Goal: Information Seeking & Learning: Check status

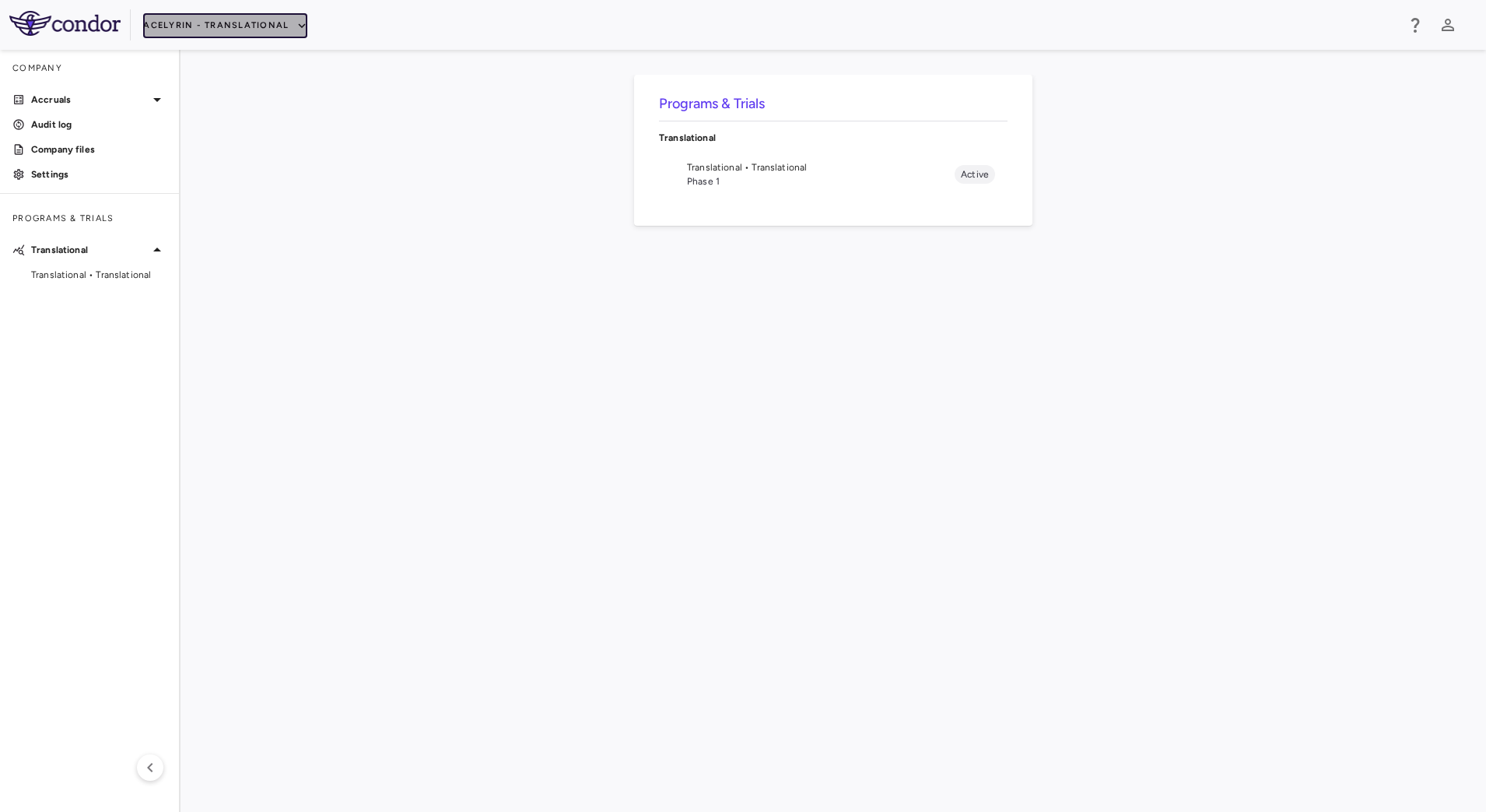
click at [268, 25] on button "Acelyrin - Translational" at bounding box center [225, 25] width 164 height 25
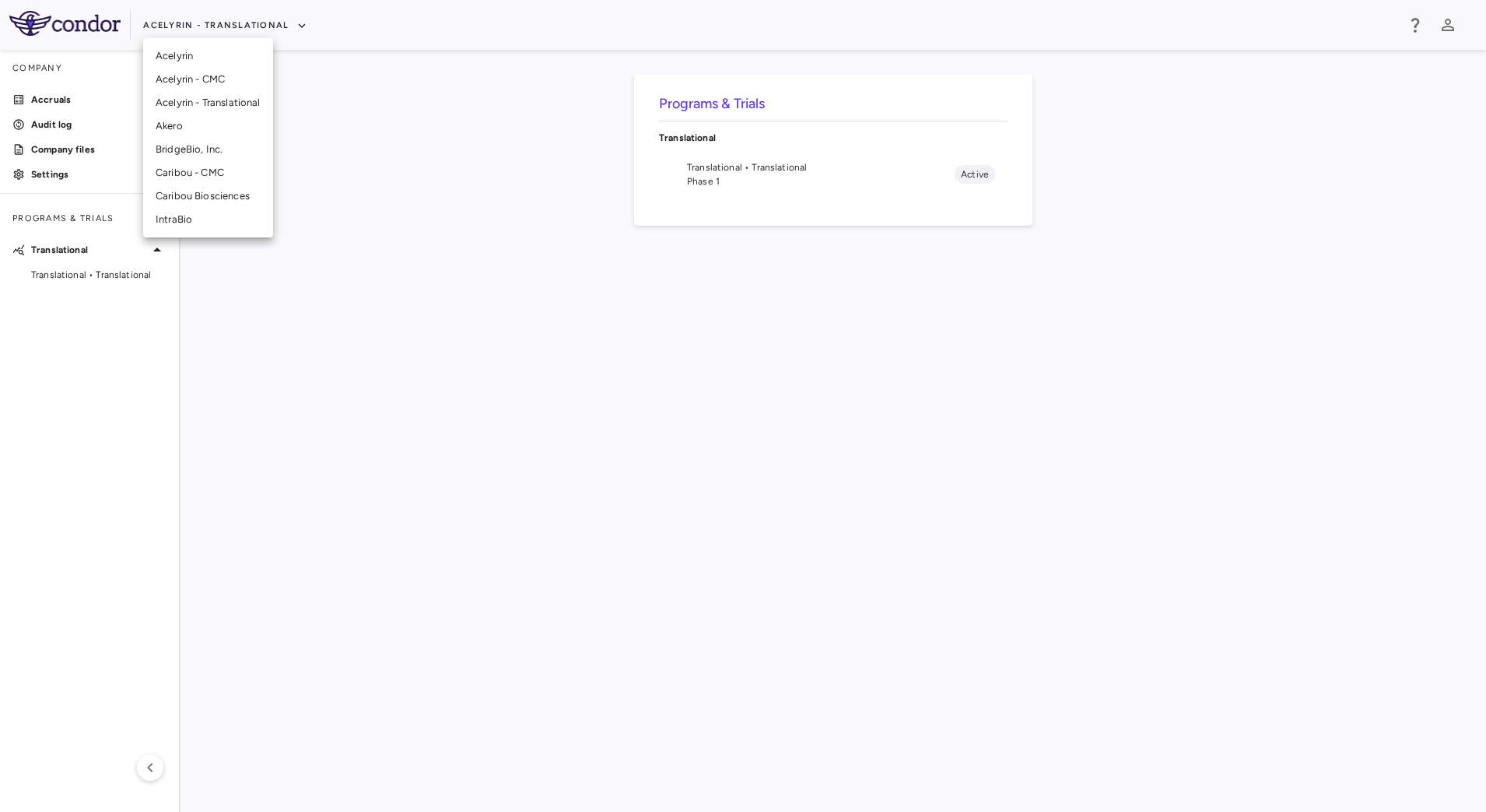
click at [222, 52] on li "Acelyrin" at bounding box center [208, 56] width 130 height 23
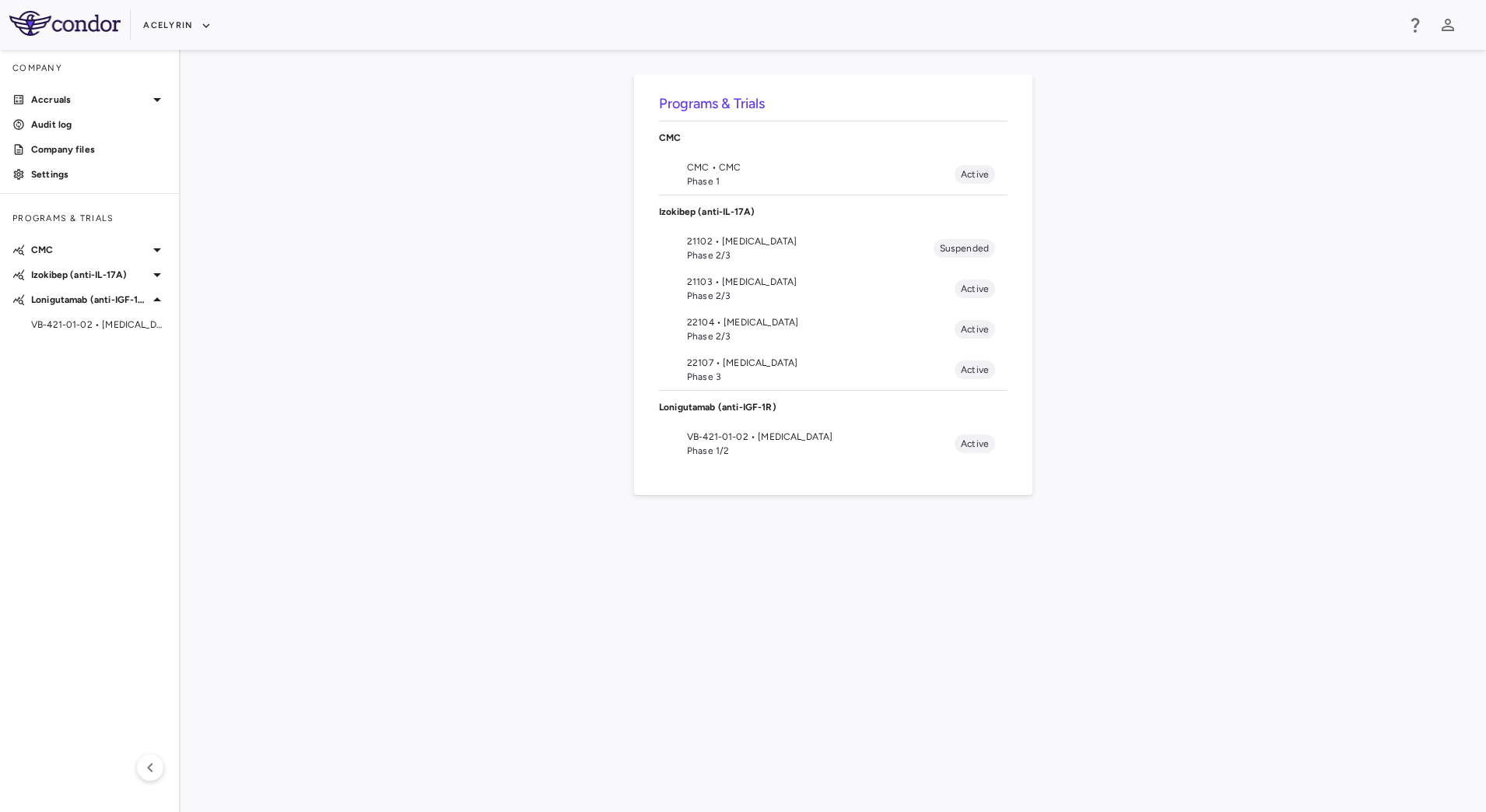
click at [742, 450] on span "Phase 1/2" at bounding box center [820, 450] width 267 height 14
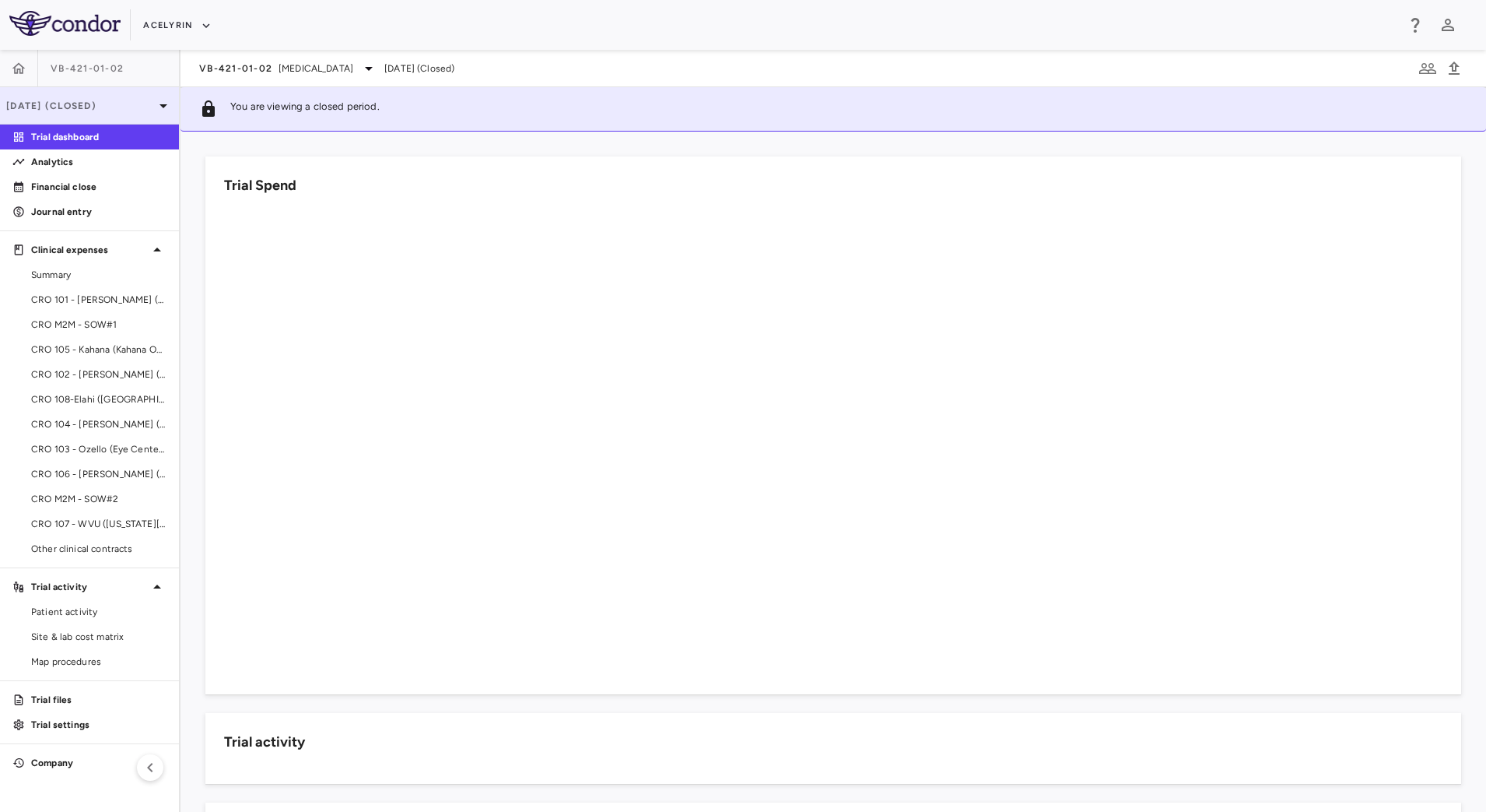
click at [120, 104] on p "Dec 2024 (Closed)" at bounding box center [80, 105] width 148 height 14
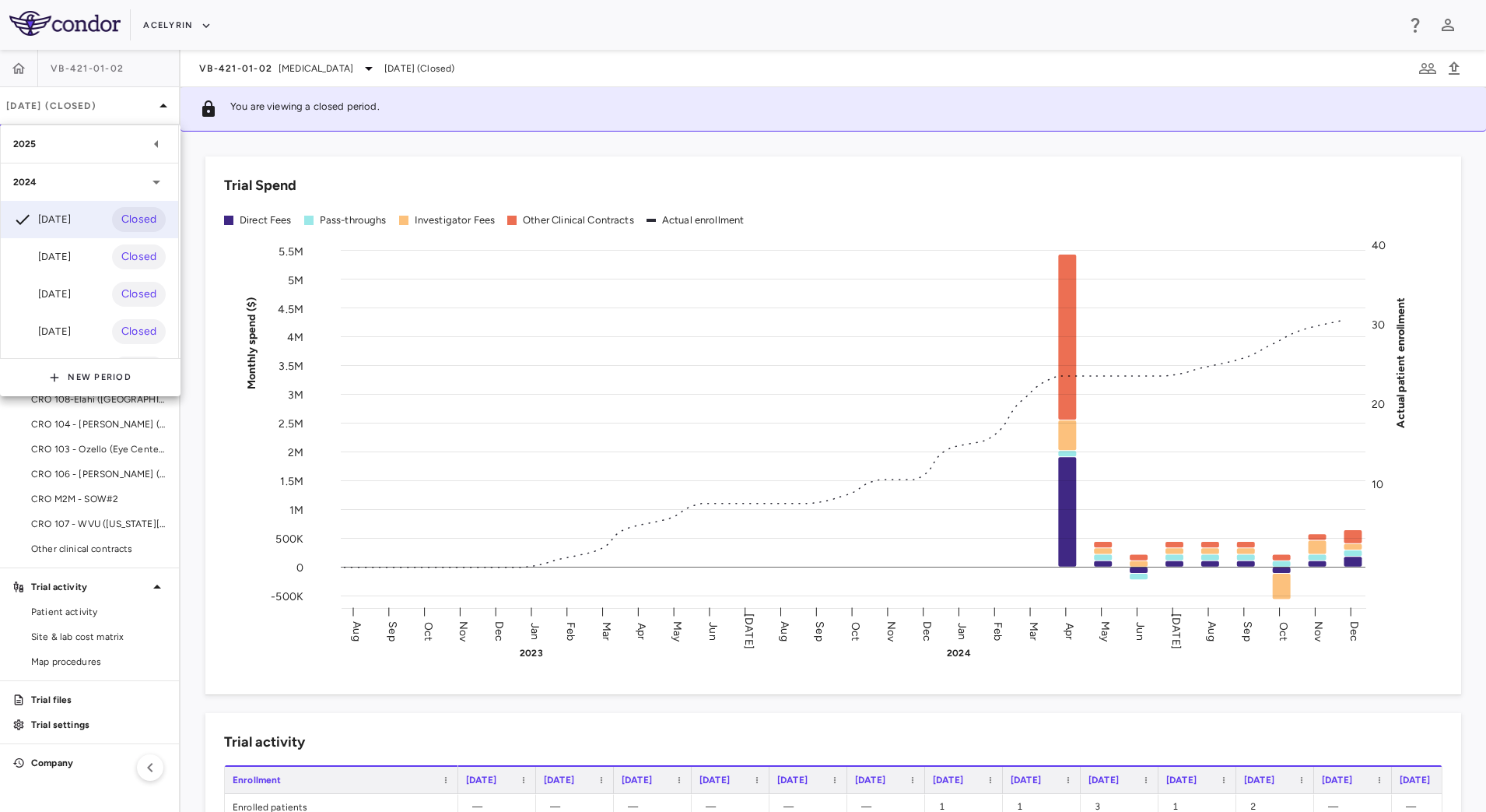
click at [104, 145] on div "2025" at bounding box center [80, 144] width 134 height 14
click at [71, 249] on div "Jun 2025" at bounding box center [42, 255] width 58 height 19
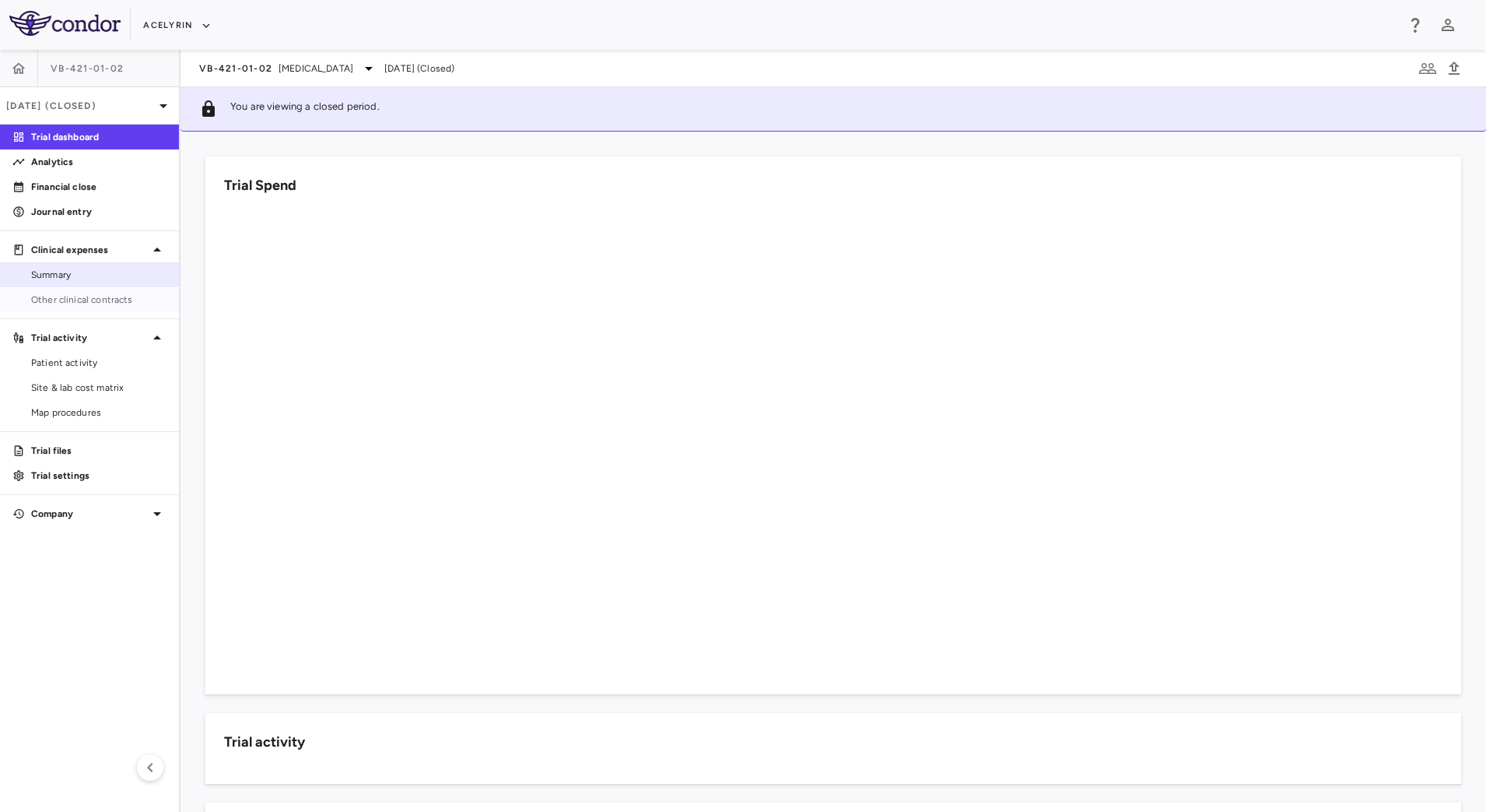
drag, startPoint x: 92, startPoint y: 297, endPoint x: 164, endPoint y: 279, distance: 74.2
click at [92, 297] on span "Other clinical contracts" at bounding box center [98, 299] width 135 height 14
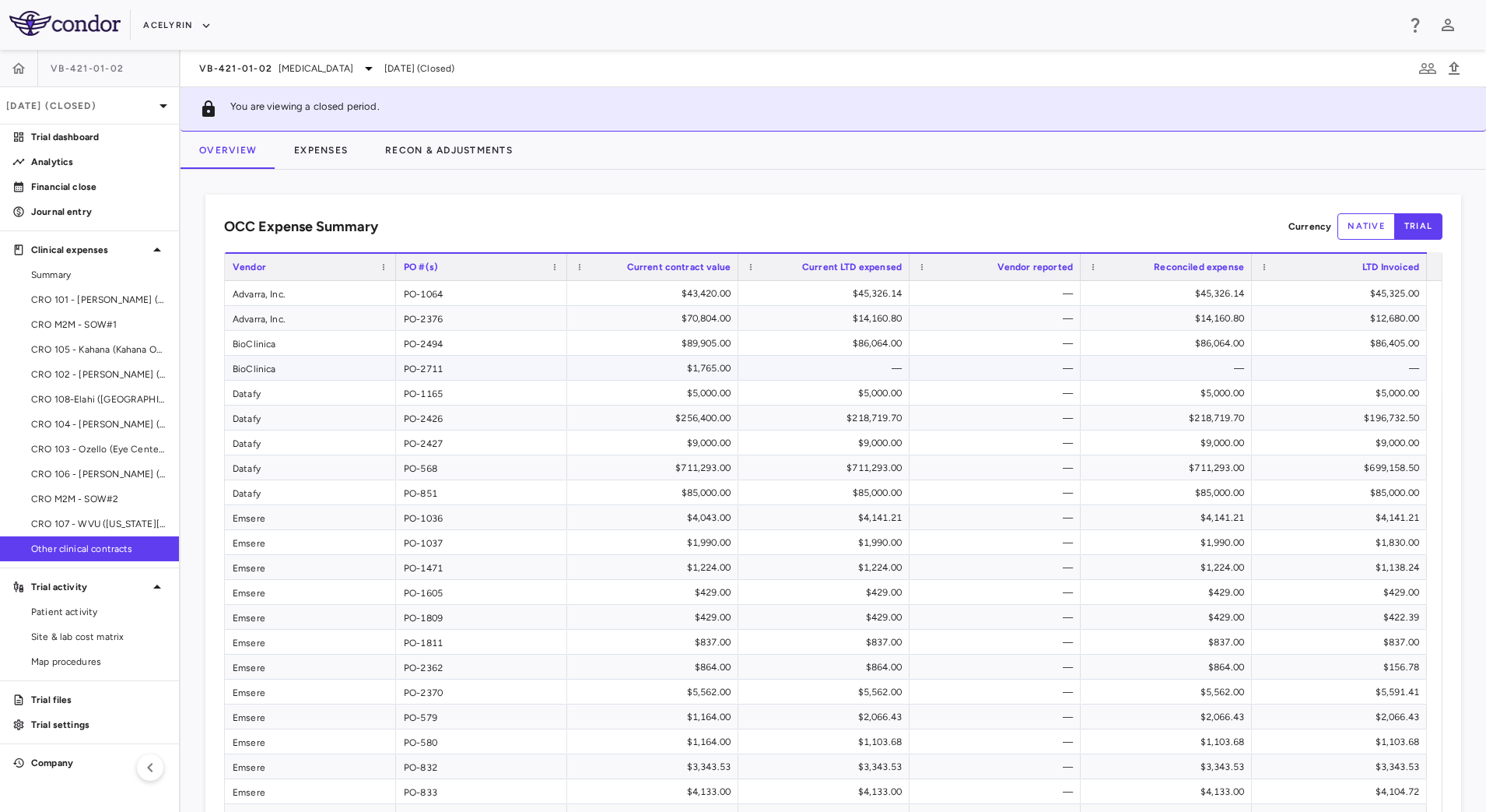
click at [319, 368] on div "BioClinica" at bounding box center [310, 368] width 171 height 24
click at [426, 367] on div "PO-2711" at bounding box center [481, 368] width 171 height 24
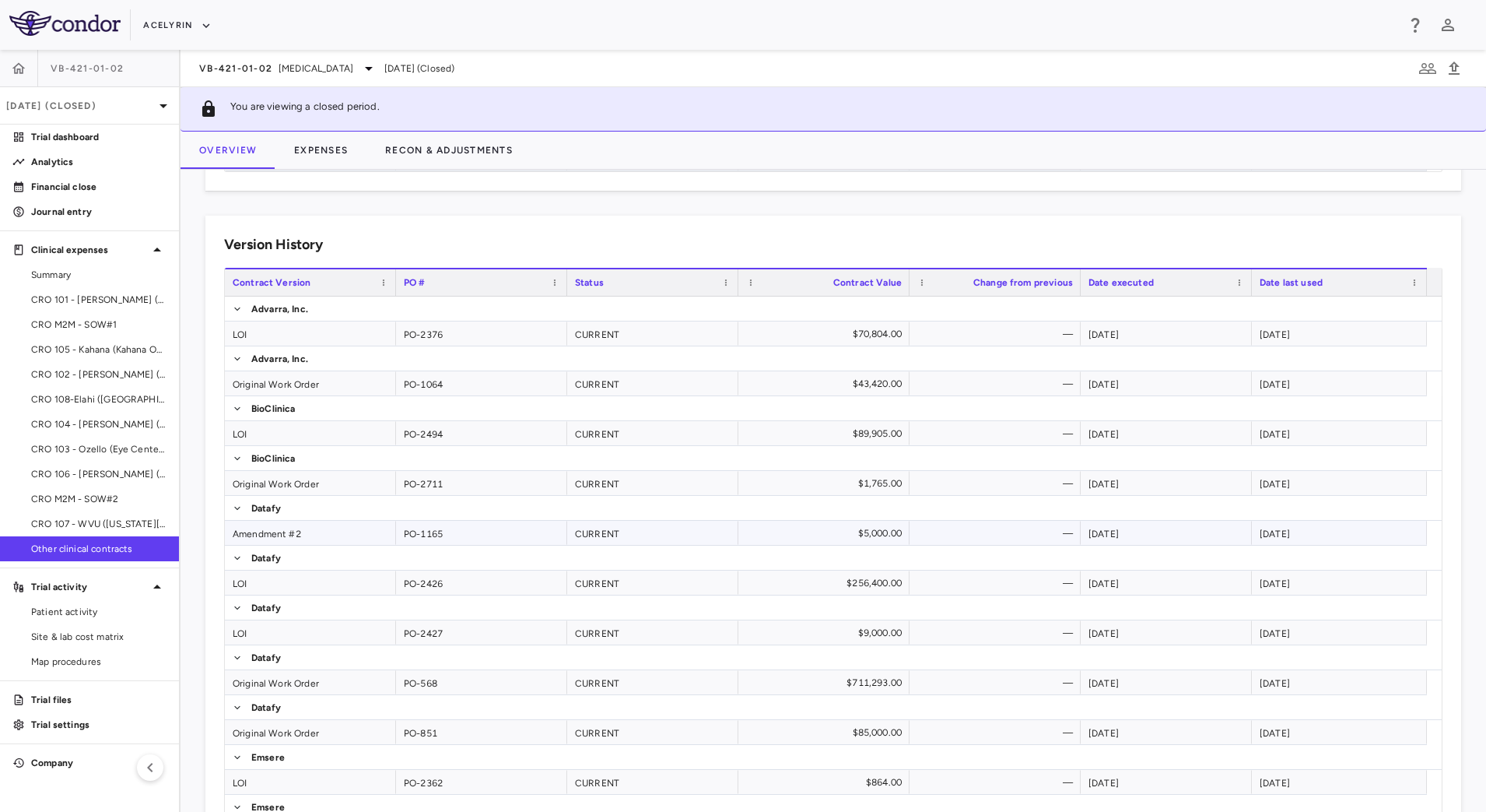
scroll to position [1264, 0]
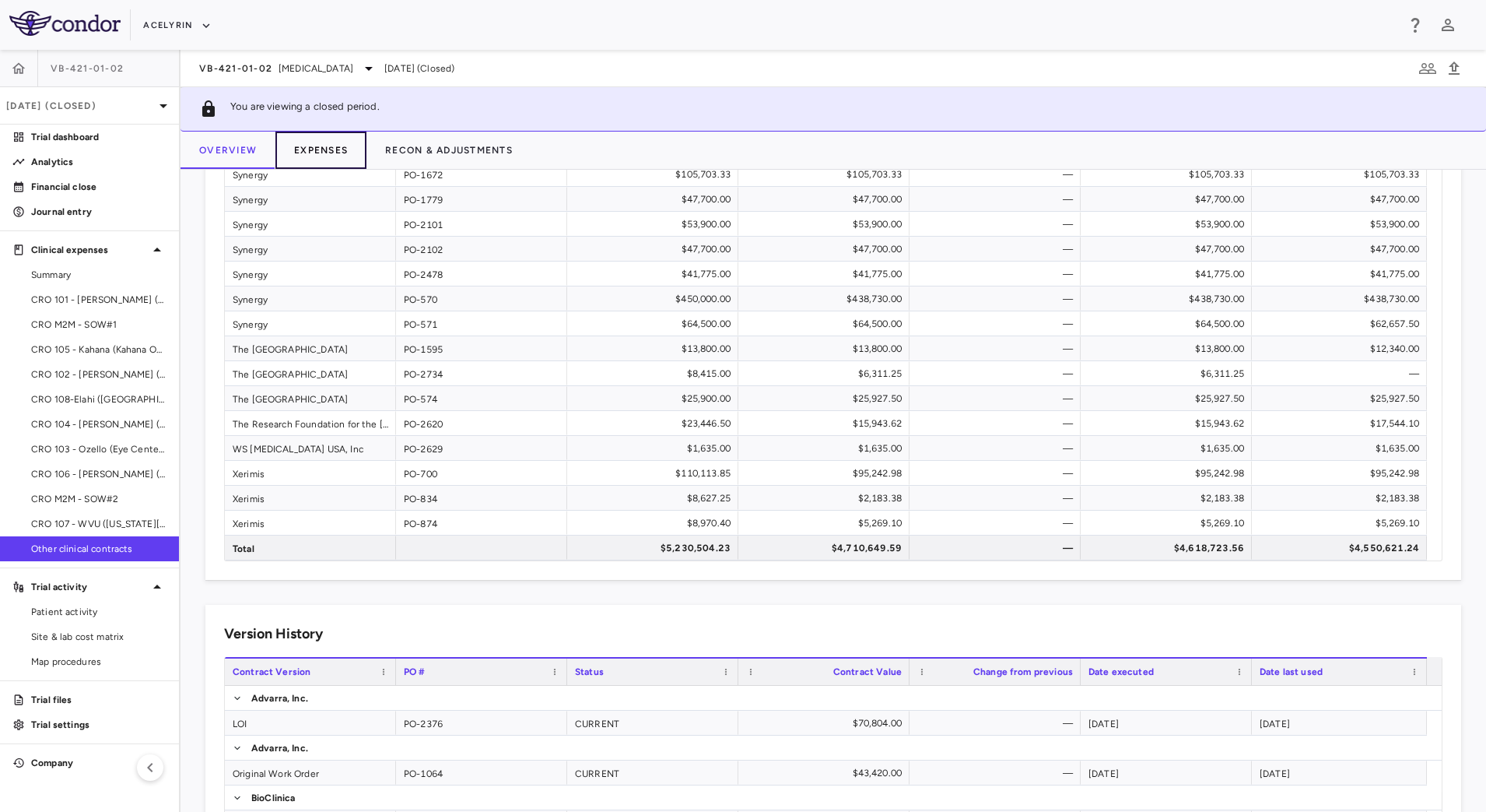
click at [313, 153] on button "Expenses" at bounding box center [321, 150] width 91 height 38
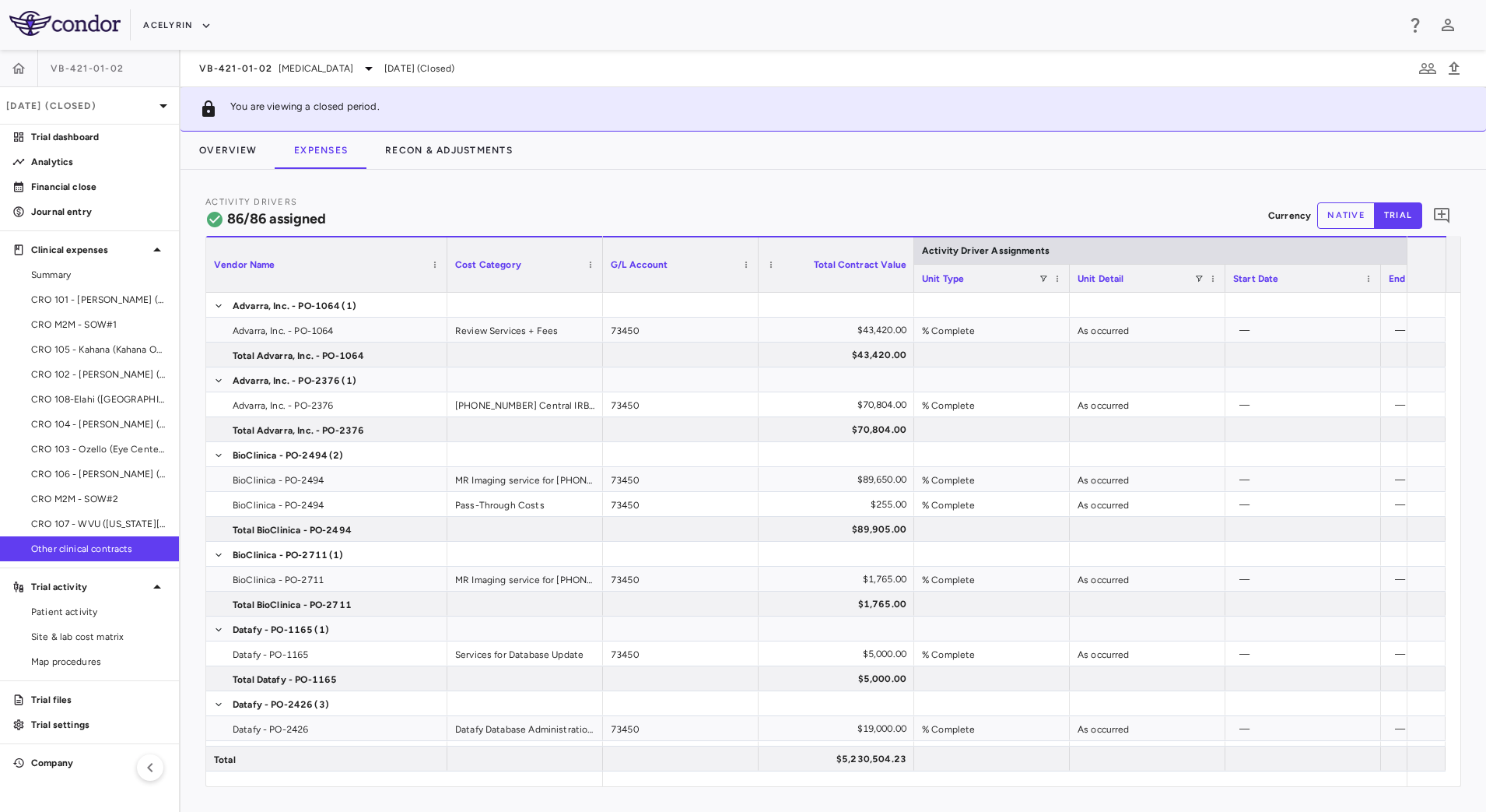
drag, startPoint x: 360, startPoint y: 279, endPoint x: 445, endPoint y: 293, distance: 86.1
click at [445, 293] on div "Vendor Name Cost Category Activity Driver Assignments G/L Account" at bounding box center [833, 510] width 1254 height 550
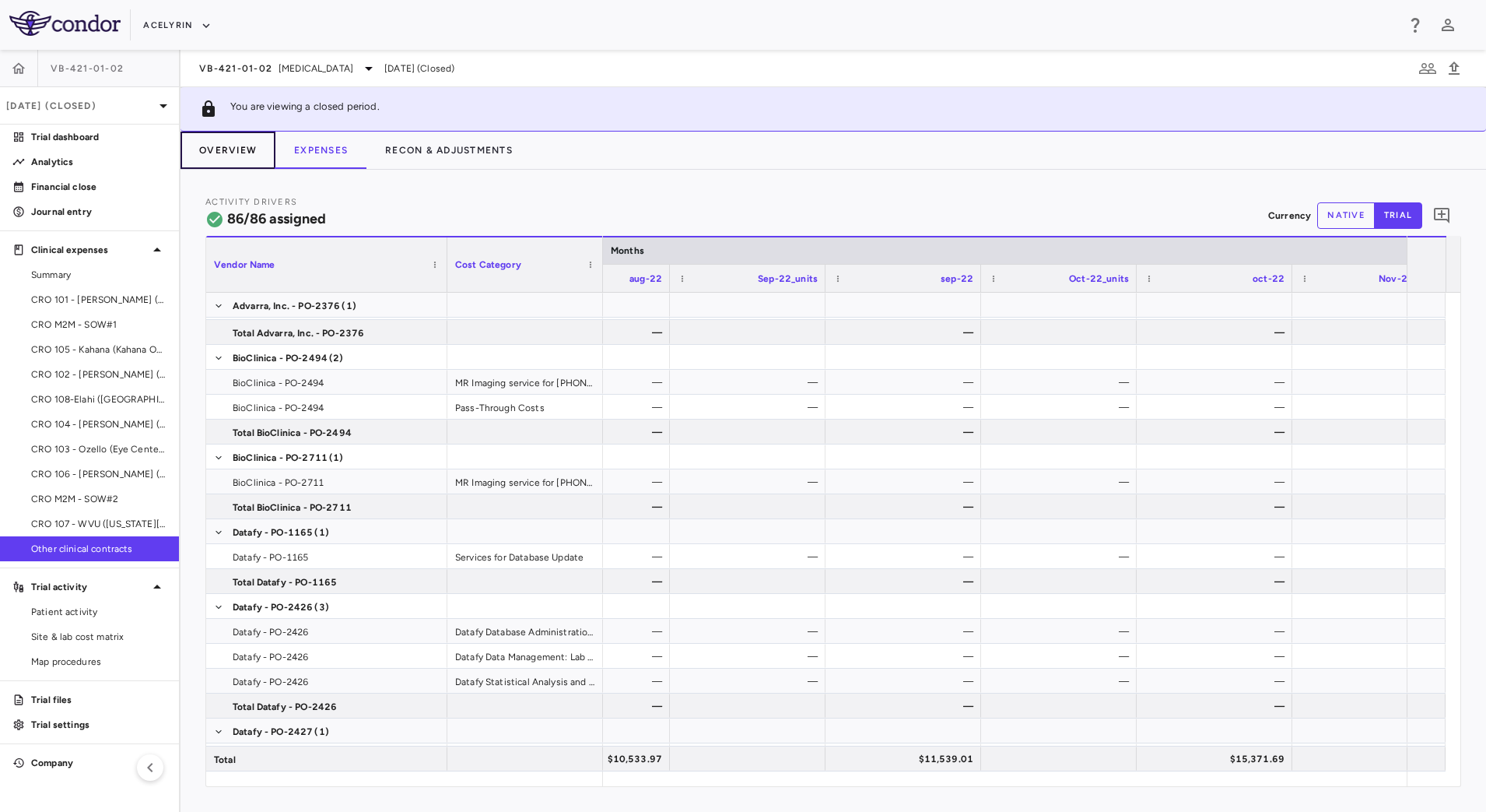
click at [236, 144] on button "Overview" at bounding box center [229, 150] width 95 height 38
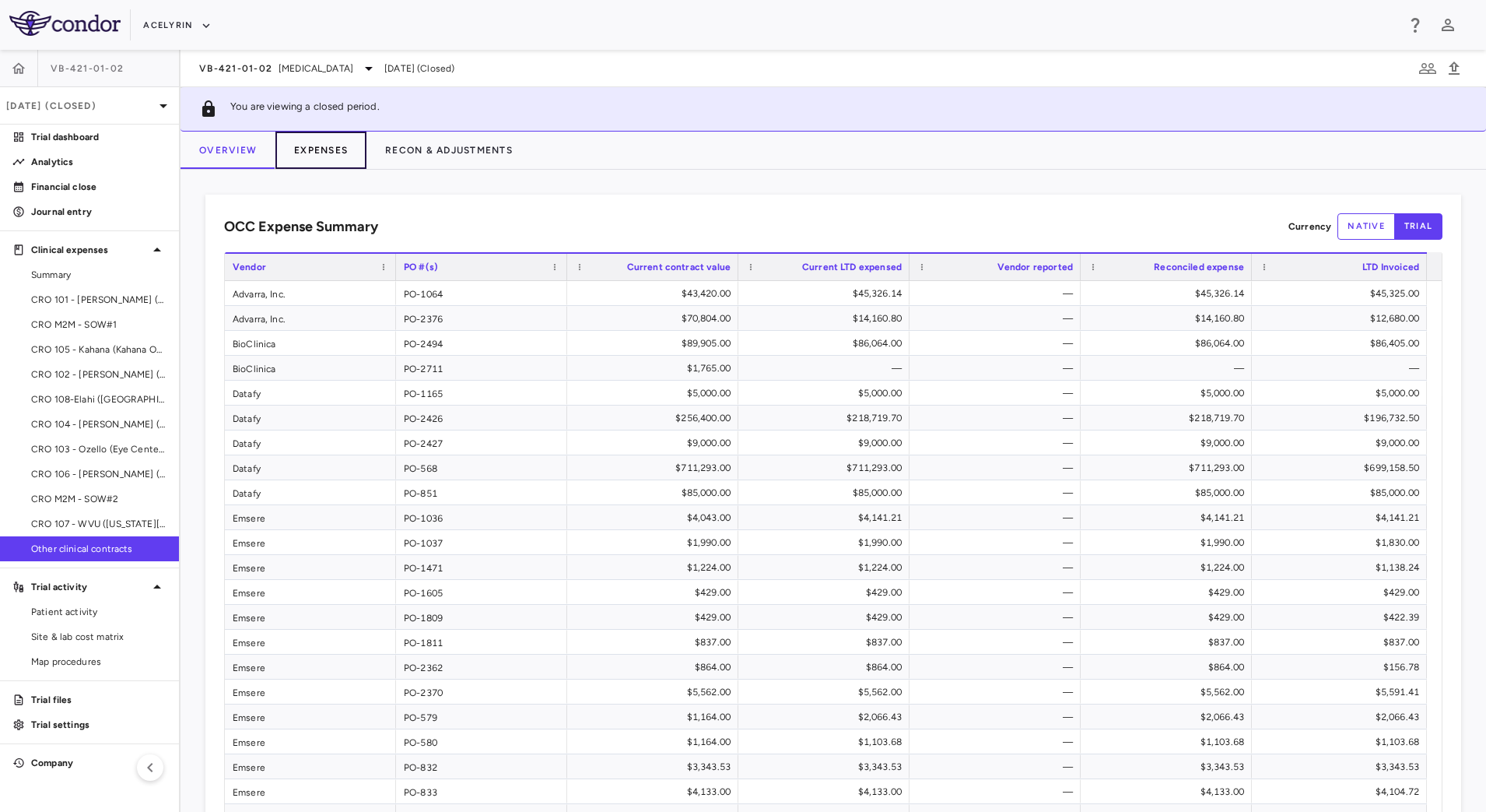
click at [332, 151] on button "Expenses" at bounding box center [321, 150] width 91 height 38
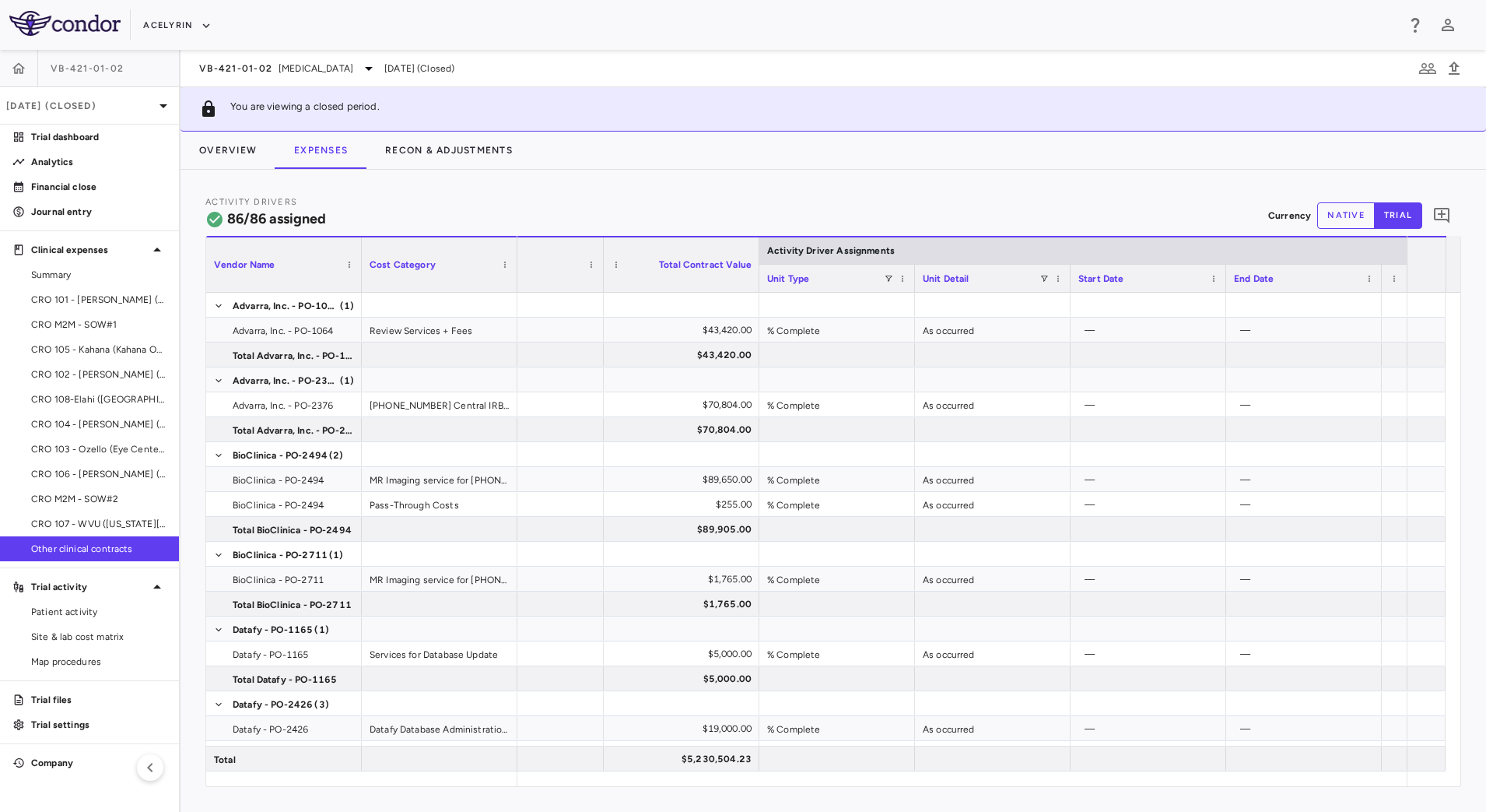
scroll to position [0, 160]
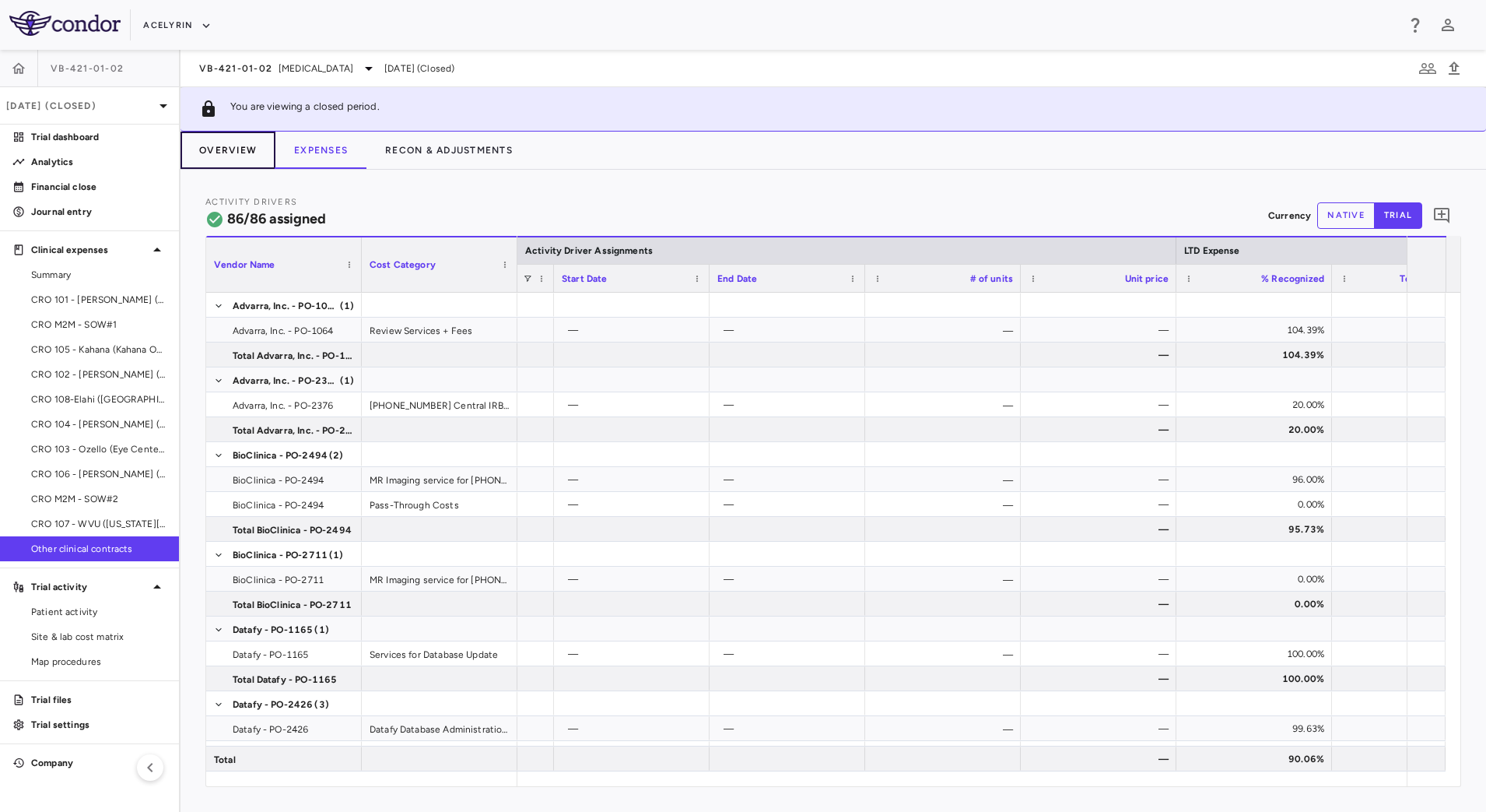
click at [242, 150] on button "Overview" at bounding box center [229, 150] width 95 height 38
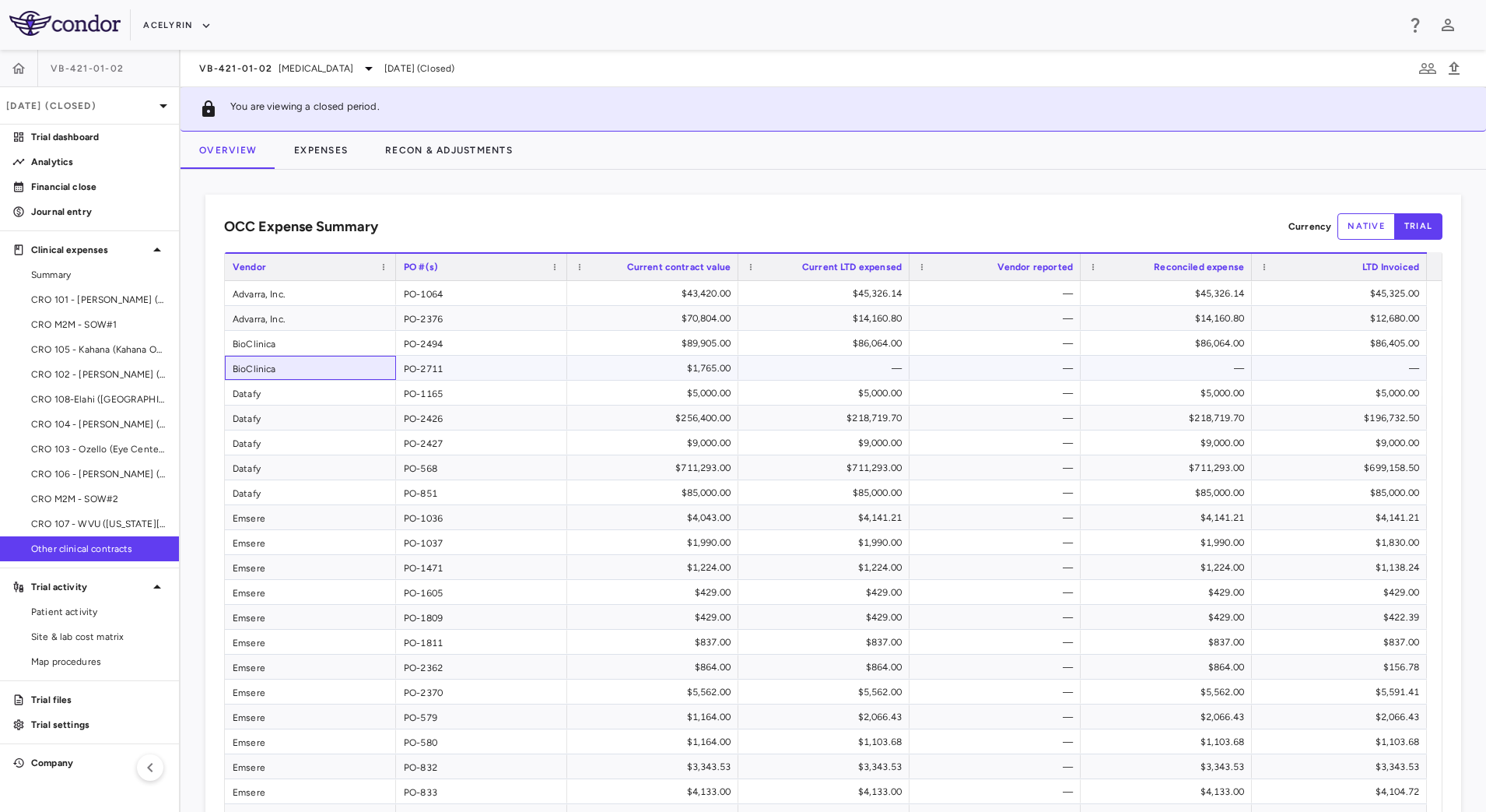
click at [384, 365] on div "BioClinica" at bounding box center [310, 368] width 171 height 24
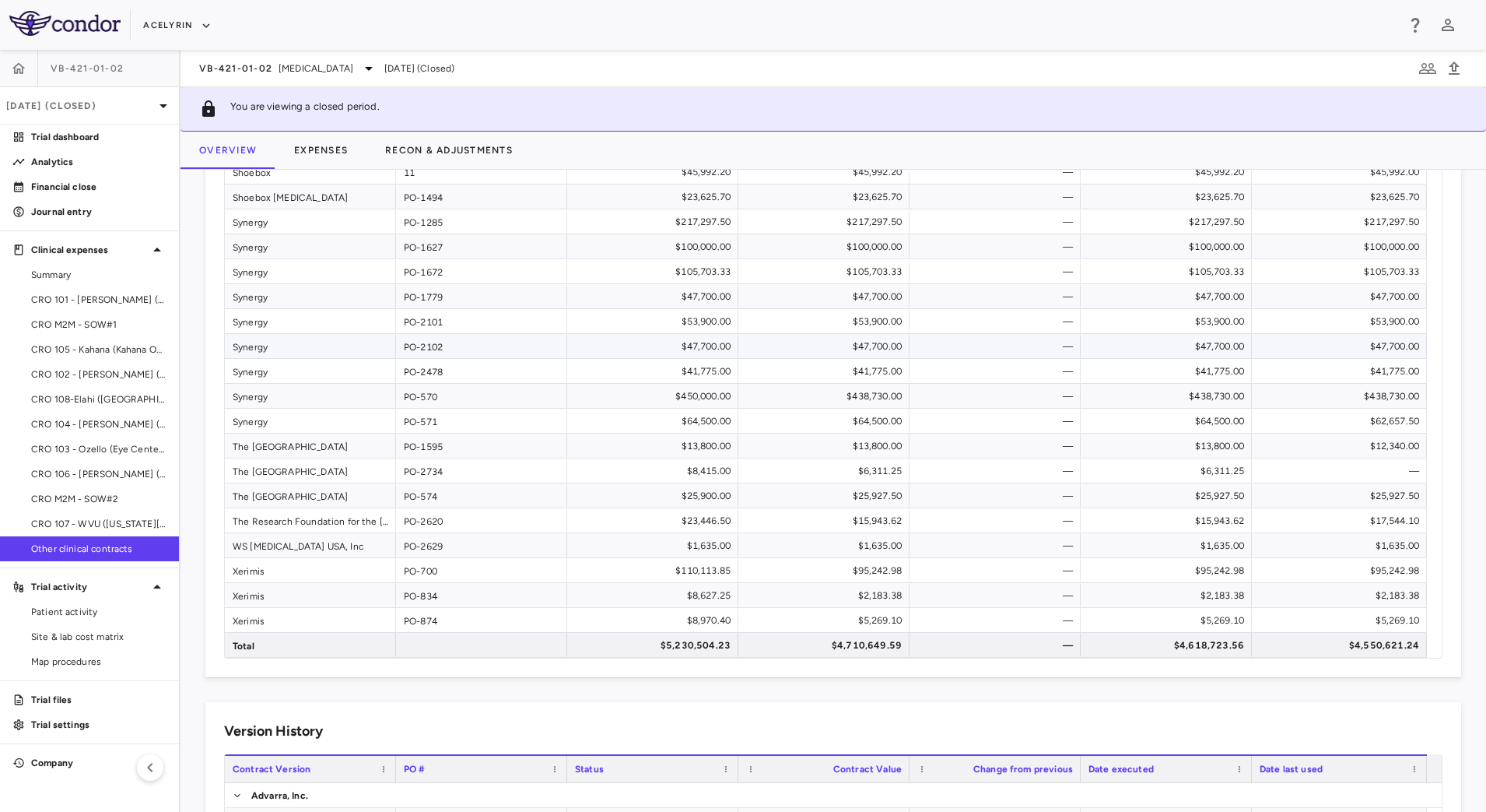
scroll to position [681, 0]
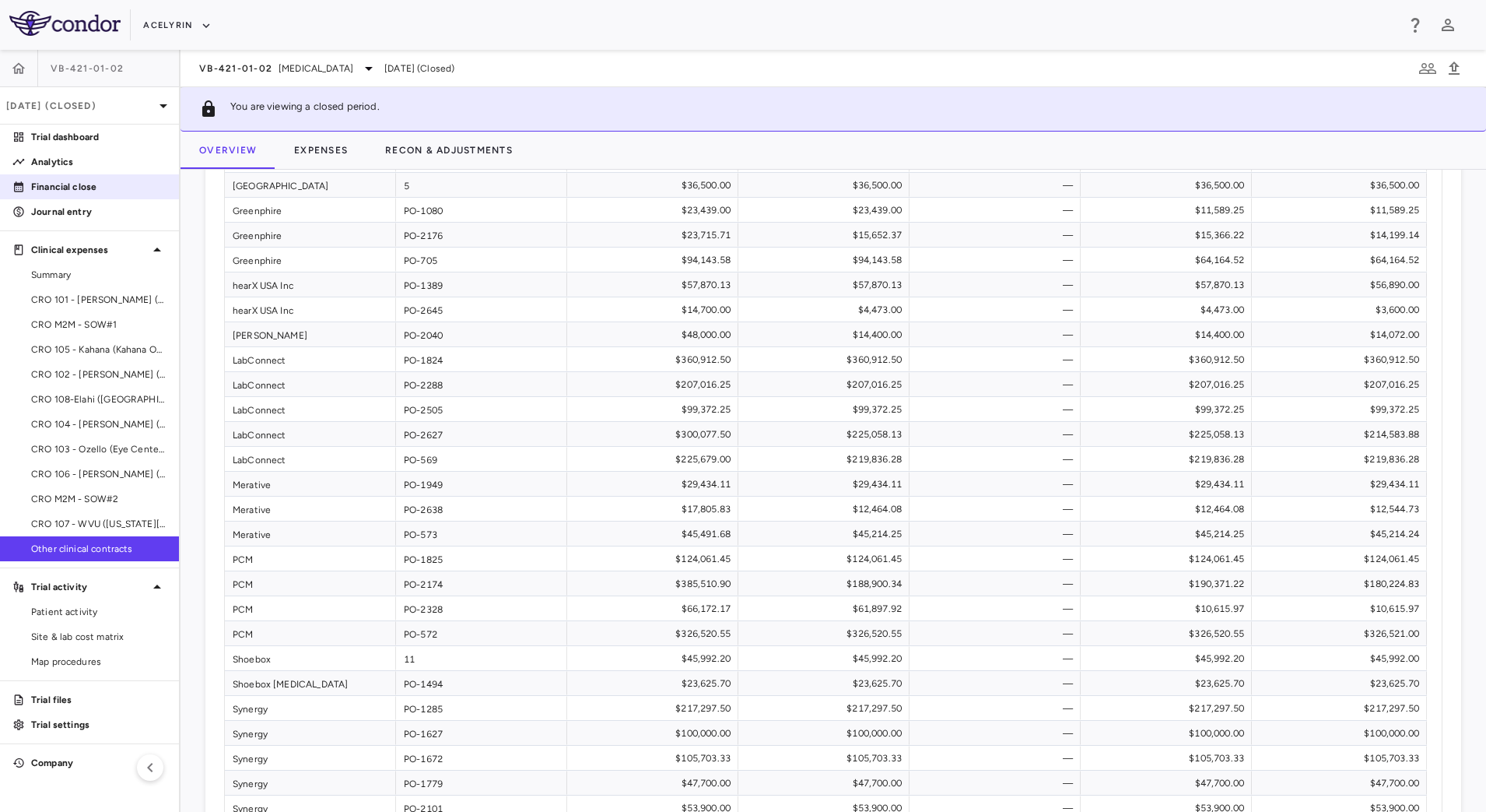
drag, startPoint x: 77, startPoint y: 166, endPoint x: 145, endPoint y: 177, distance: 68.9
click at [77, 165] on p "Analytics" at bounding box center [98, 162] width 135 height 14
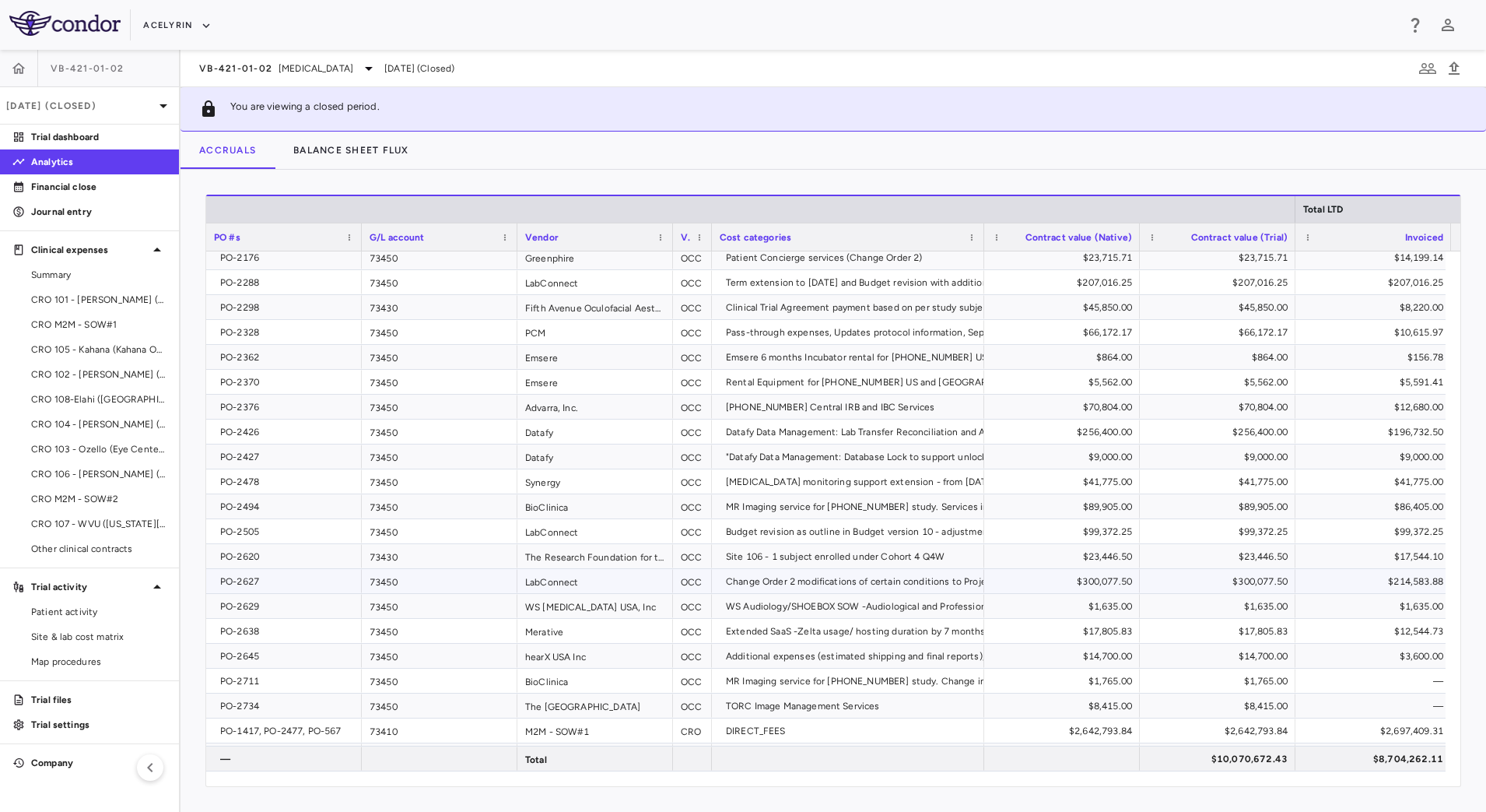
scroll to position [973, 0]
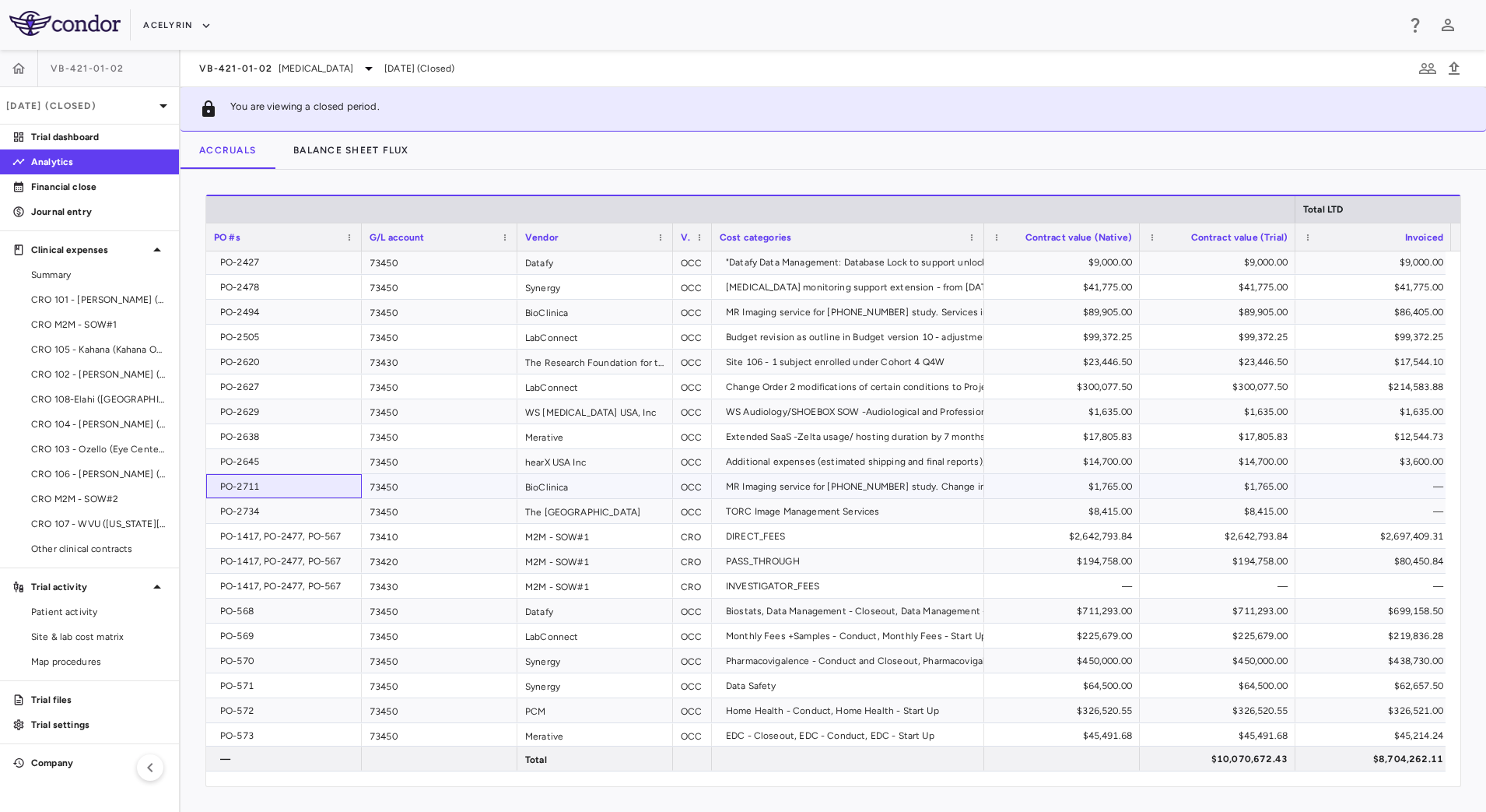
click at [289, 491] on div "PO-2711" at bounding box center [287, 486] width 134 height 25
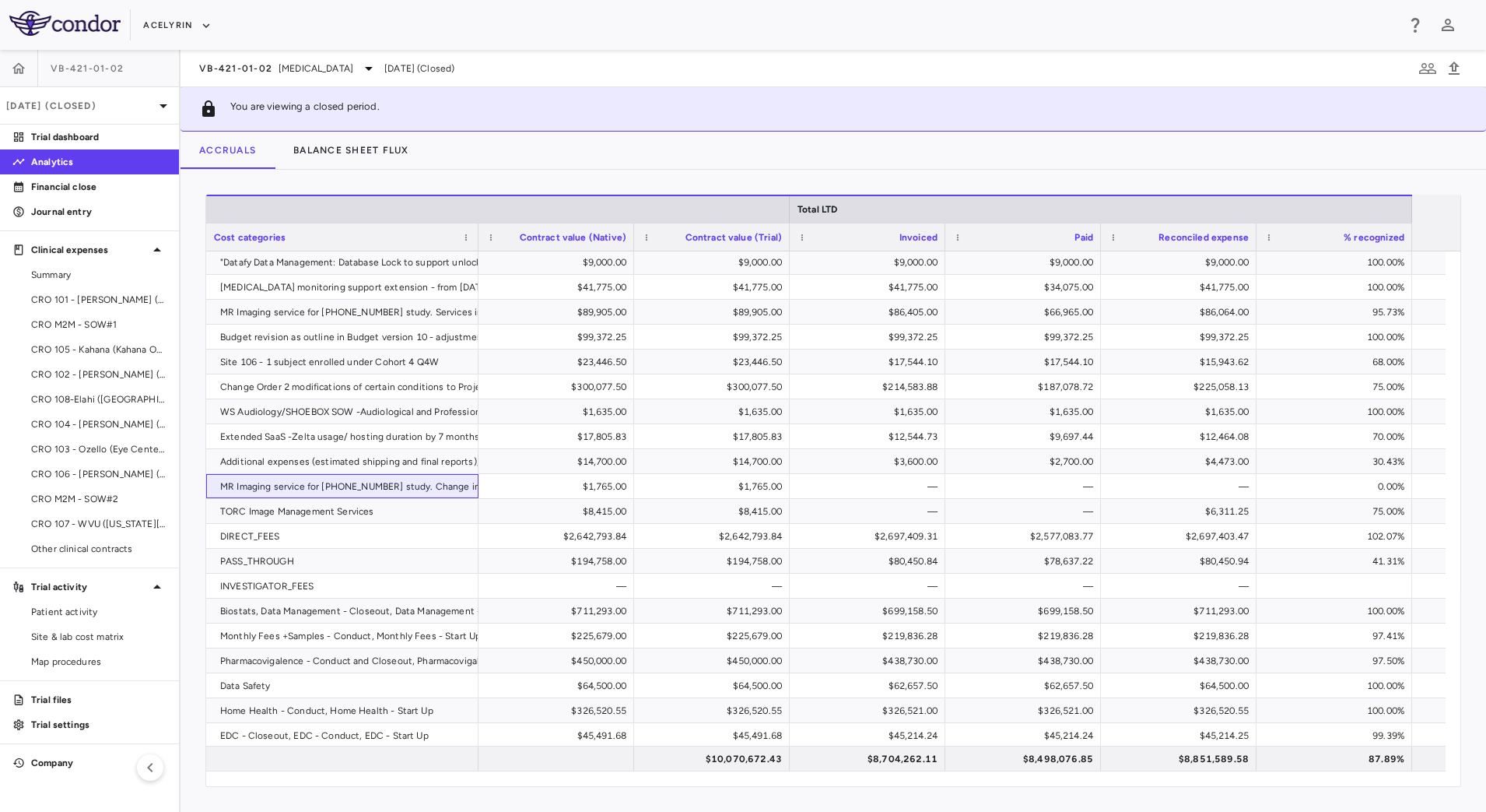
scroll to position [0, 0]
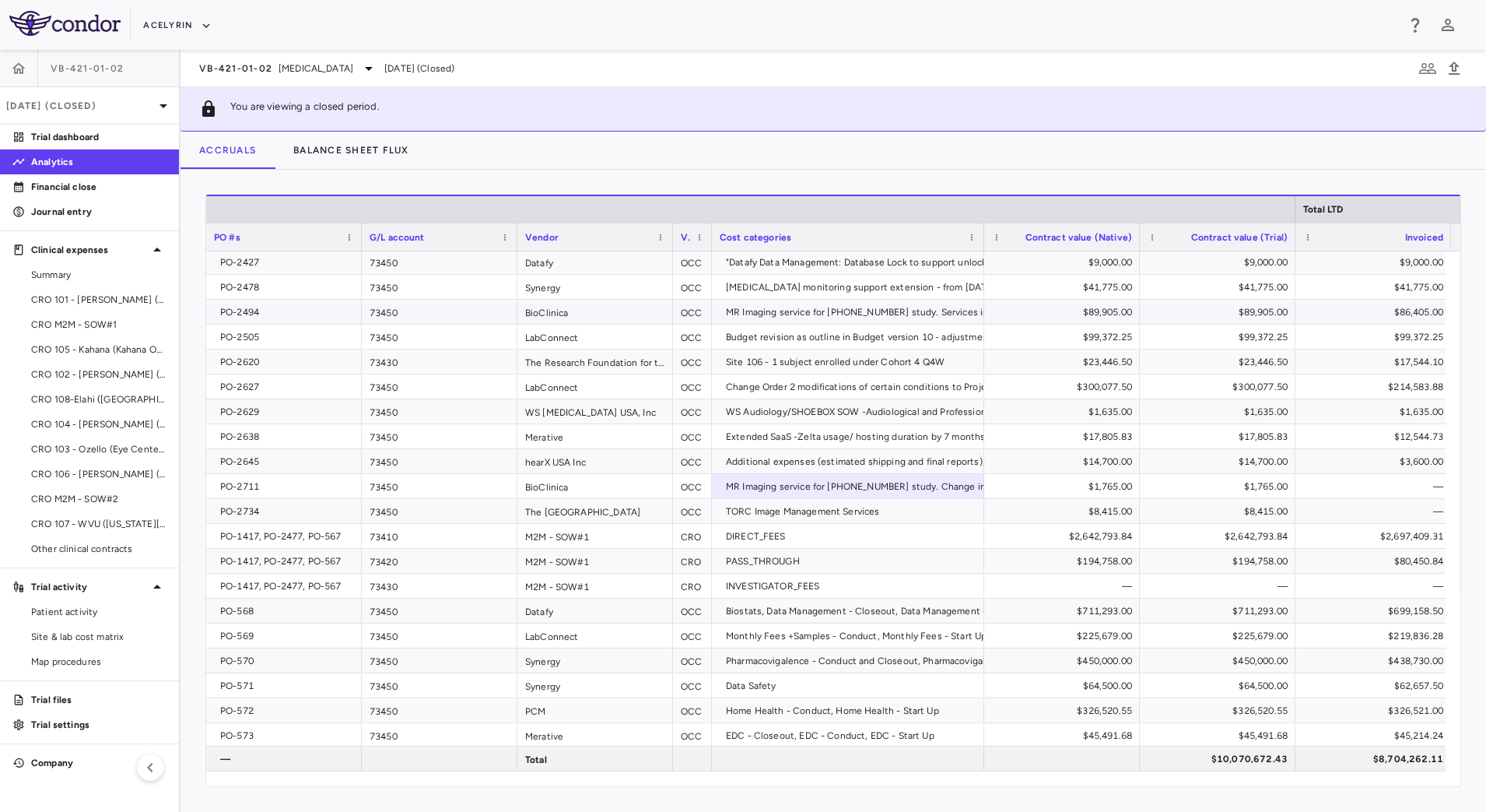
click at [288, 321] on div "PO-2494" at bounding box center [287, 311] width 134 height 25
click at [771, 494] on div "MR Imaging service for [PHONE_NUMBER] study. Change in statement of services." at bounding box center [906, 486] width 361 height 25
drag, startPoint x: 94, startPoint y: 270, endPoint x: 106, endPoint y: 270, distance: 12.0
click at [94, 270] on span "Summary" at bounding box center [98, 274] width 135 height 14
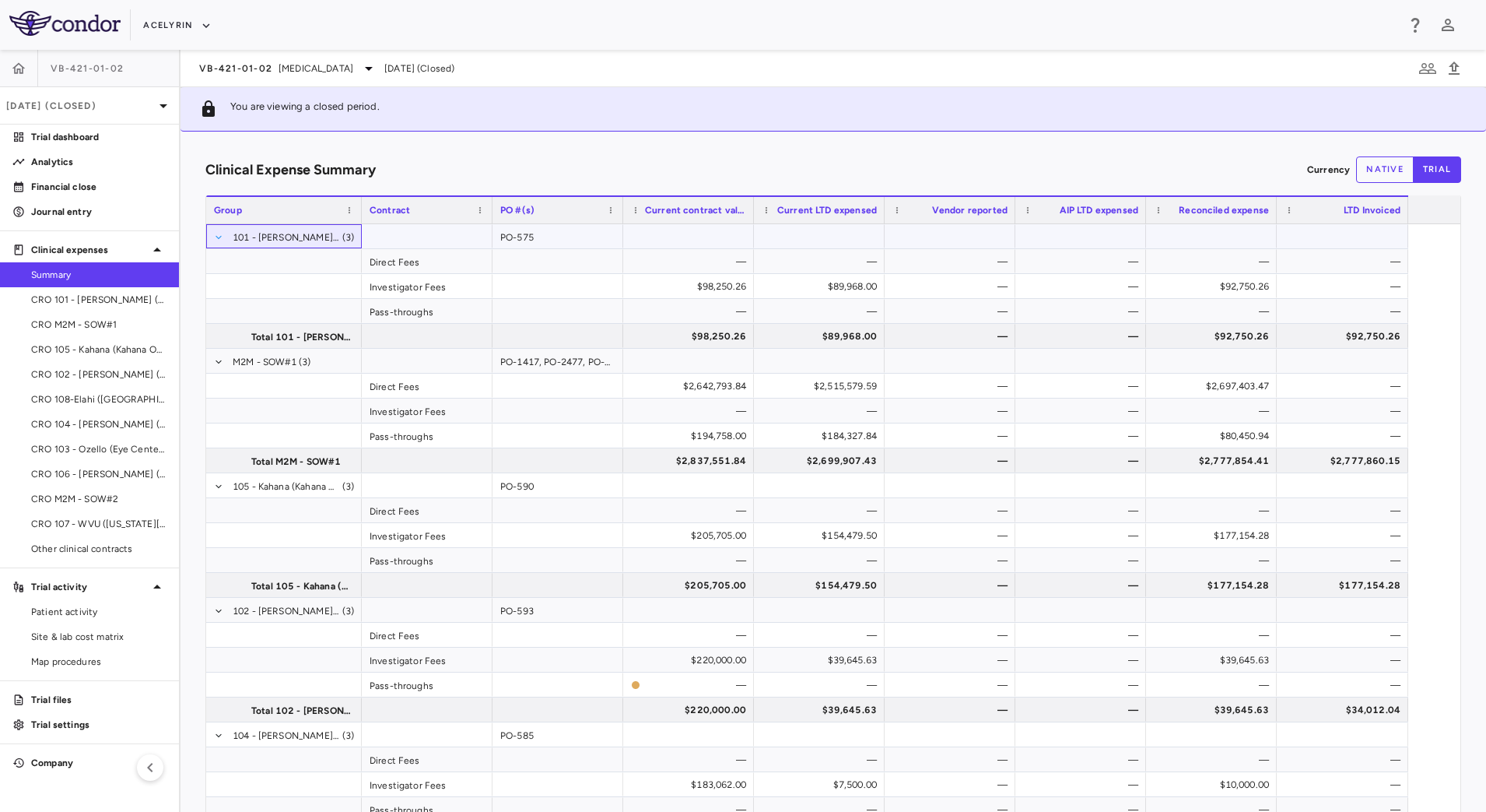
click at [224, 242] on span at bounding box center [218, 237] width 9 height 9
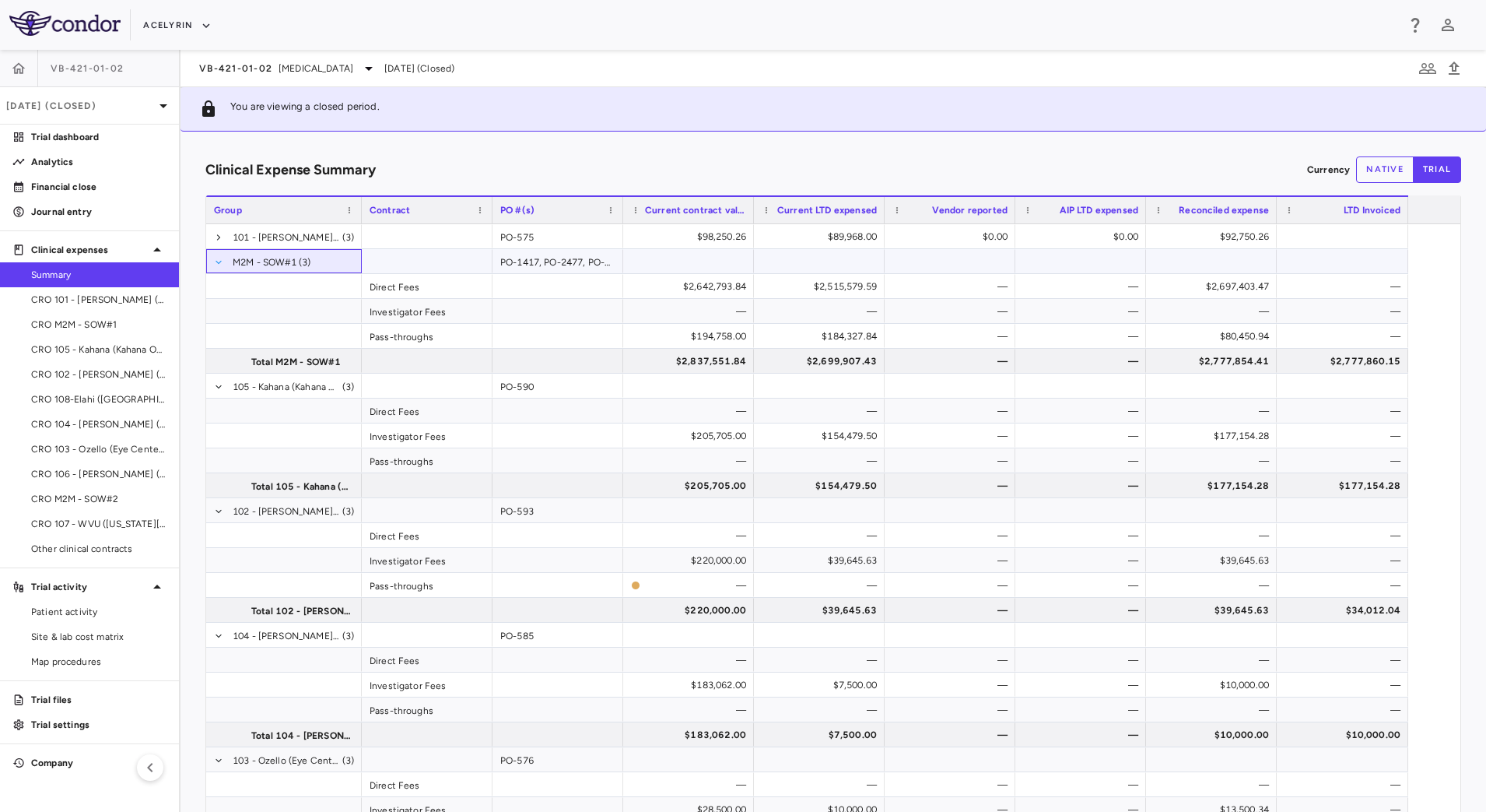
click at [224, 267] on span at bounding box center [218, 261] width 9 height 9
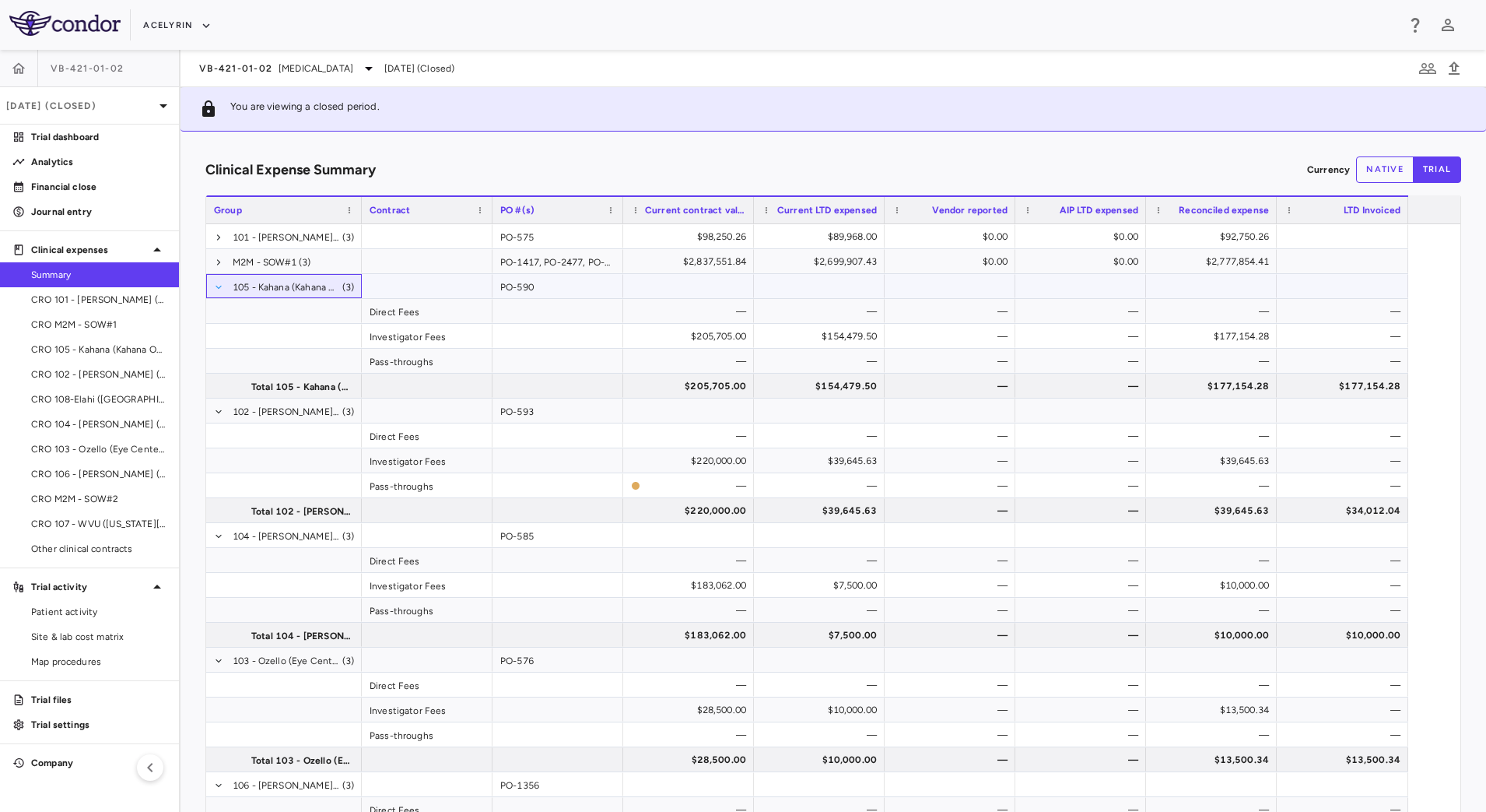
click at [224, 292] on span at bounding box center [218, 286] width 9 height 9
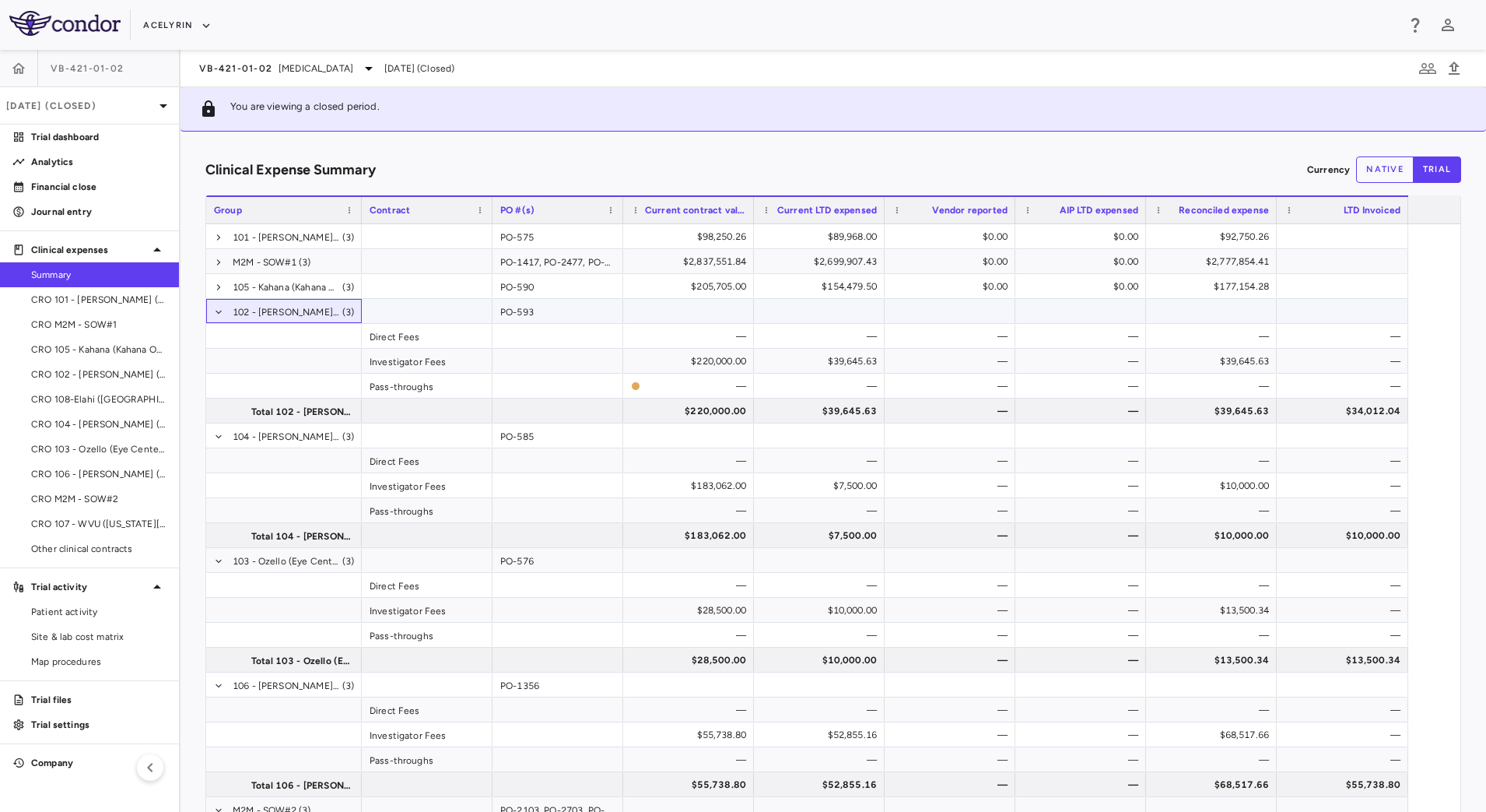
click at [242, 324] on span "102 - [PERSON_NAME] (Raymour Investments) (3)" at bounding box center [283, 311] width 140 height 25
click at [224, 317] on span at bounding box center [218, 311] width 9 height 9
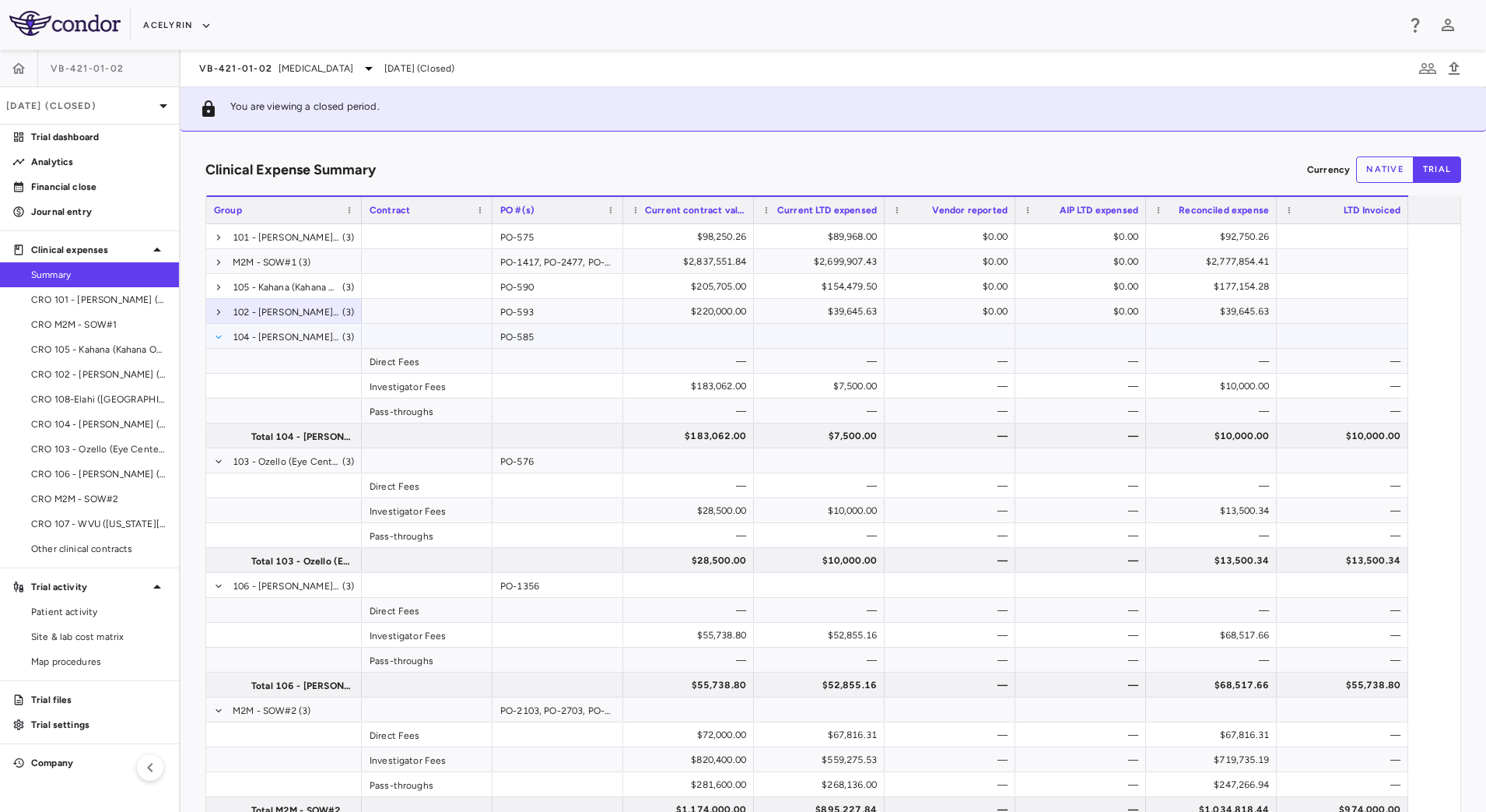
click at [224, 342] on span at bounding box center [218, 336] width 9 height 9
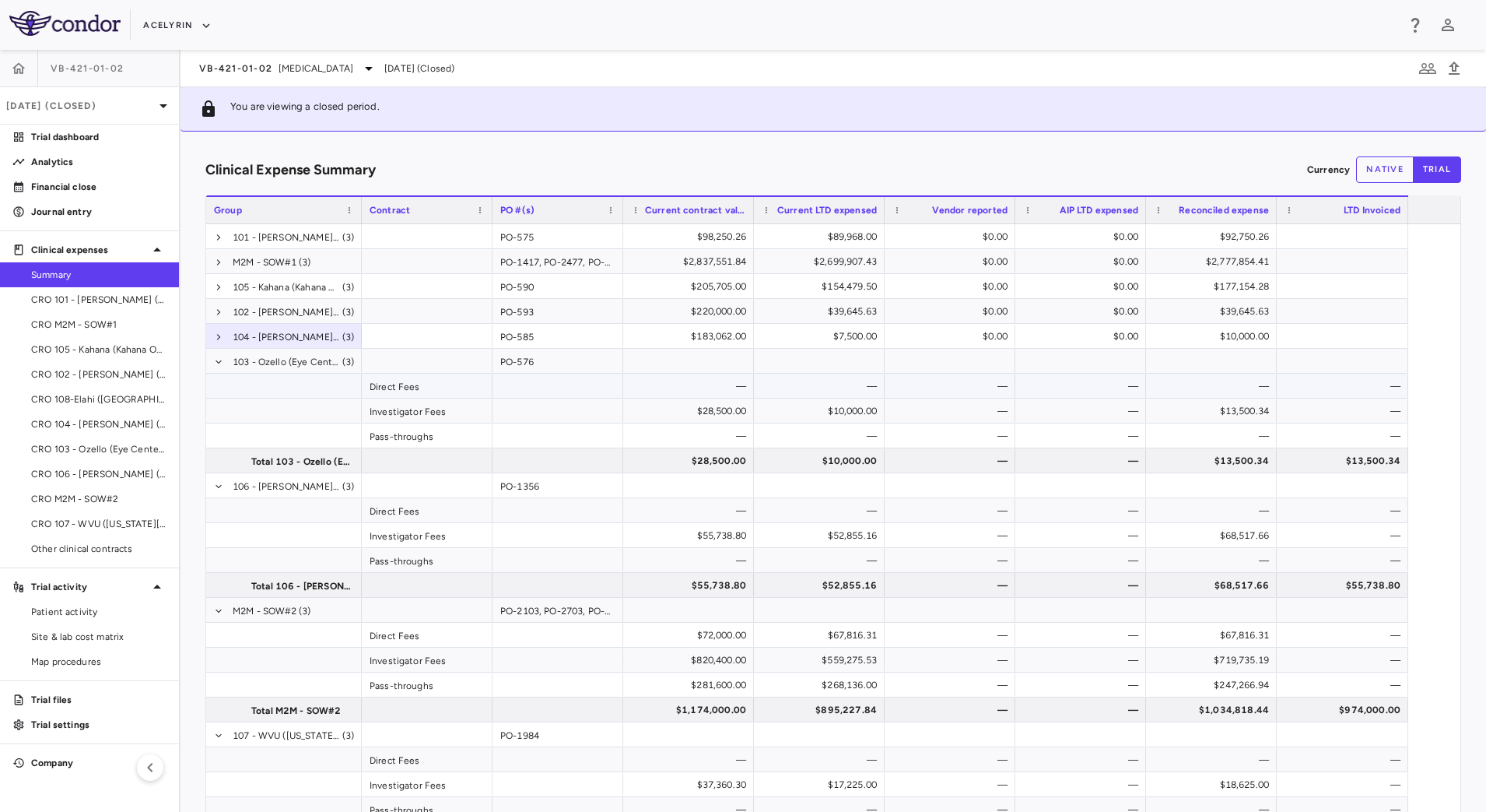
click at [224, 375] on span at bounding box center [218, 362] width 9 height 25
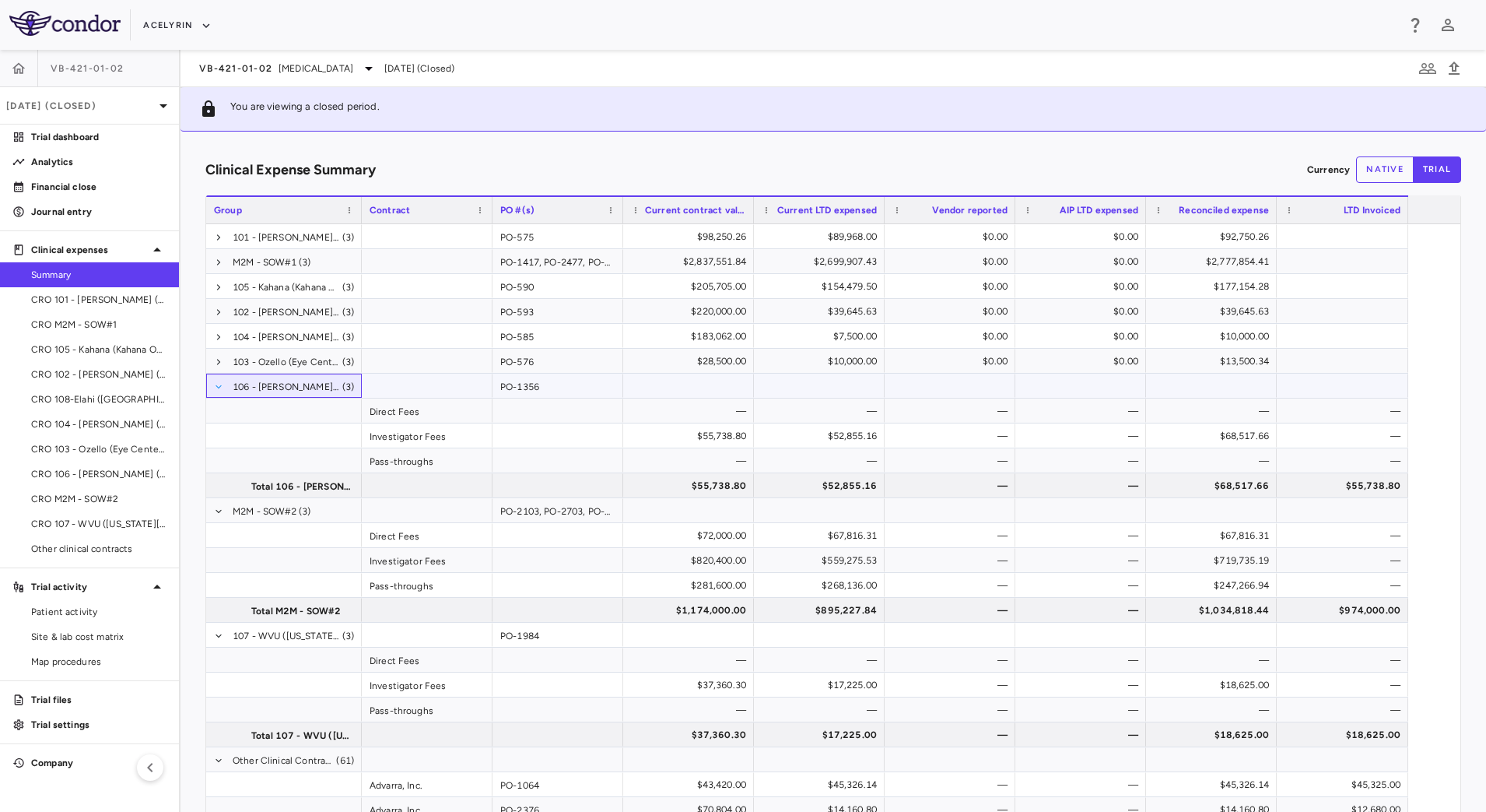
click at [224, 392] on span at bounding box center [218, 386] width 9 height 9
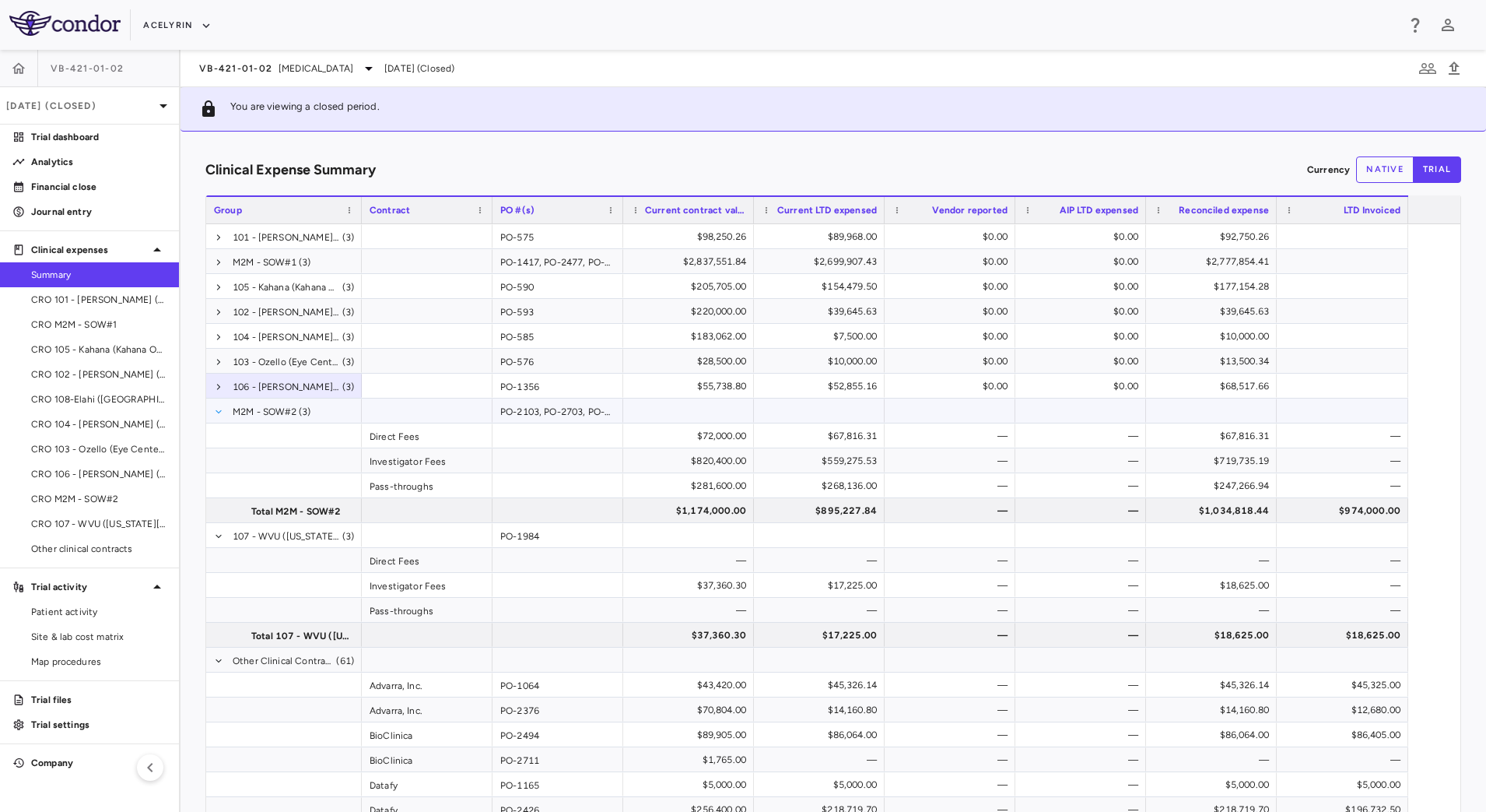
click at [224, 416] on span at bounding box center [218, 410] width 9 height 9
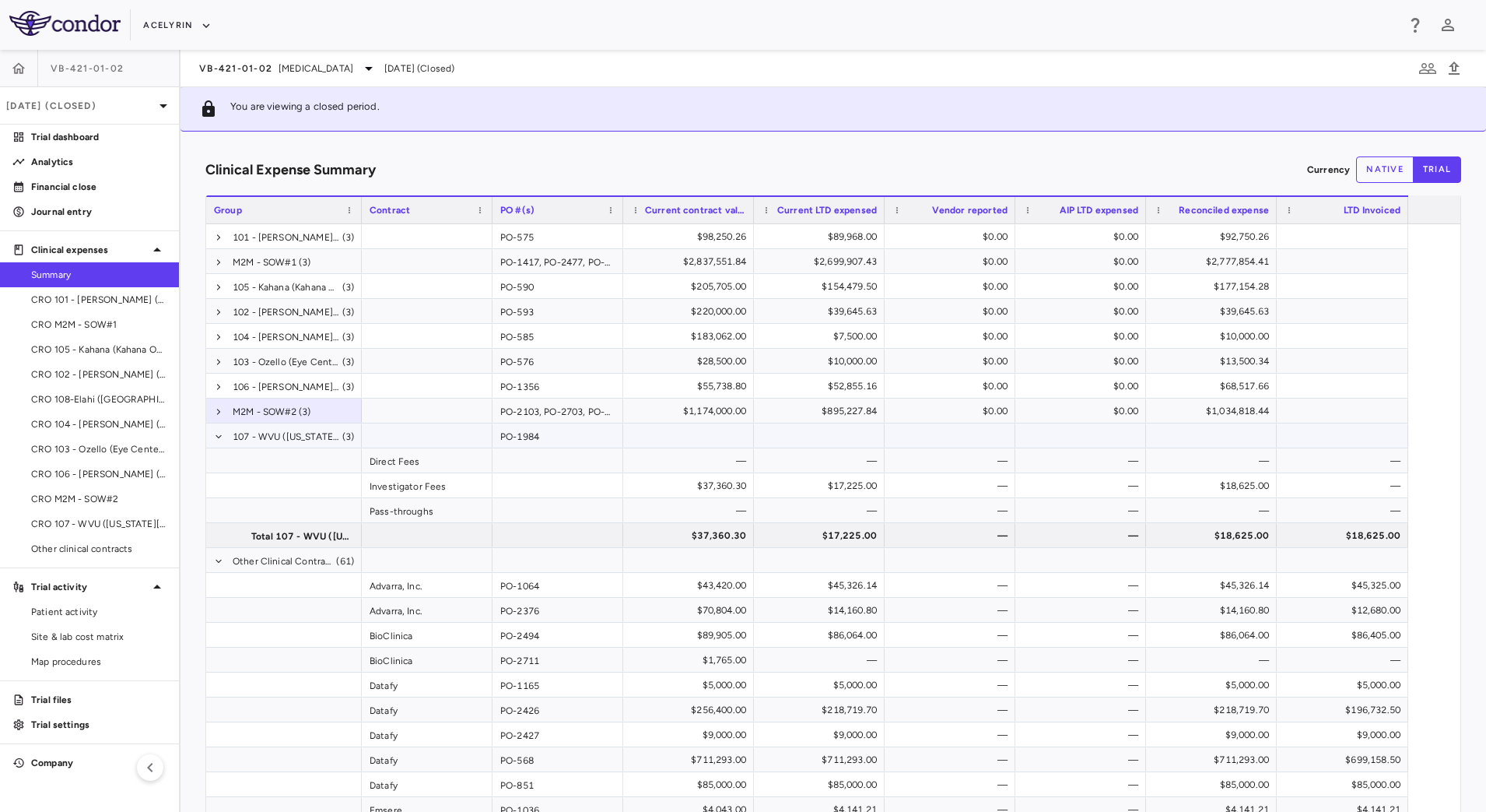
click at [224, 441] on span at bounding box center [218, 436] width 9 height 9
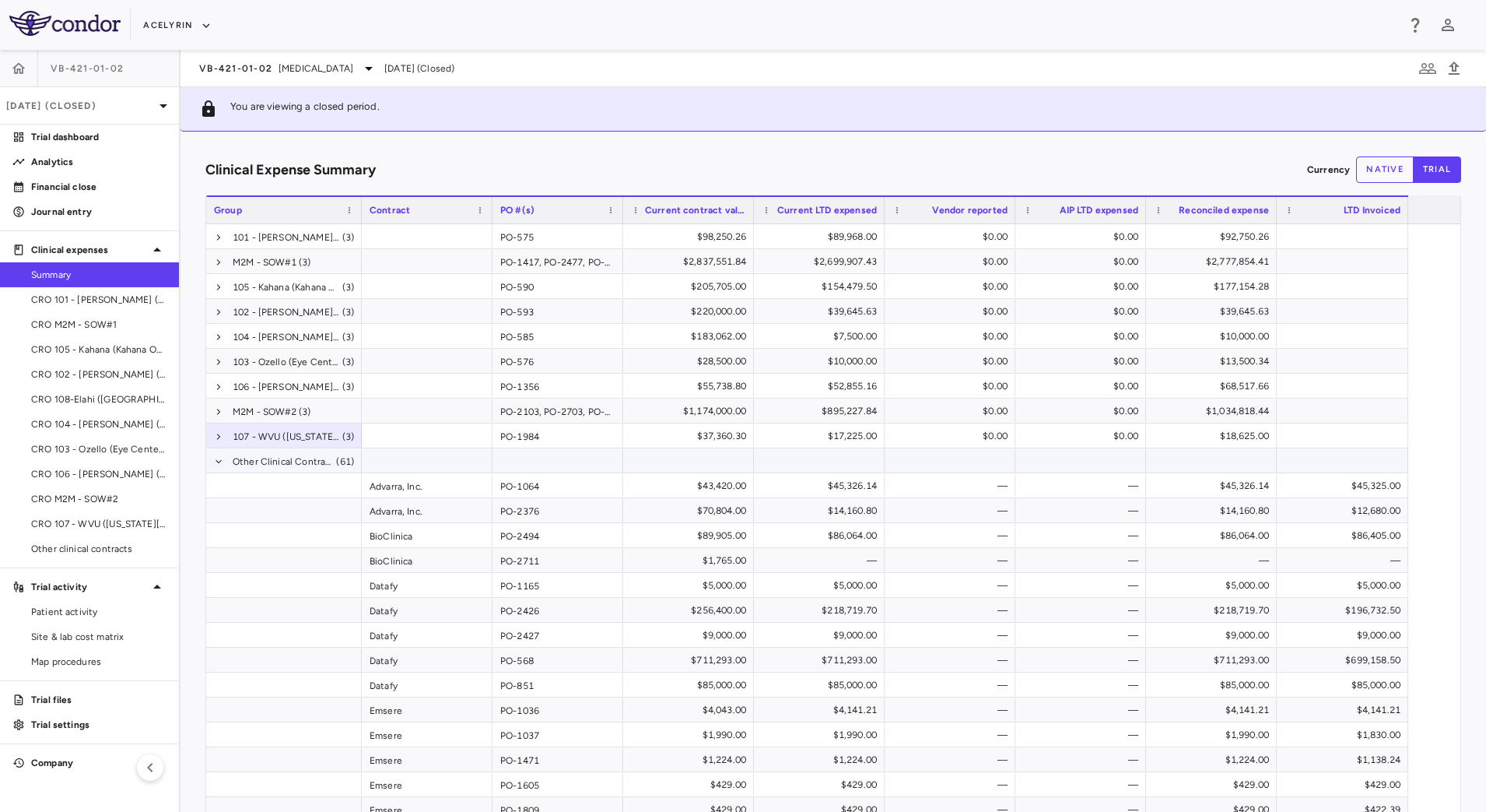
click at [232, 472] on div "Other Clinical Contracts (61)" at bounding box center [283, 460] width 156 height 24
click at [224, 466] on span at bounding box center [218, 461] width 9 height 9
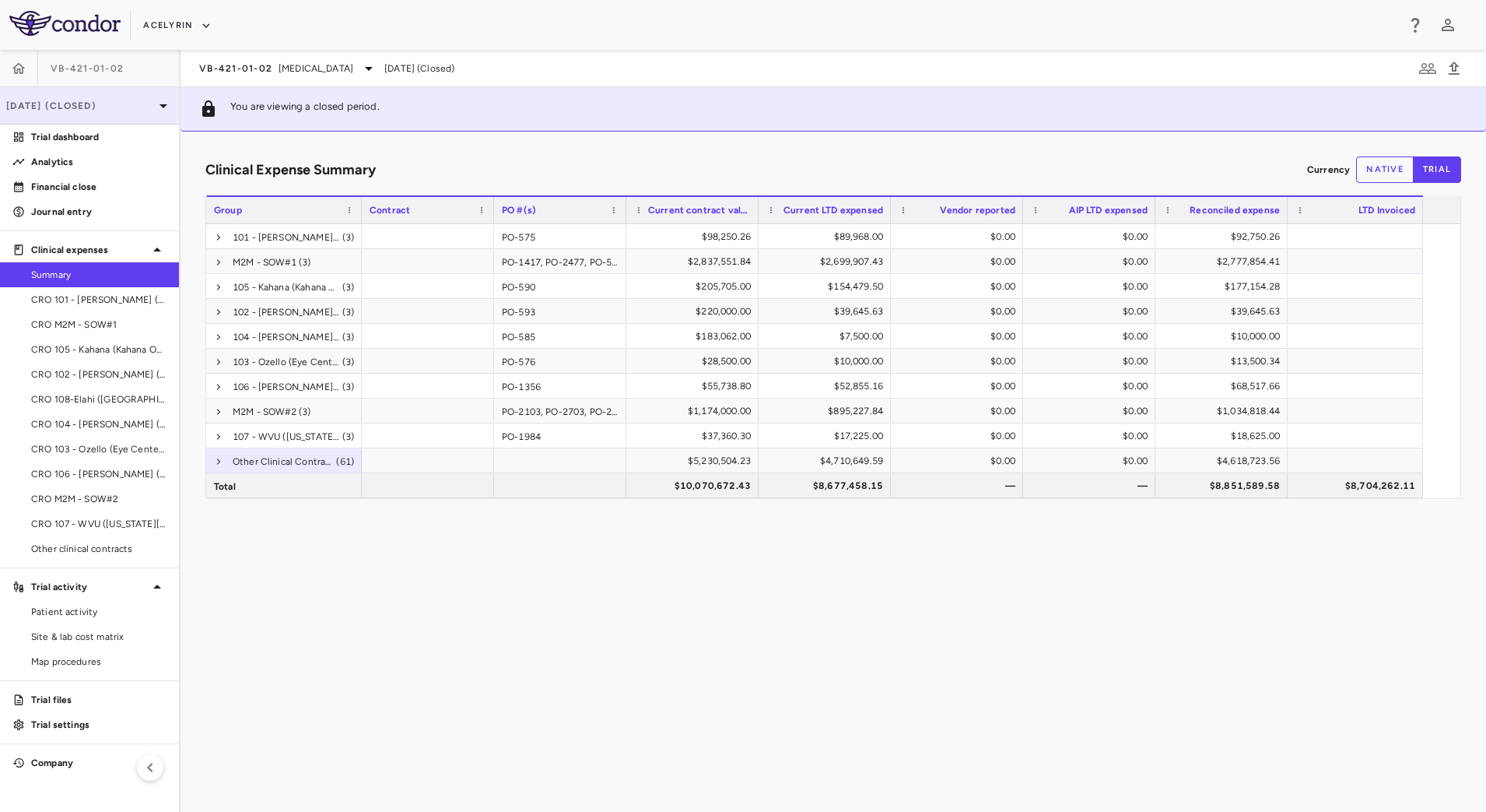
click at [114, 113] on div "Jun 2025 (Closed)" at bounding box center [89, 106] width 179 height 38
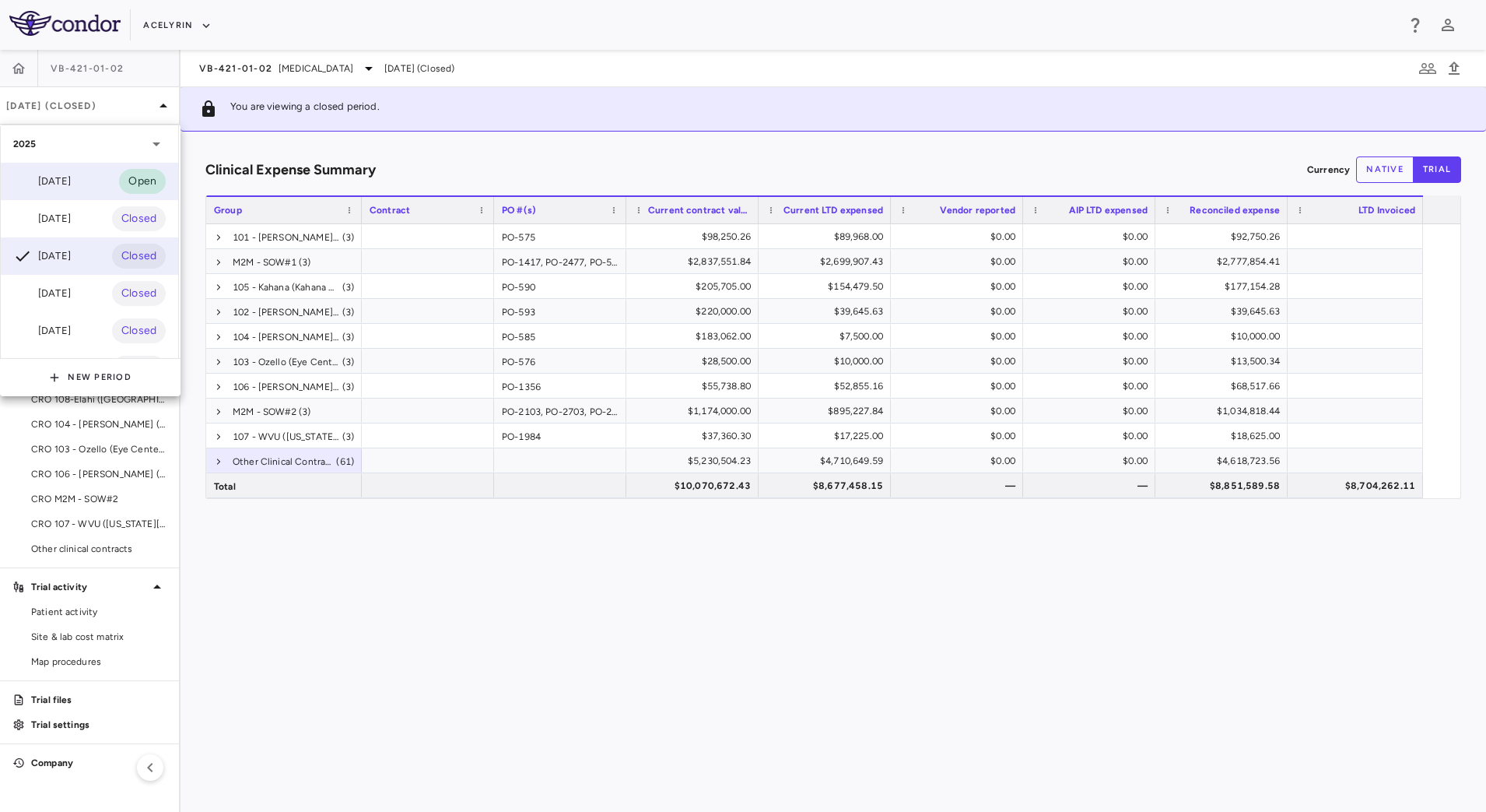
click at [52, 186] on div "Sep 2025" at bounding box center [42, 181] width 58 height 19
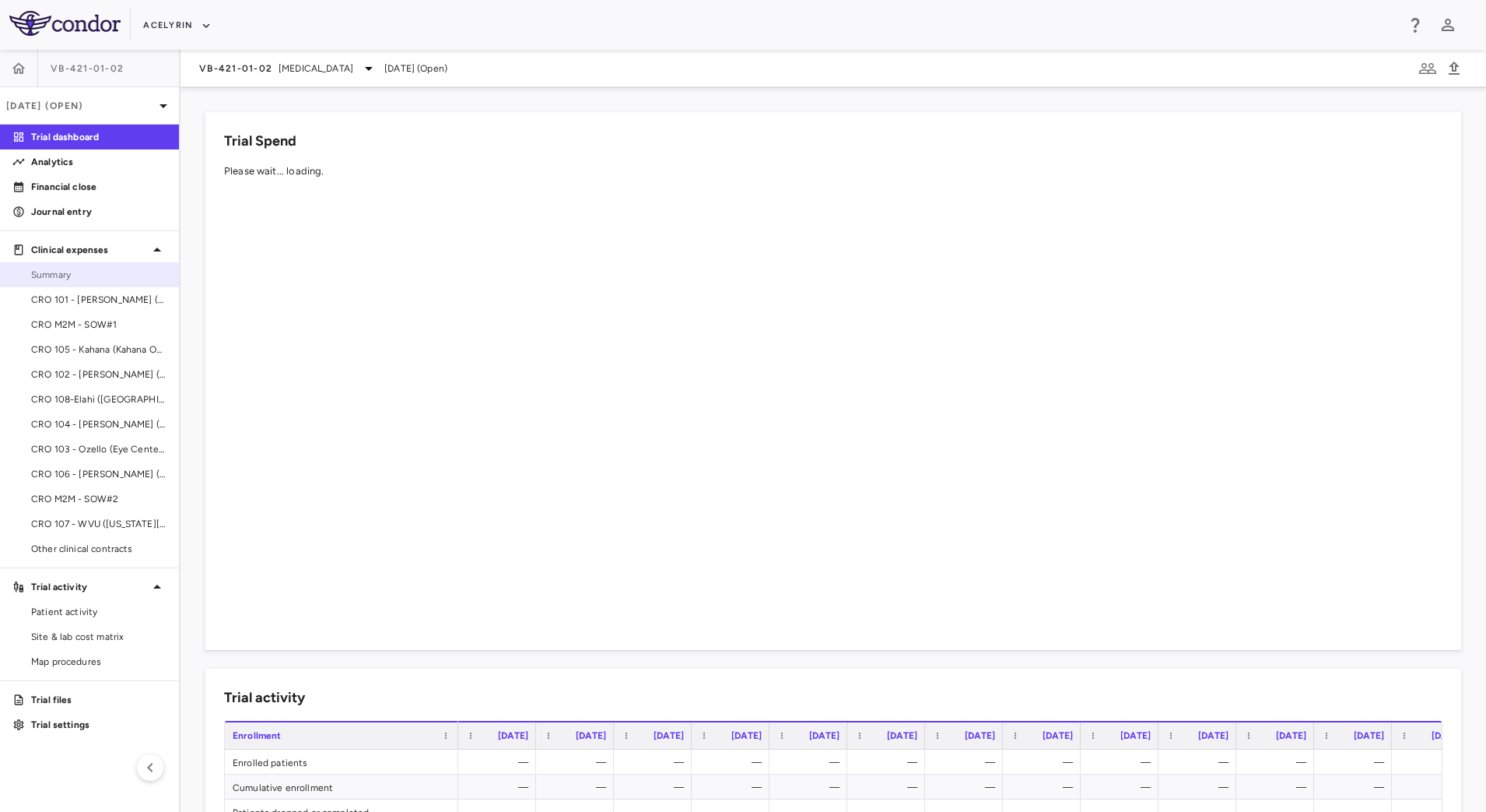
click at [79, 271] on span "Summary" at bounding box center [98, 274] width 135 height 14
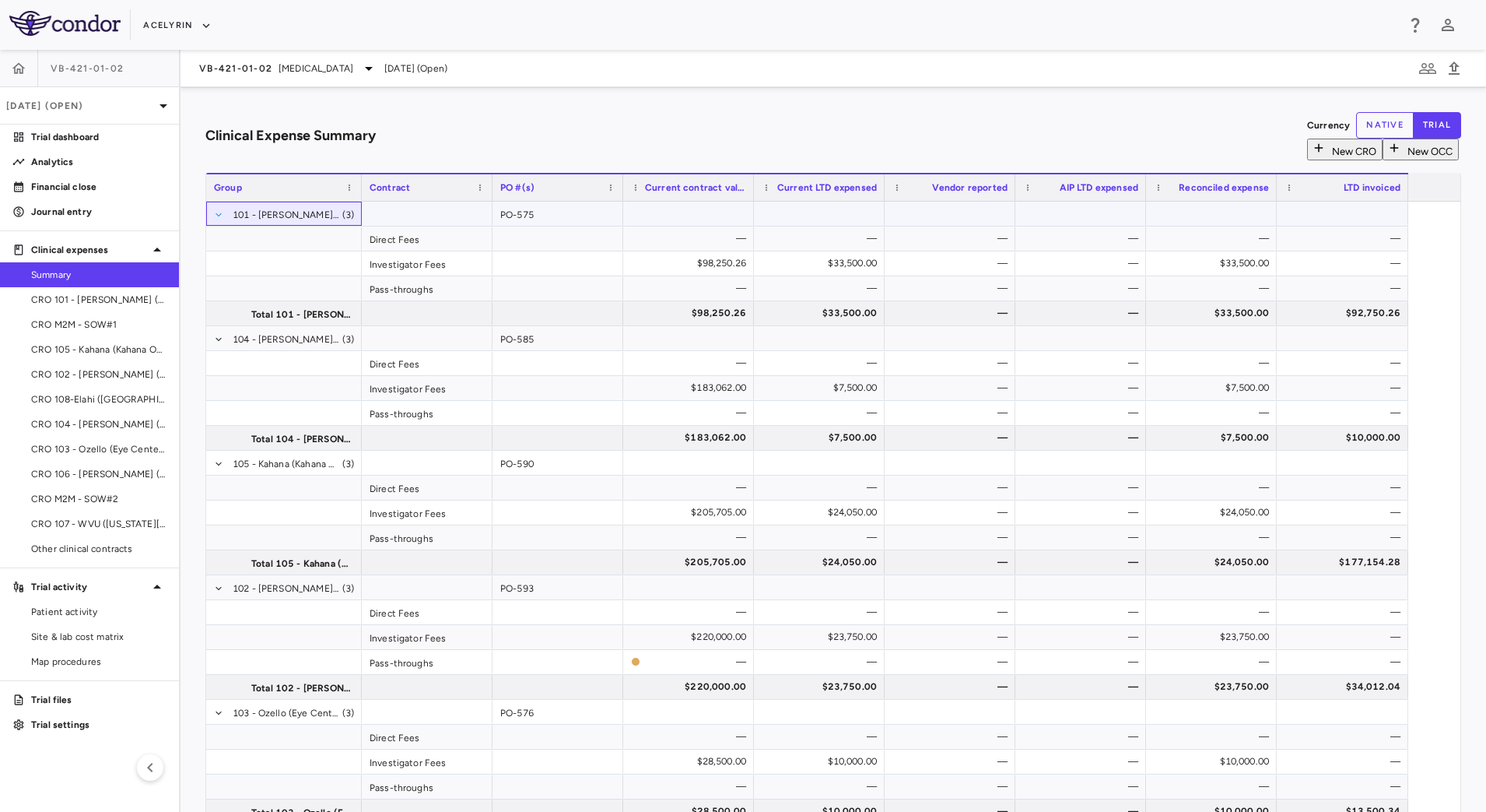
click at [224, 214] on span at bounding box center [218, 214] width 9 height 9
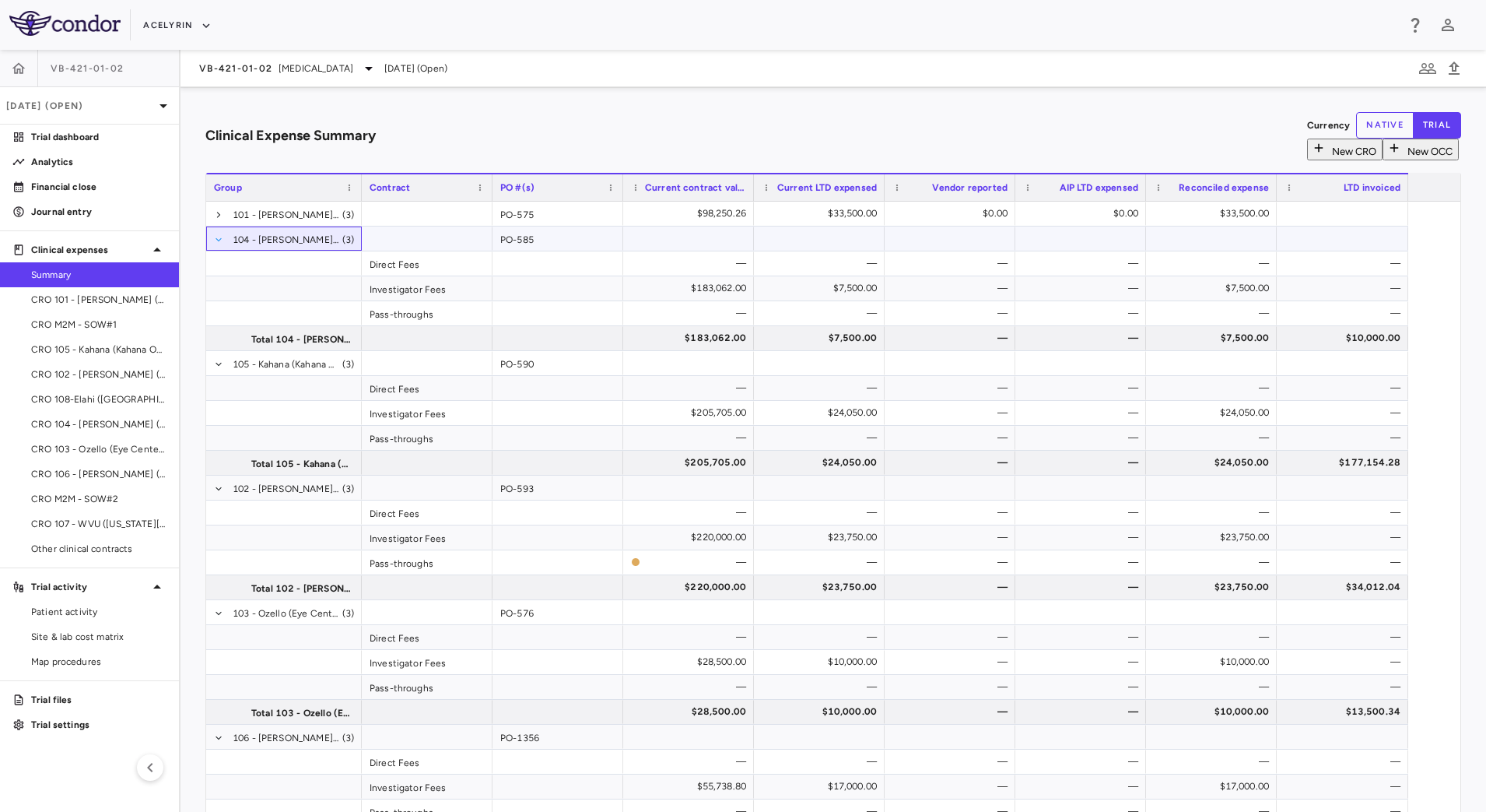
click at [224, 235] on span at bounding box center [218, 239] width 9 height 9
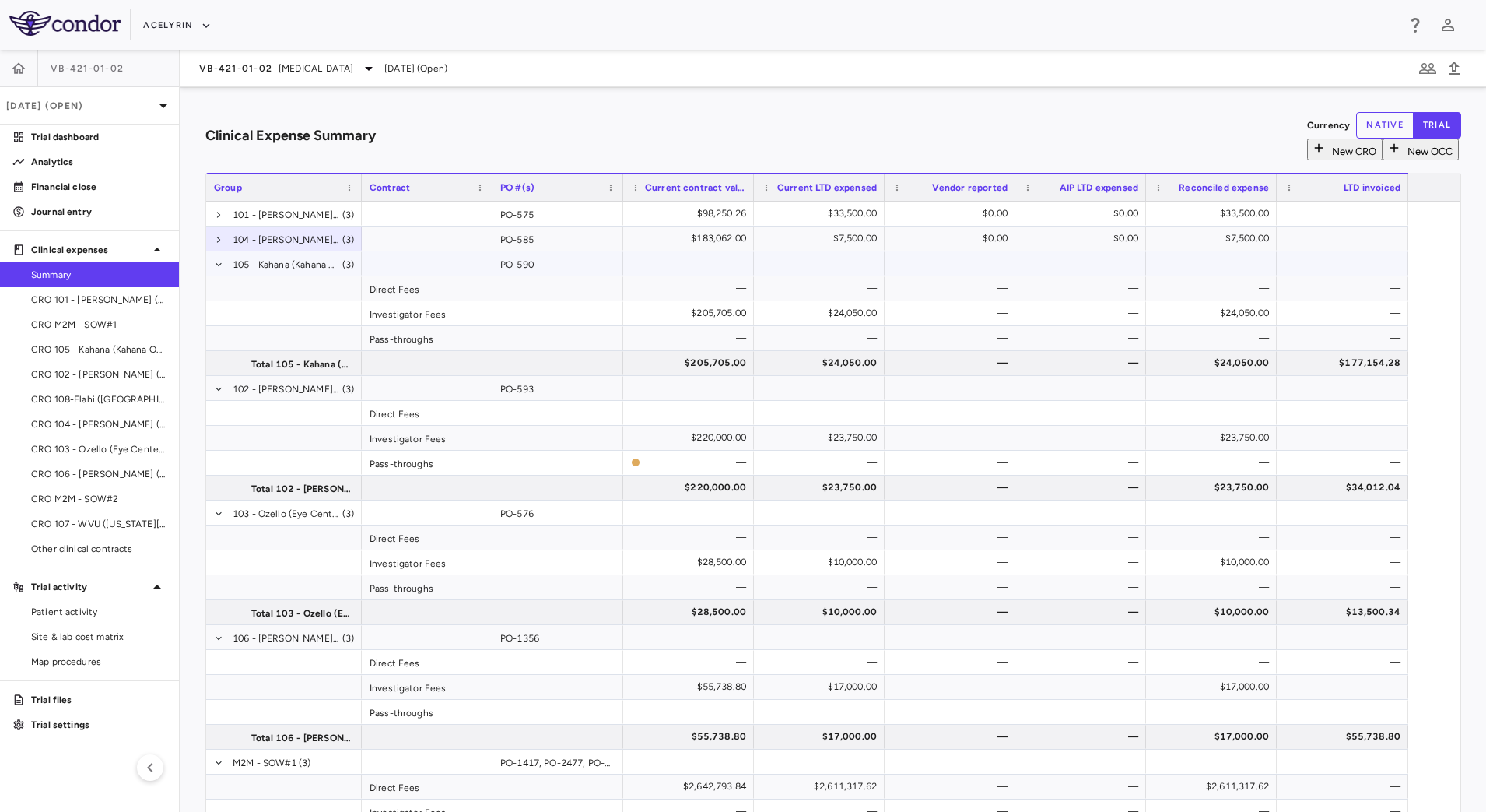
click at [224, 267] on span at bounding box center [218, 264] width 9 height 25
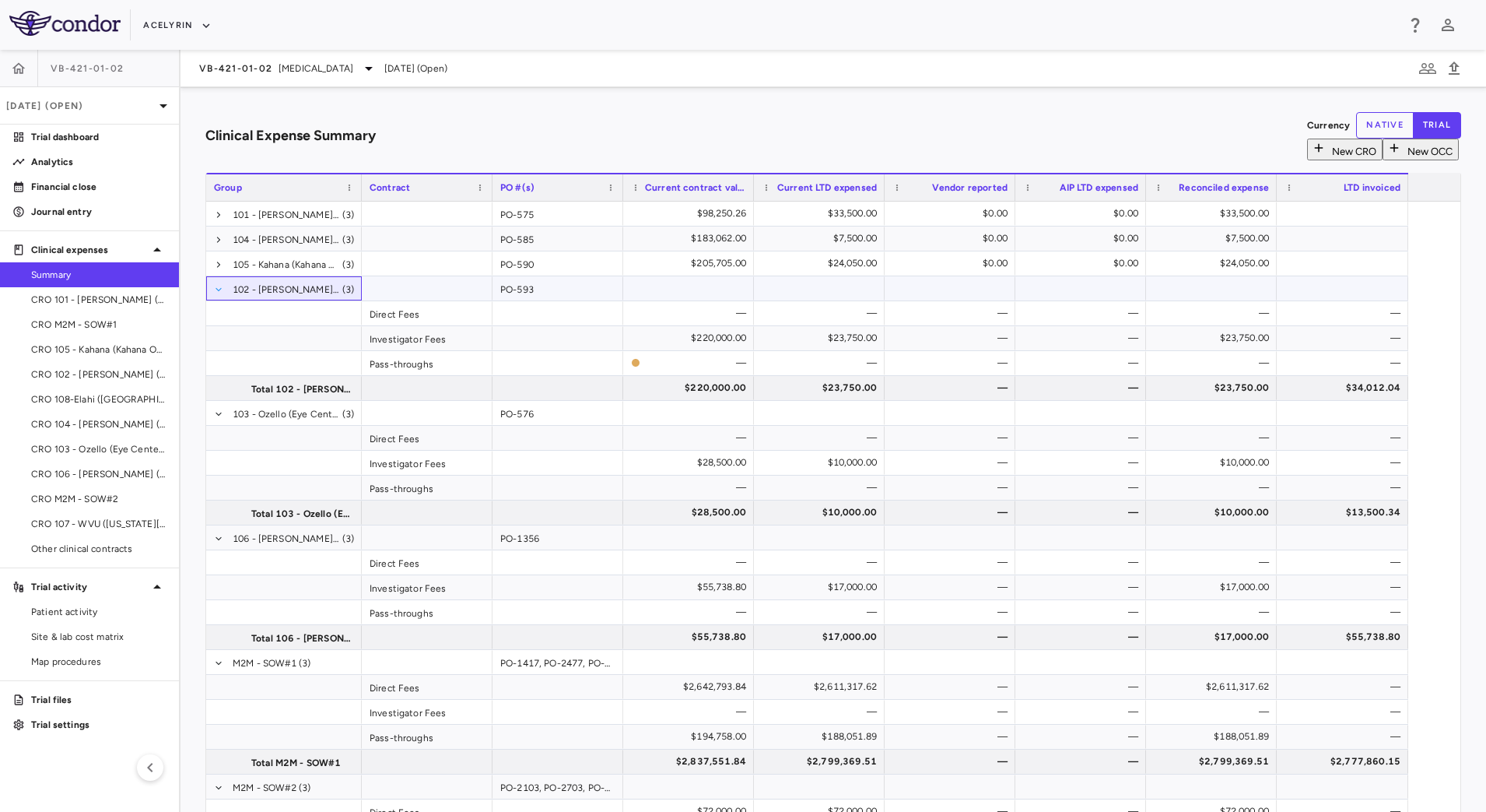
click at [224, 291] on span at bounding box center [218, 289] width 9 height 25
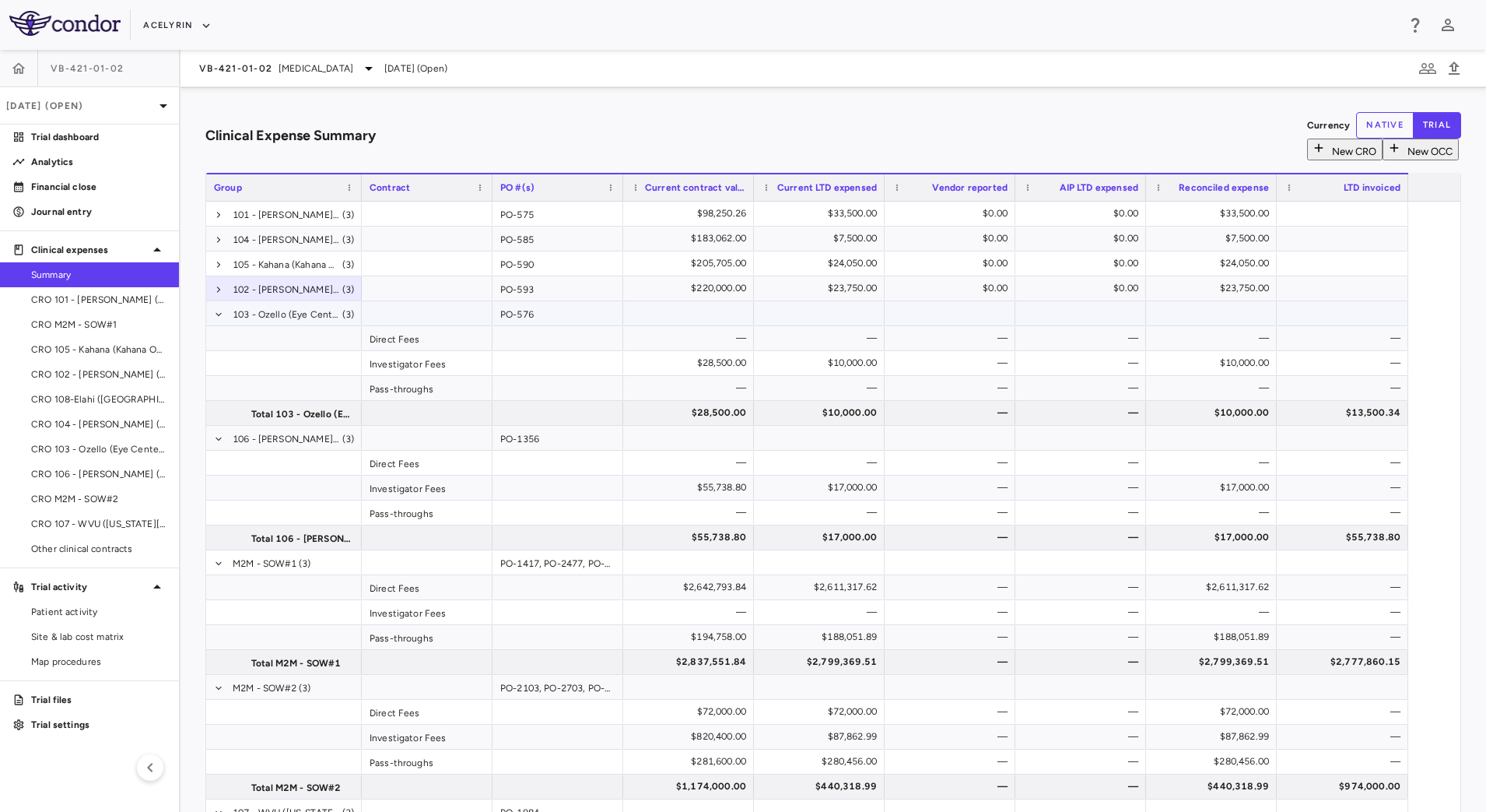
click at [224, 317] on span at bounding box center [218, 314] width 9 height 25
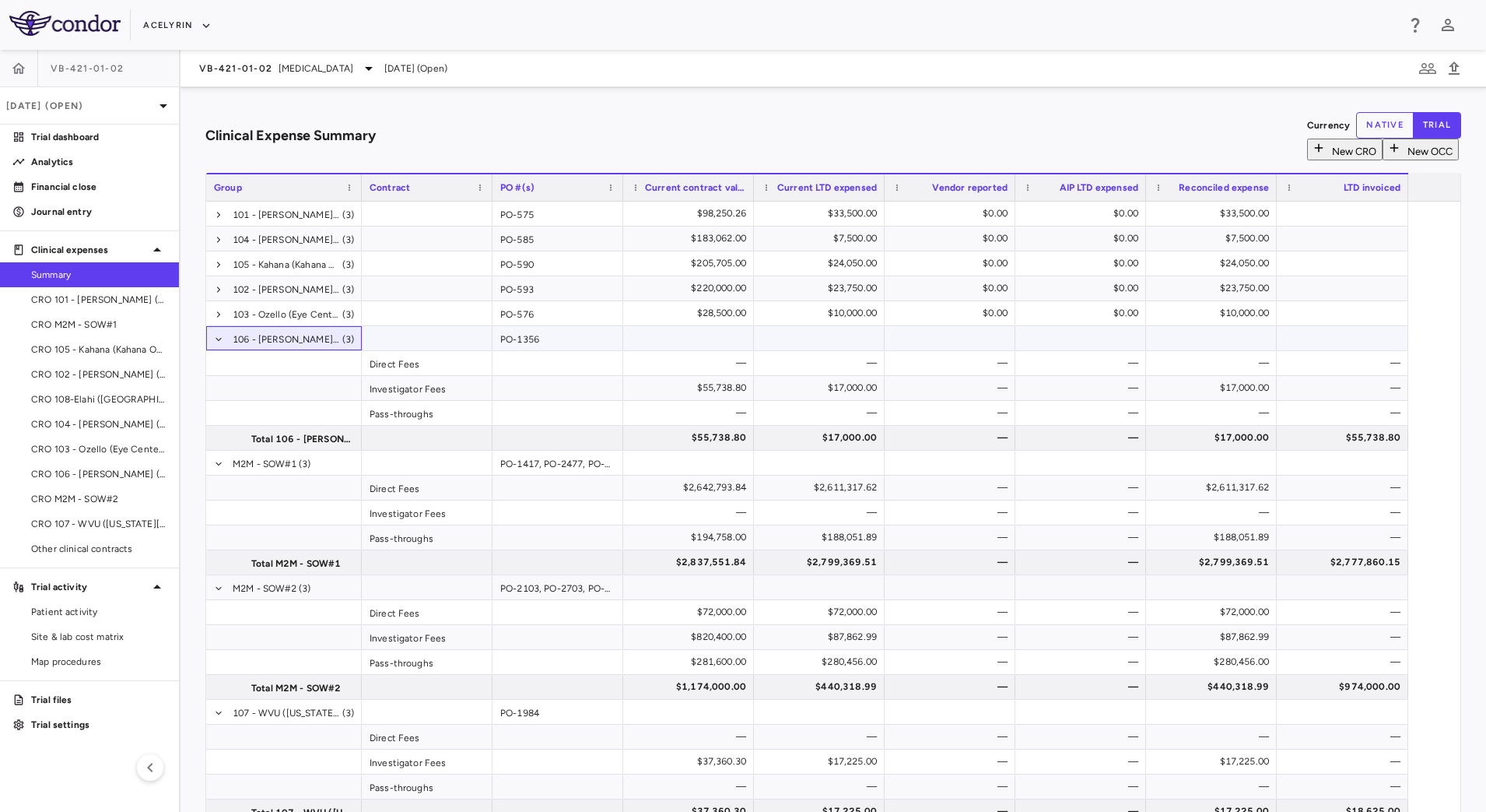
click at [224, 342] on span at bounding box center [218, 339] width 9 height 25
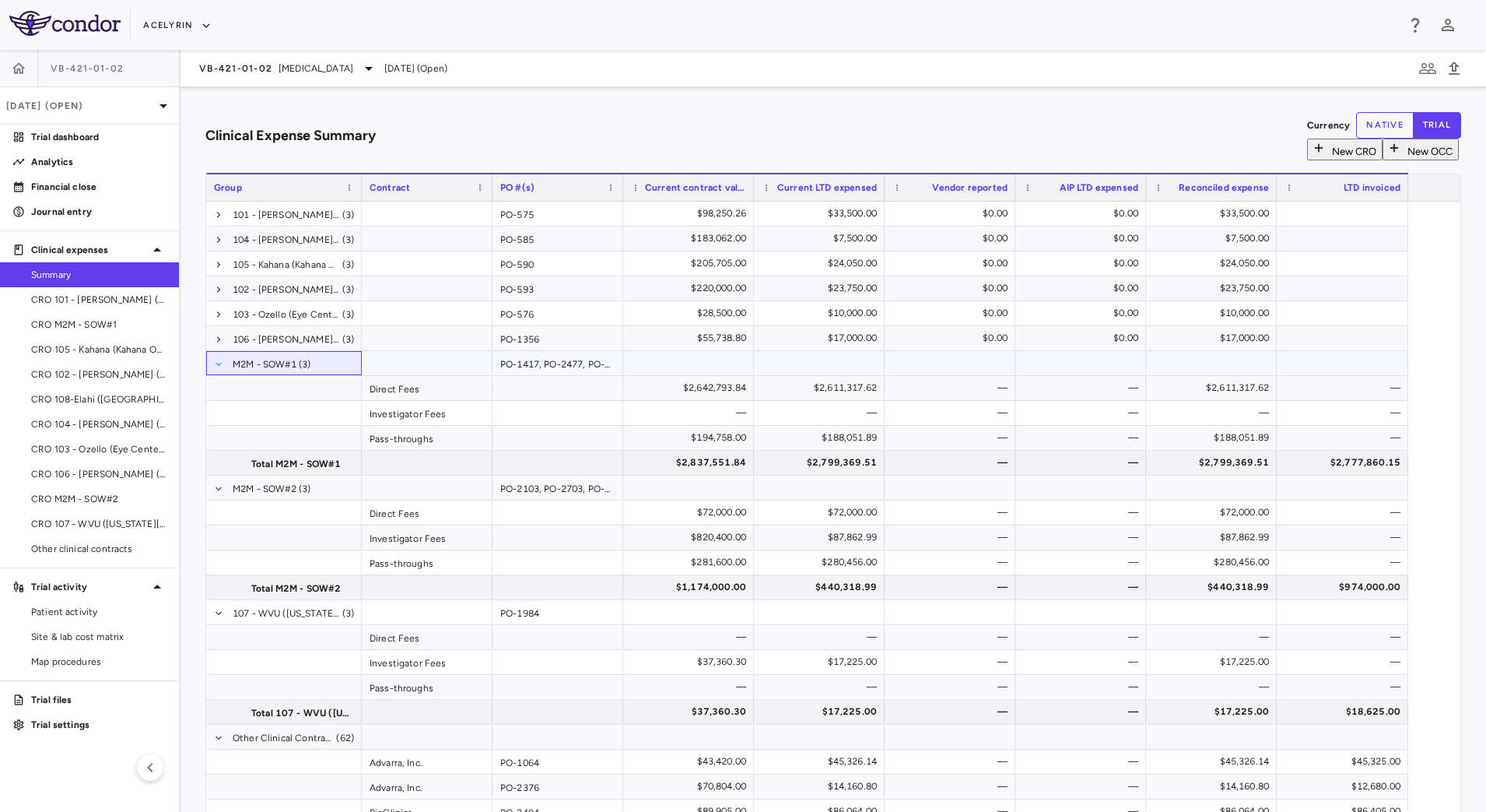
click at [224, 371] on span at bounding box center [218, 364] width 9 height 25
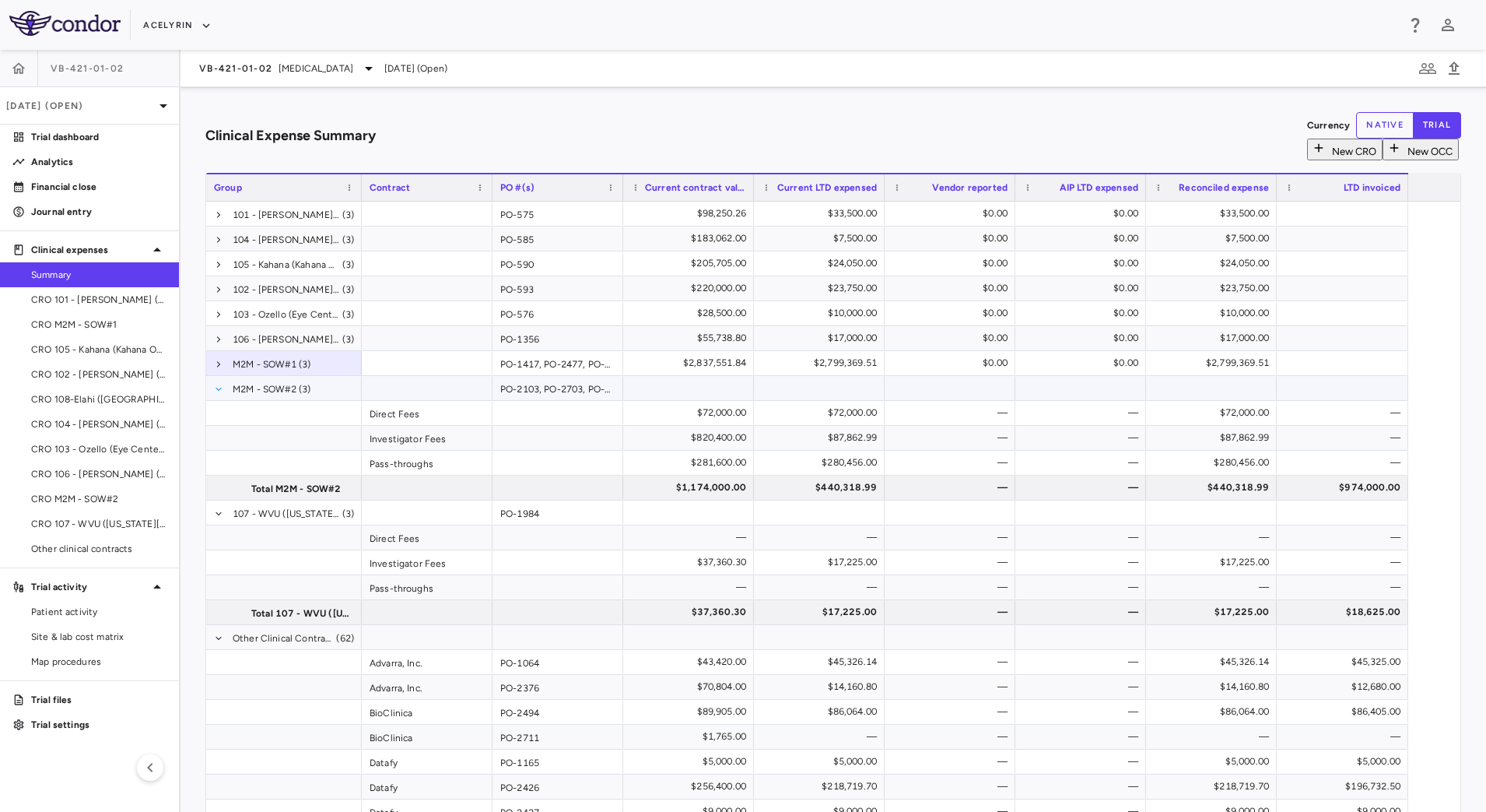
click at [224, 389] on span at bounding box center [218, 389] width 9 height 9
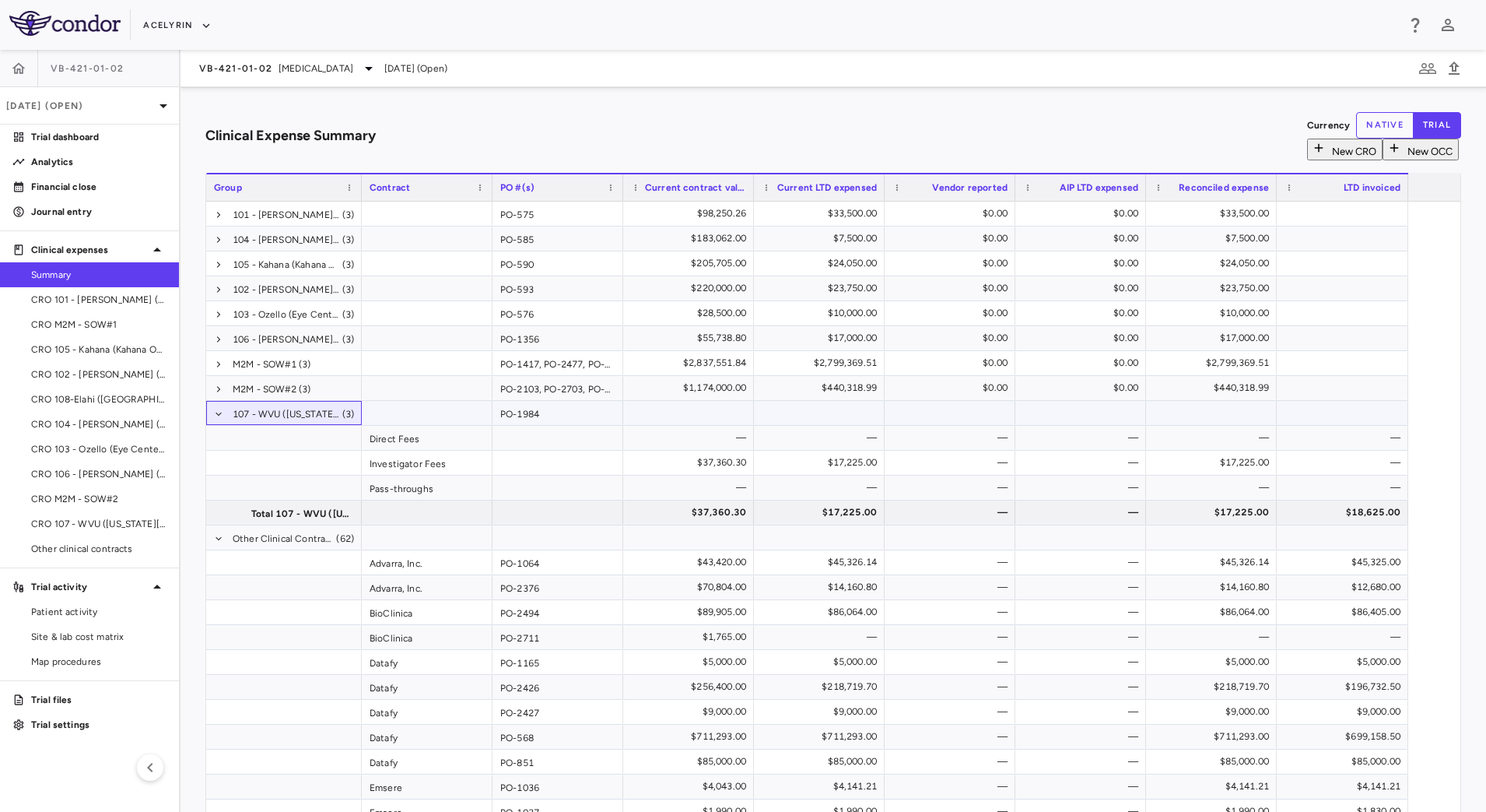
click at [224, 415] on span at bounding box center [218, 413] width 9 height 25
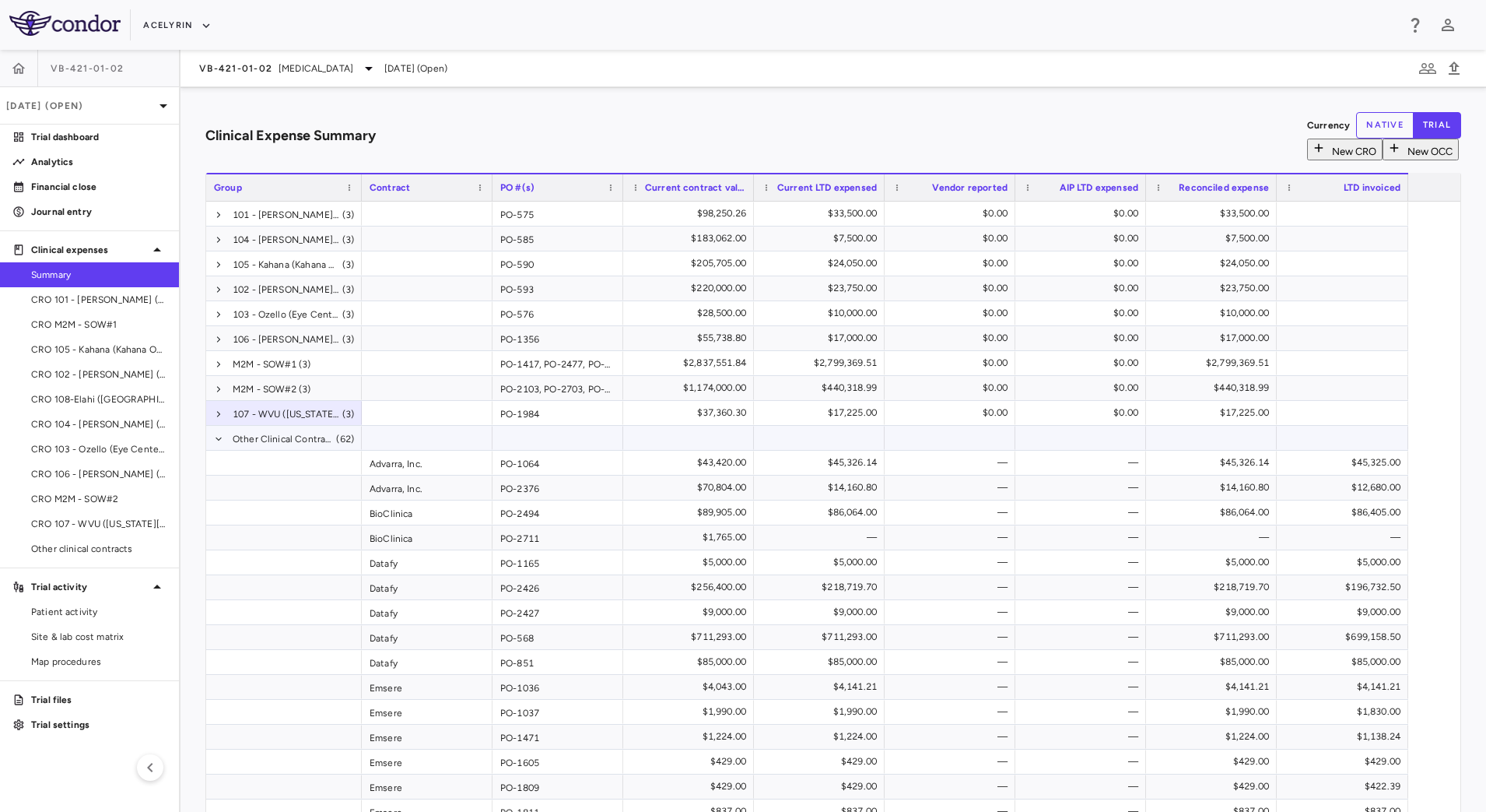
click at [224, 442] on span at bounding box center [218, 438] width 9 height 25
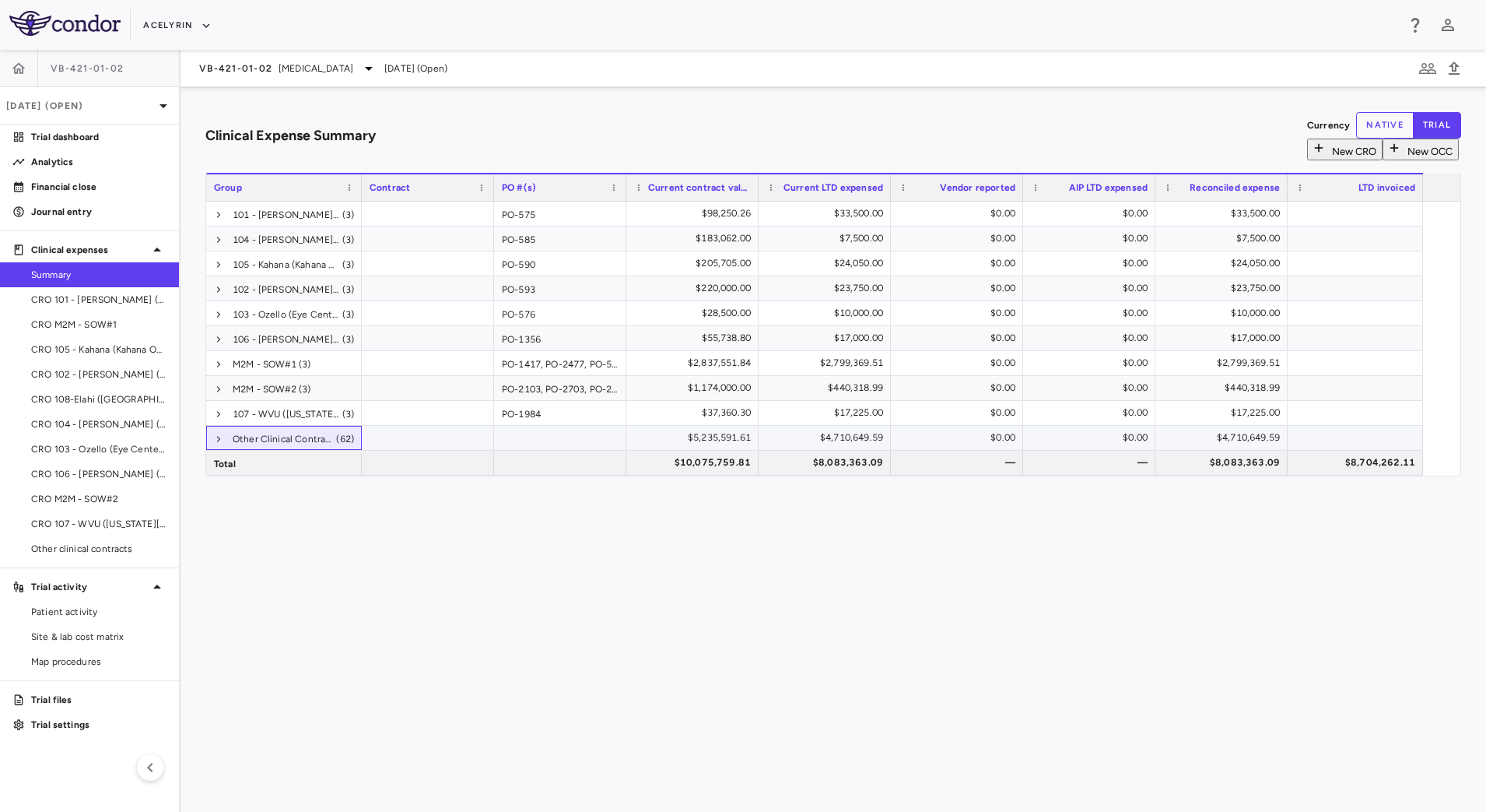
click at [250, 435] on span "Other Clinical Contracts (62)" at bounding box center [283, 438] width 140 height 25
click at [224, 436] on span at bounding box center [218, 438] width 9 height 9
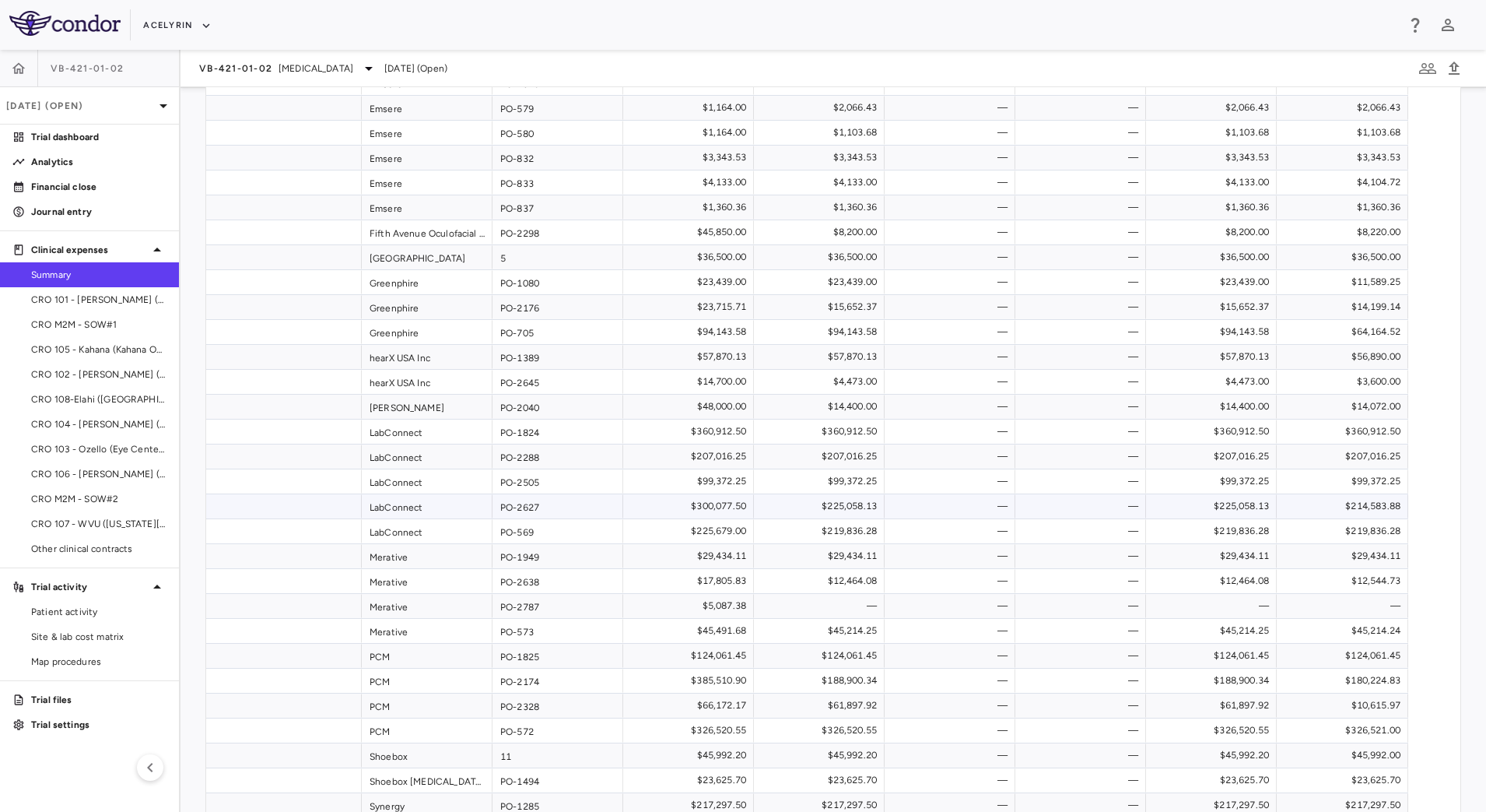
scroll to position [1274, 0]
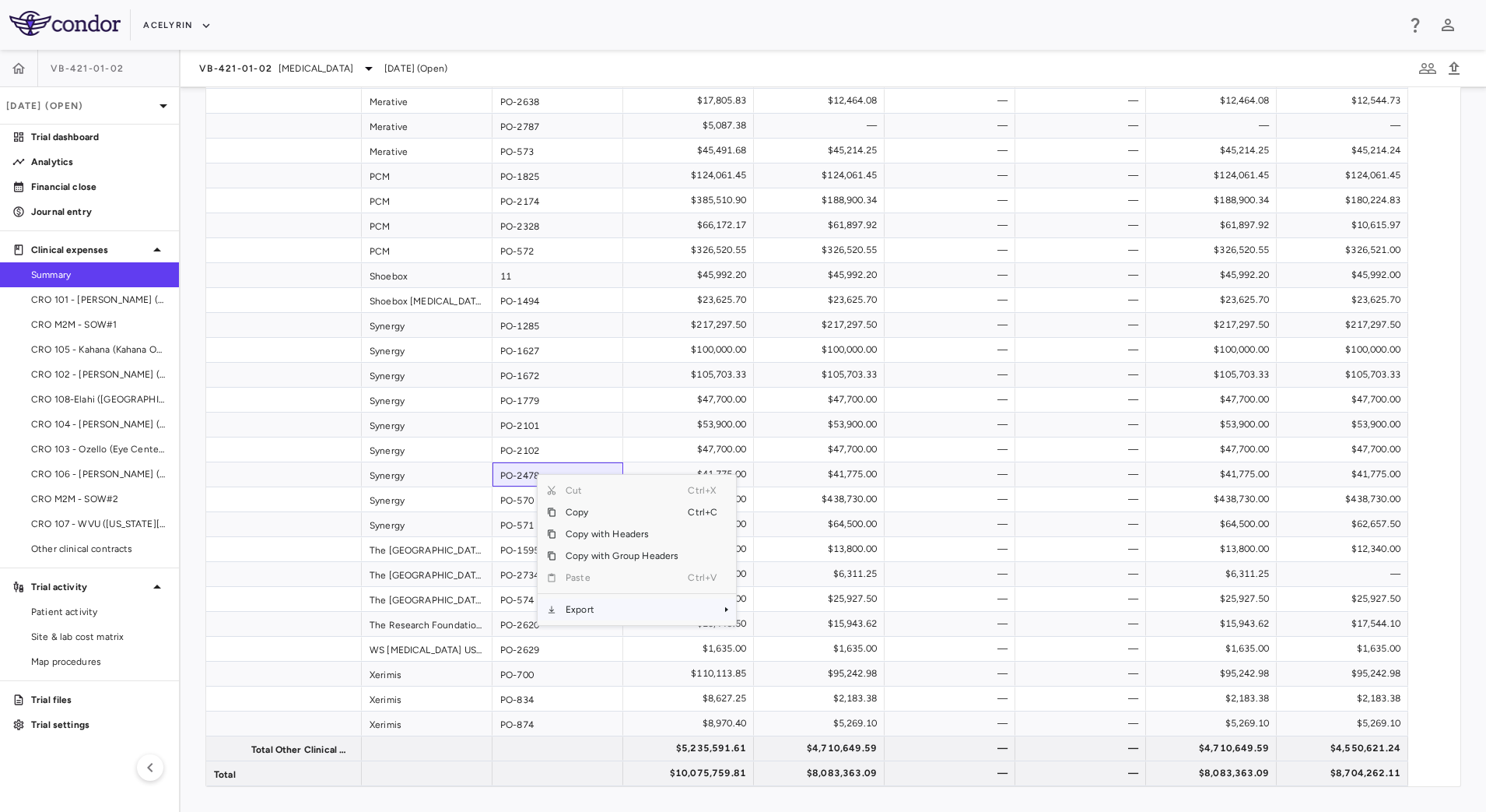
click at [654, 598] on span "Export" at bounding box center [622, 609] width 131 height 22
click at [809, 604] on span "CSV Export" at bounding box center [788, 615] width 74 height 22
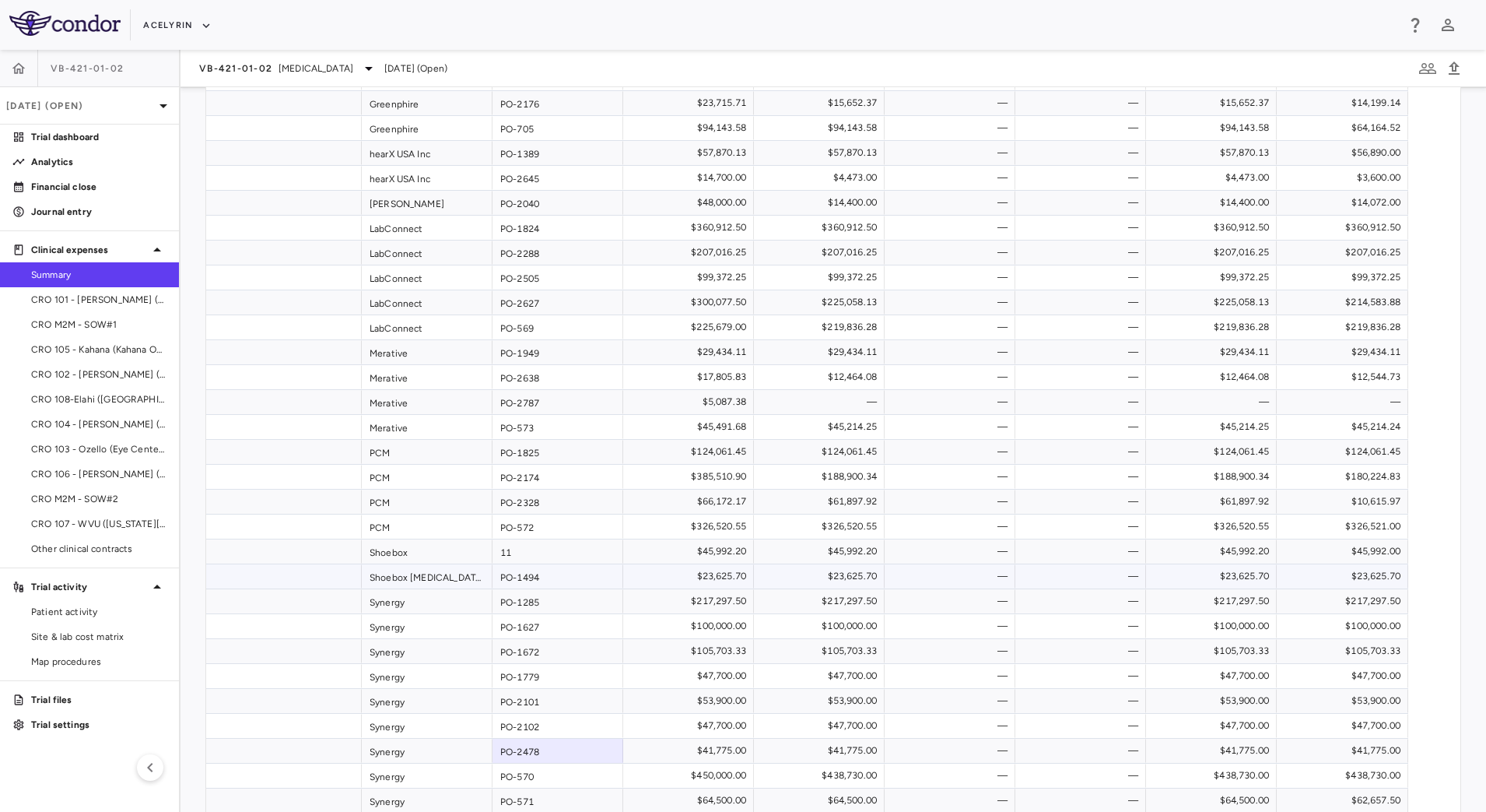
scroll to position [1079, 0]
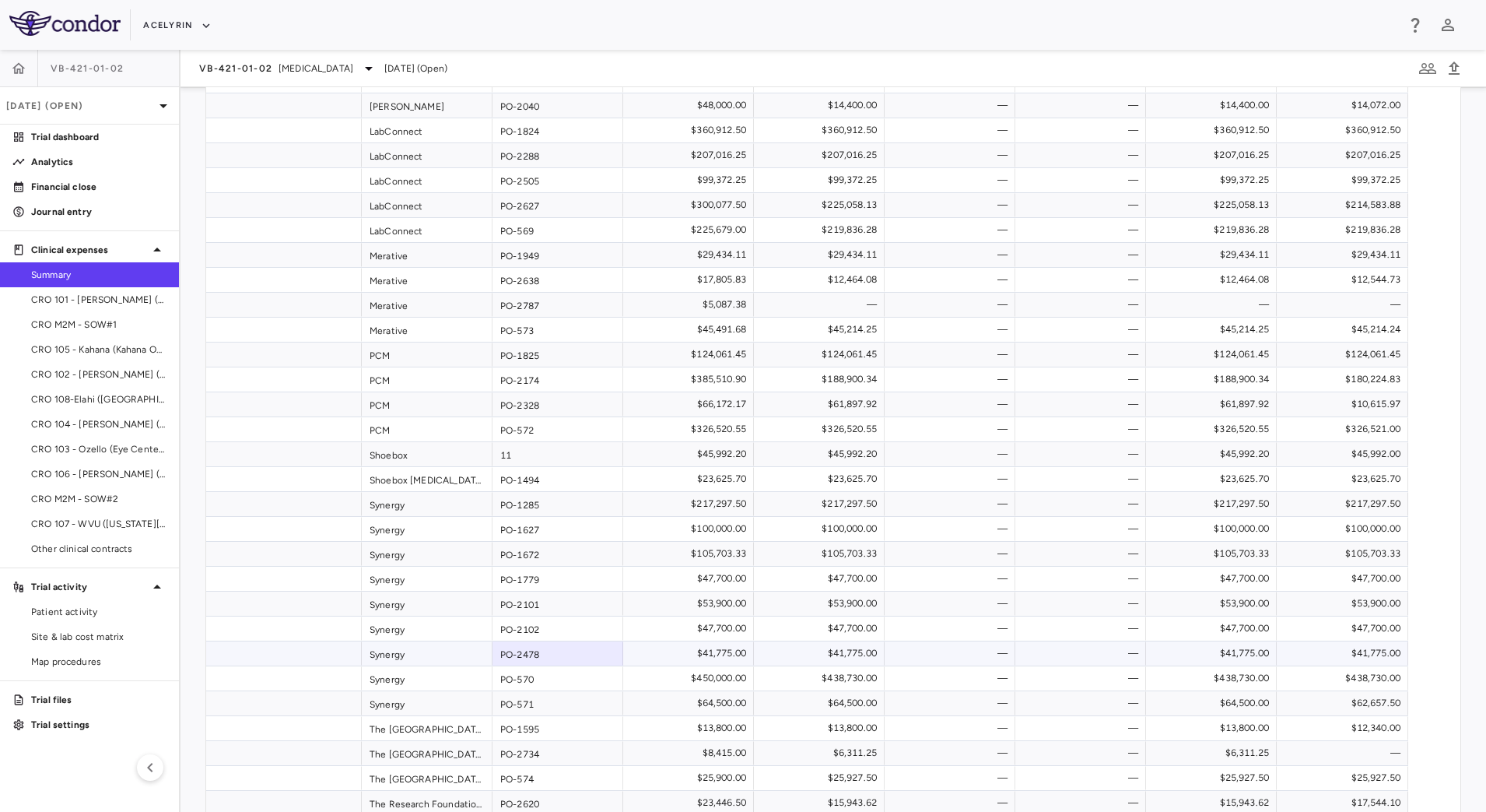
click at [456, 651] on div "Synergy" at bounding box center [427, 653] width 131 height 24
click at [95, 542] on span "Other clinical contracts" at bounding box center [98, 549] width 135 height 14
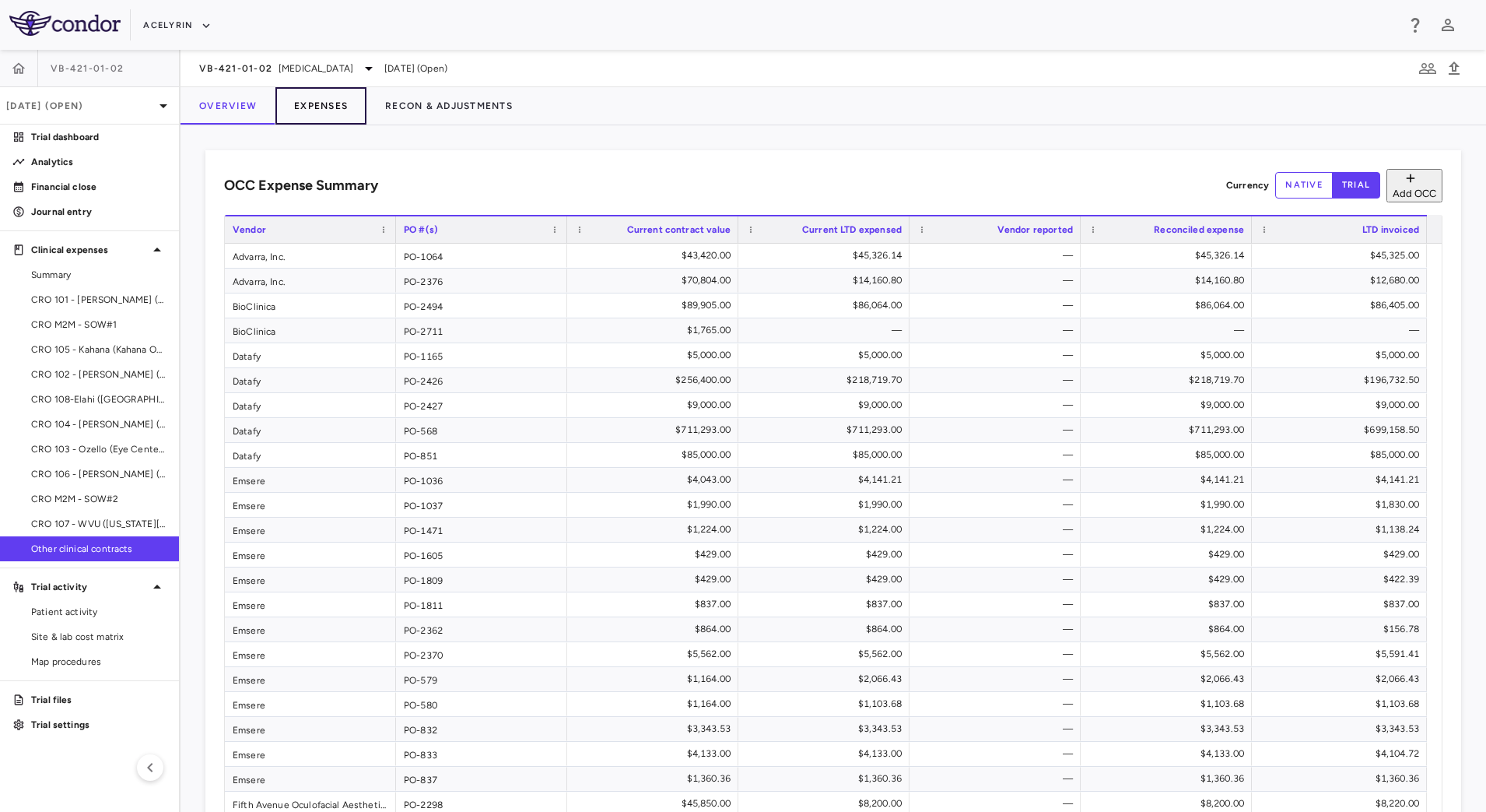
click at [322, 95] on button "Expenses" at bounding box center [321, 106] width 91 height 38
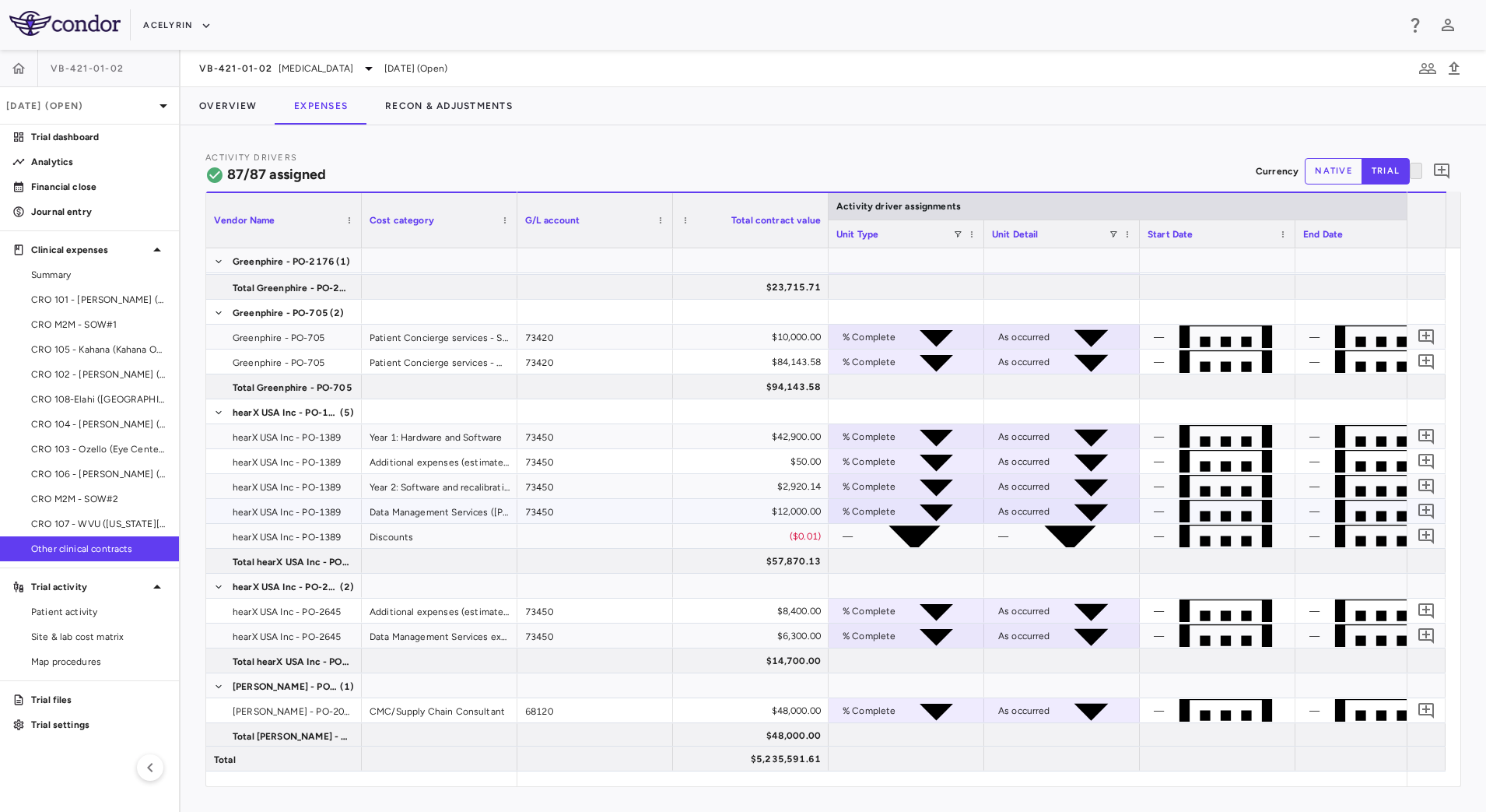
scroll to position [2237, 0]
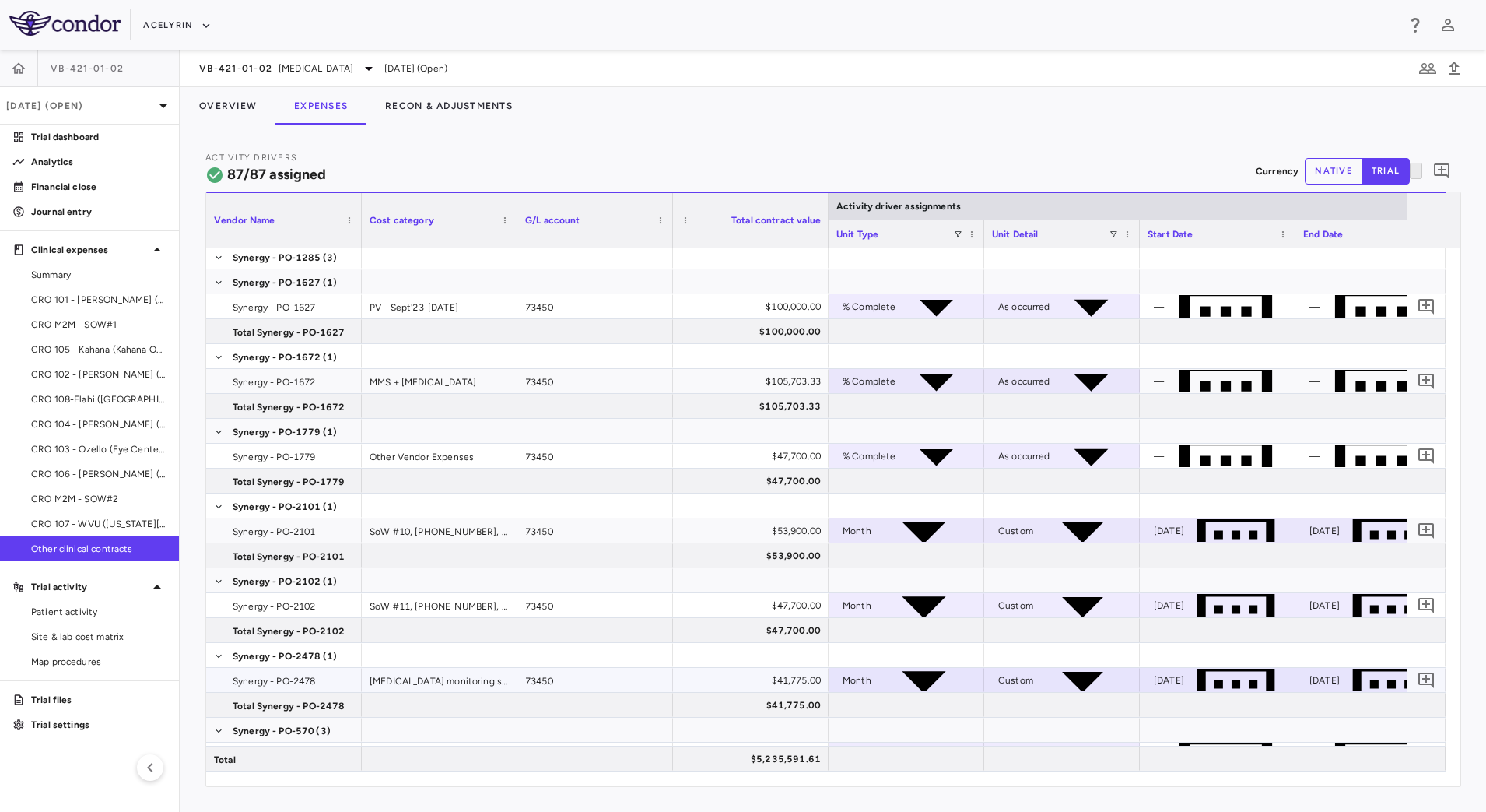
click at [456, 681] on div "ECG monitoring support extension - from January 2025 through May 2025" at bounding box center [439, 680] width 156 height 24
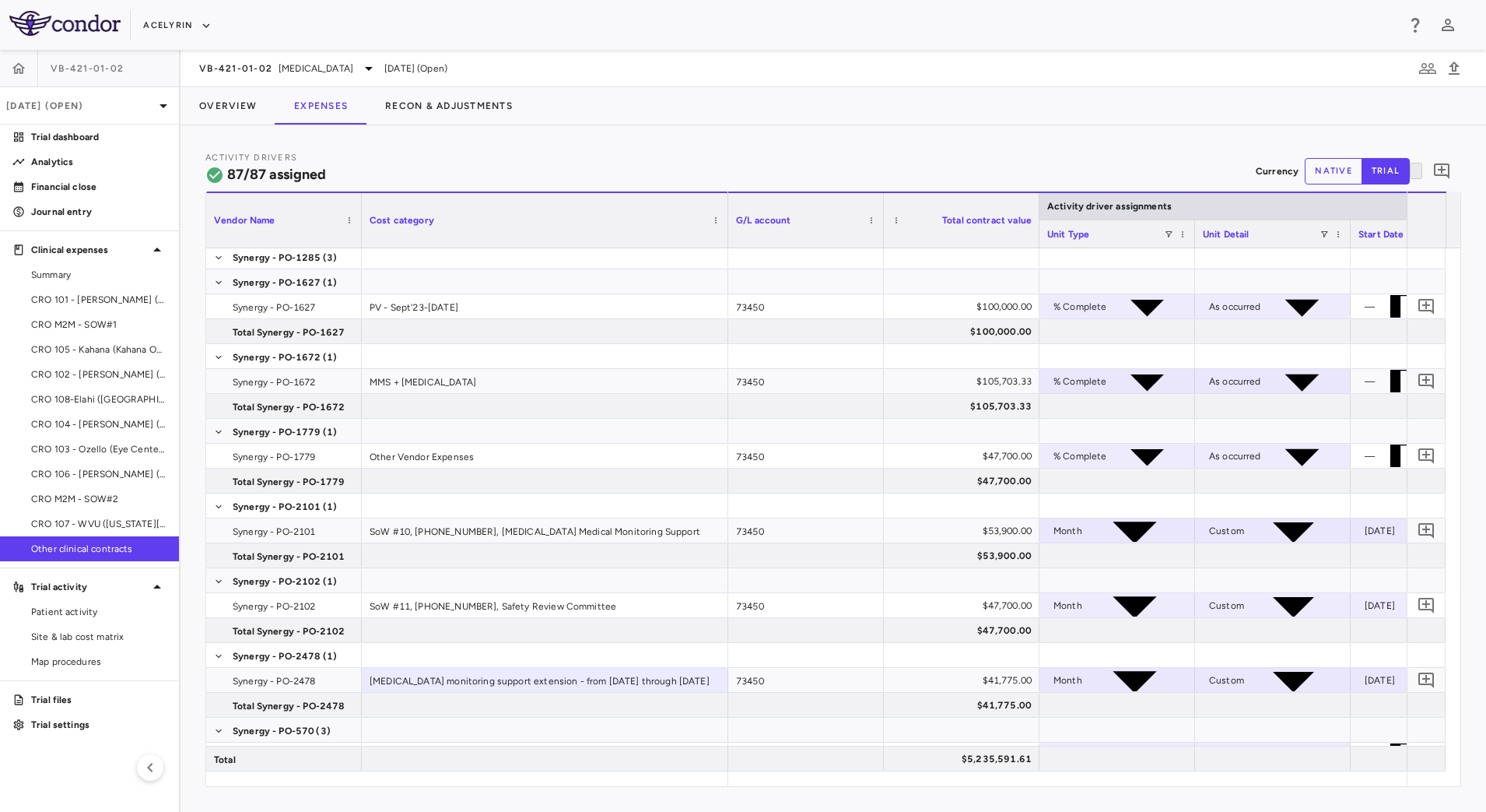
drag, startPoint x: 516, startPoint y: 239, endPoint x: 727, endPoint y: 258, distance: 211.9
click at [727, 258] on div "Vendor Name Cost category Activity driver assignments G/L account" at bounding box center [833, 489] width 1254 height 594
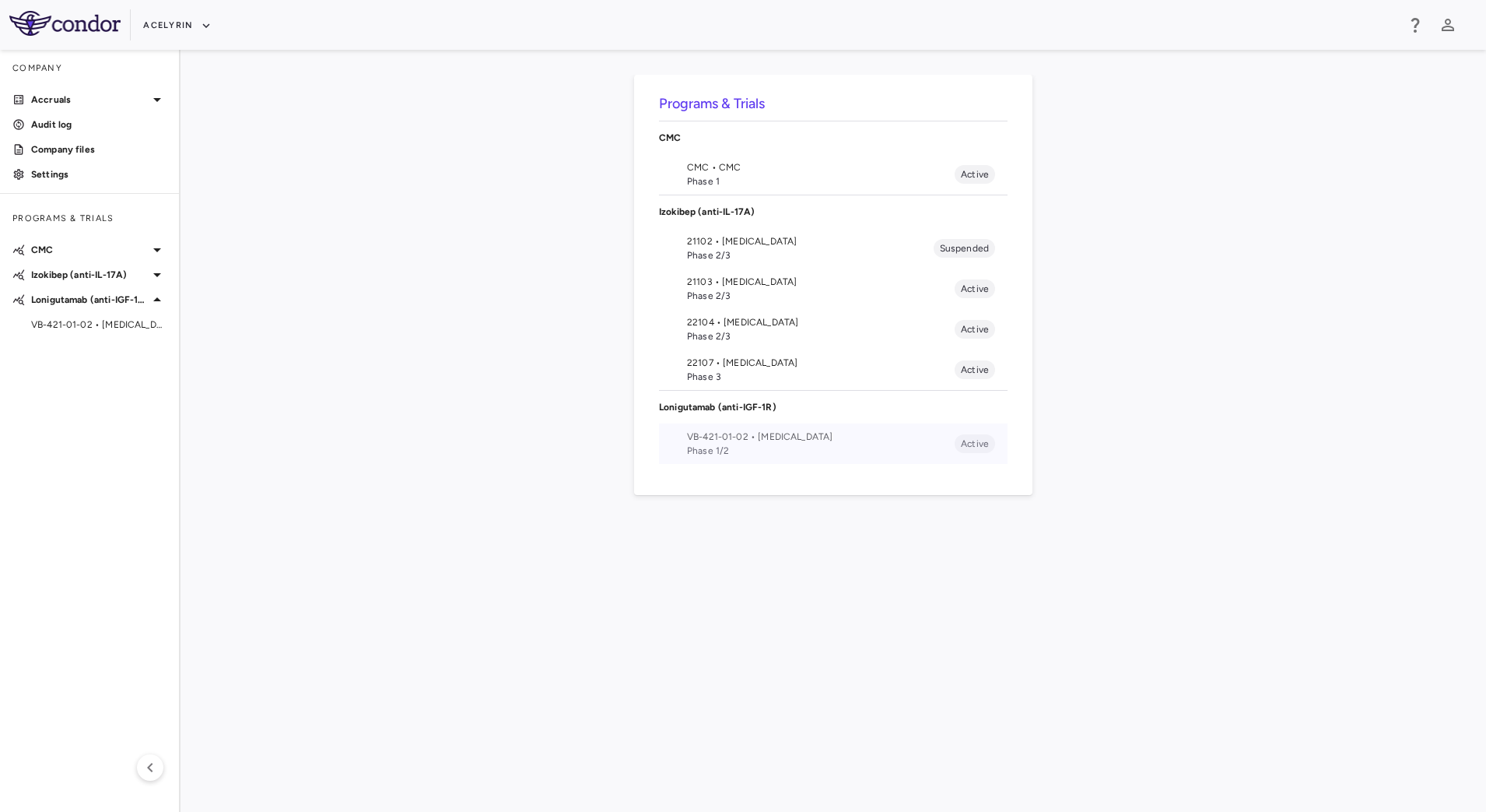
click at [719, 452] on span "Phase 1/2" at bounding box center [820, 450] width 267 height 14
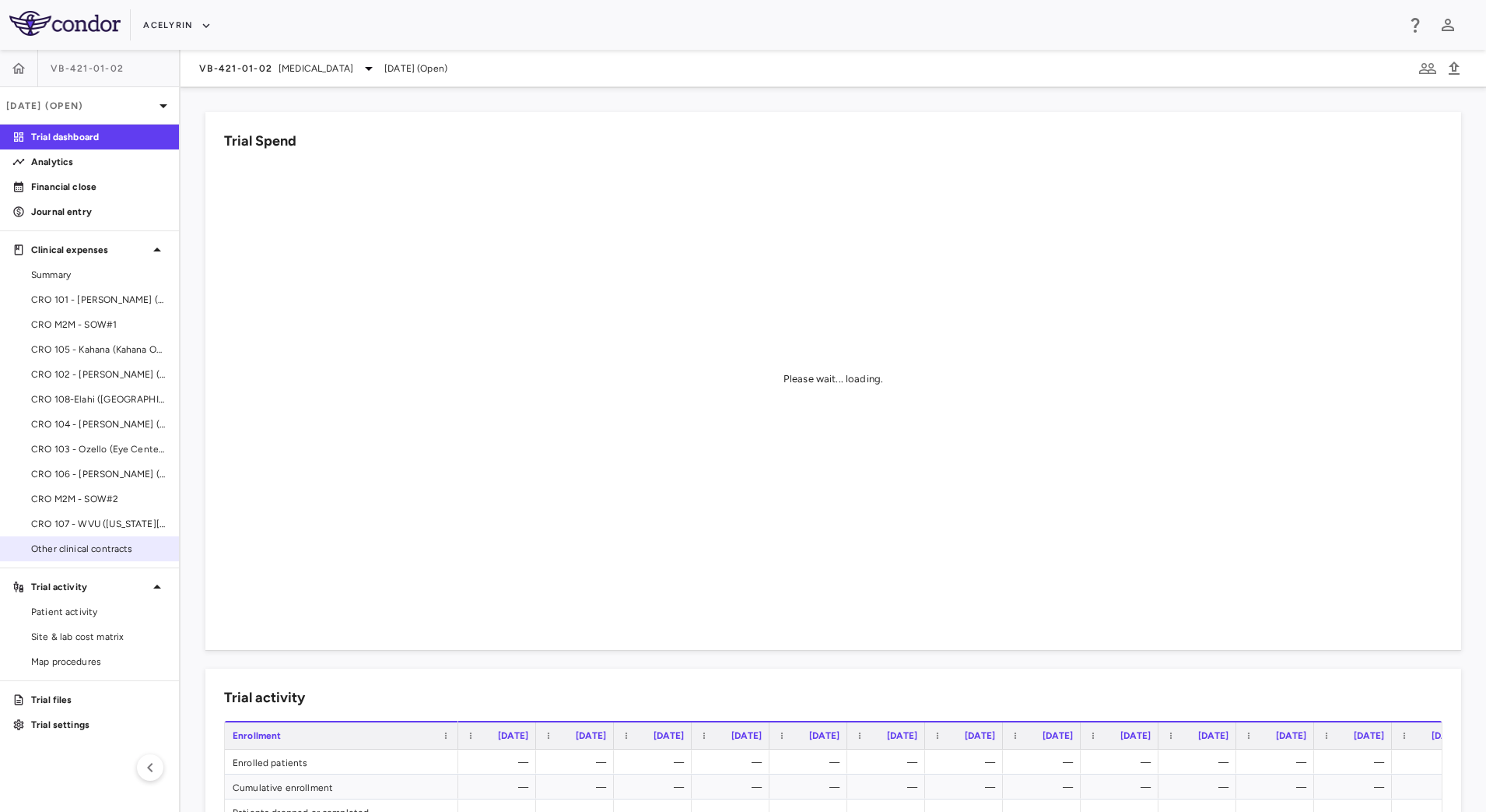
click at [59, 548] on span "Other clinical contracts" at bounding box center [98, 549] width 135 height 14
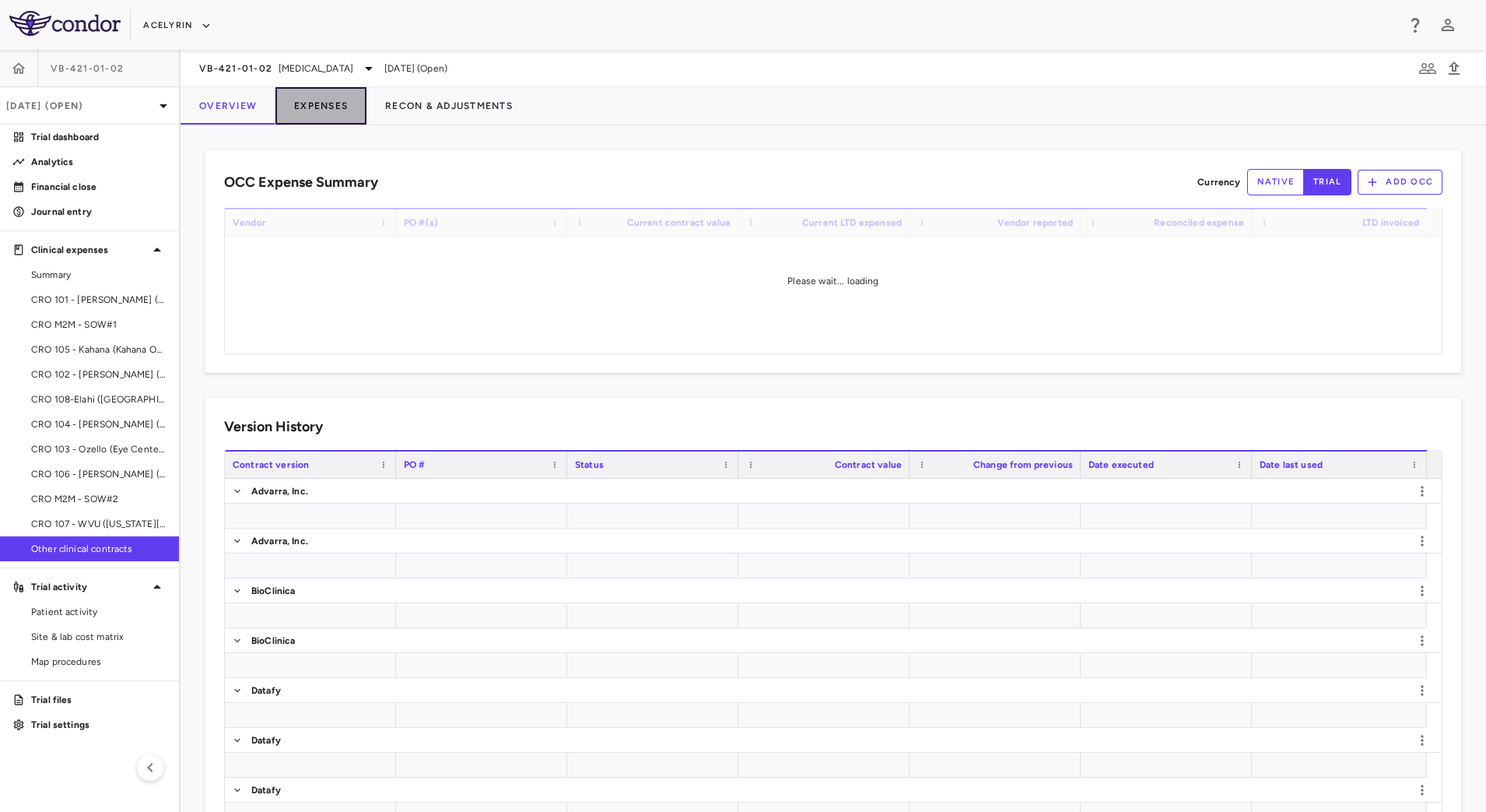
click at [318, 119] on button "Expenses" at bounding box center [321, 106] width 91 height 38
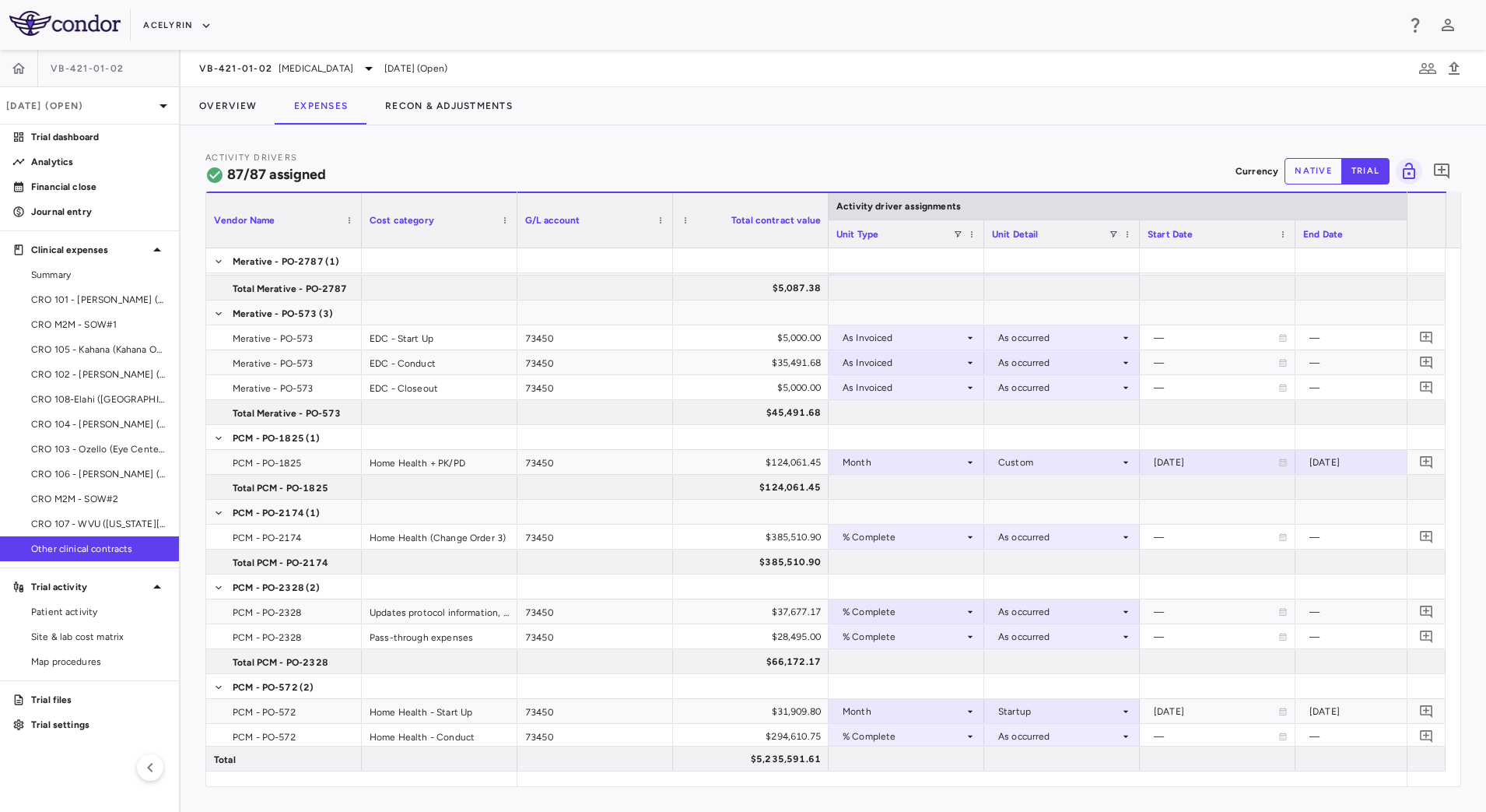
click at [1299, 170] on button "native" at bounding box center [1314, 171] width 58 height 27
click at [309, 541] on span "PCM - PO-2174" at bounding box center [293, 537] width 121 height 25
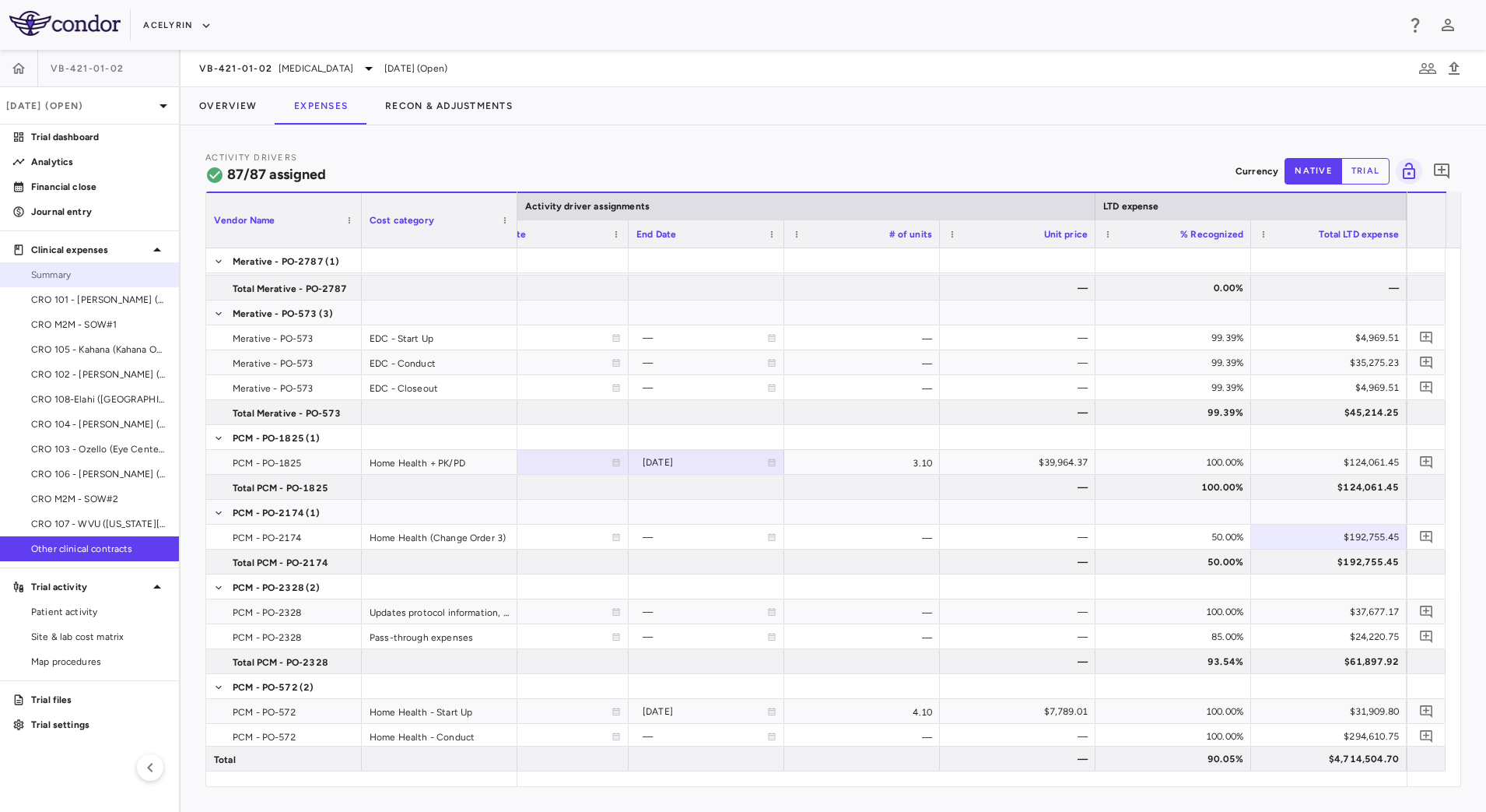
click at [89, 280] on span "Summary" at bounding box center [98, 274] width 135 height 14
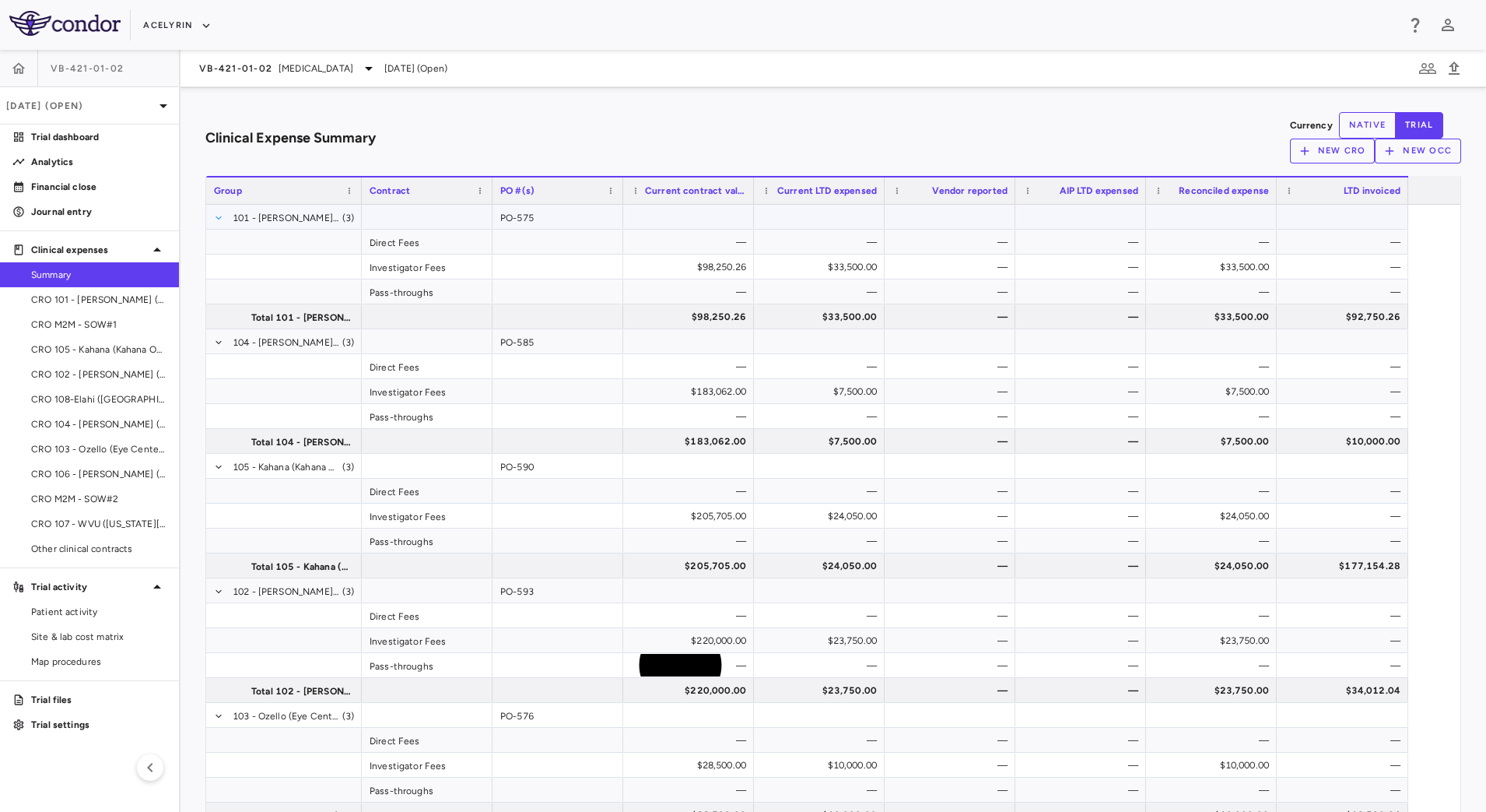
click at [224, 214] on span at bounding box center [218, 218] width 9 height 9
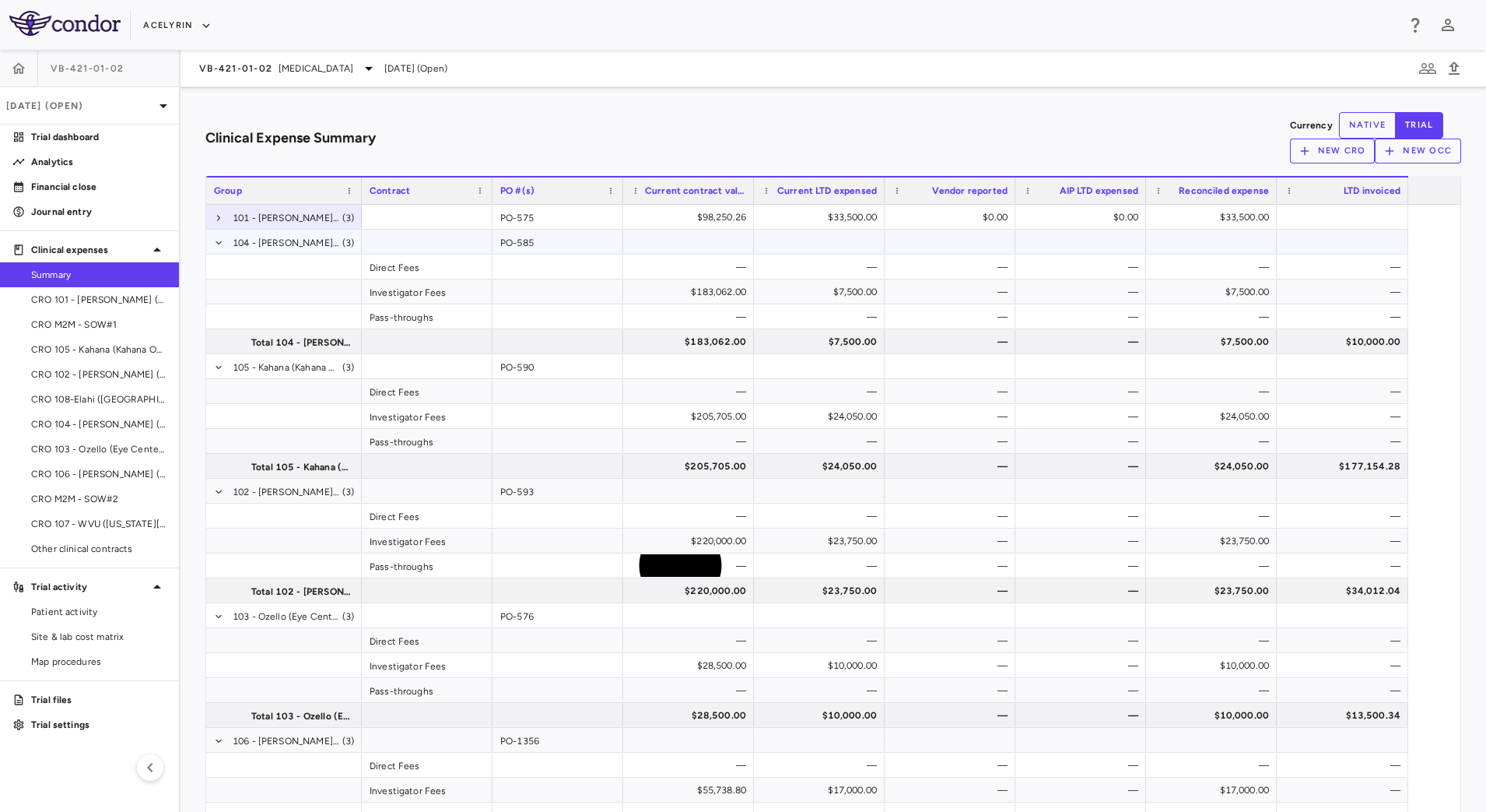
click at [224, 243] on span at bounding box center [218, 243] width 9 height 25
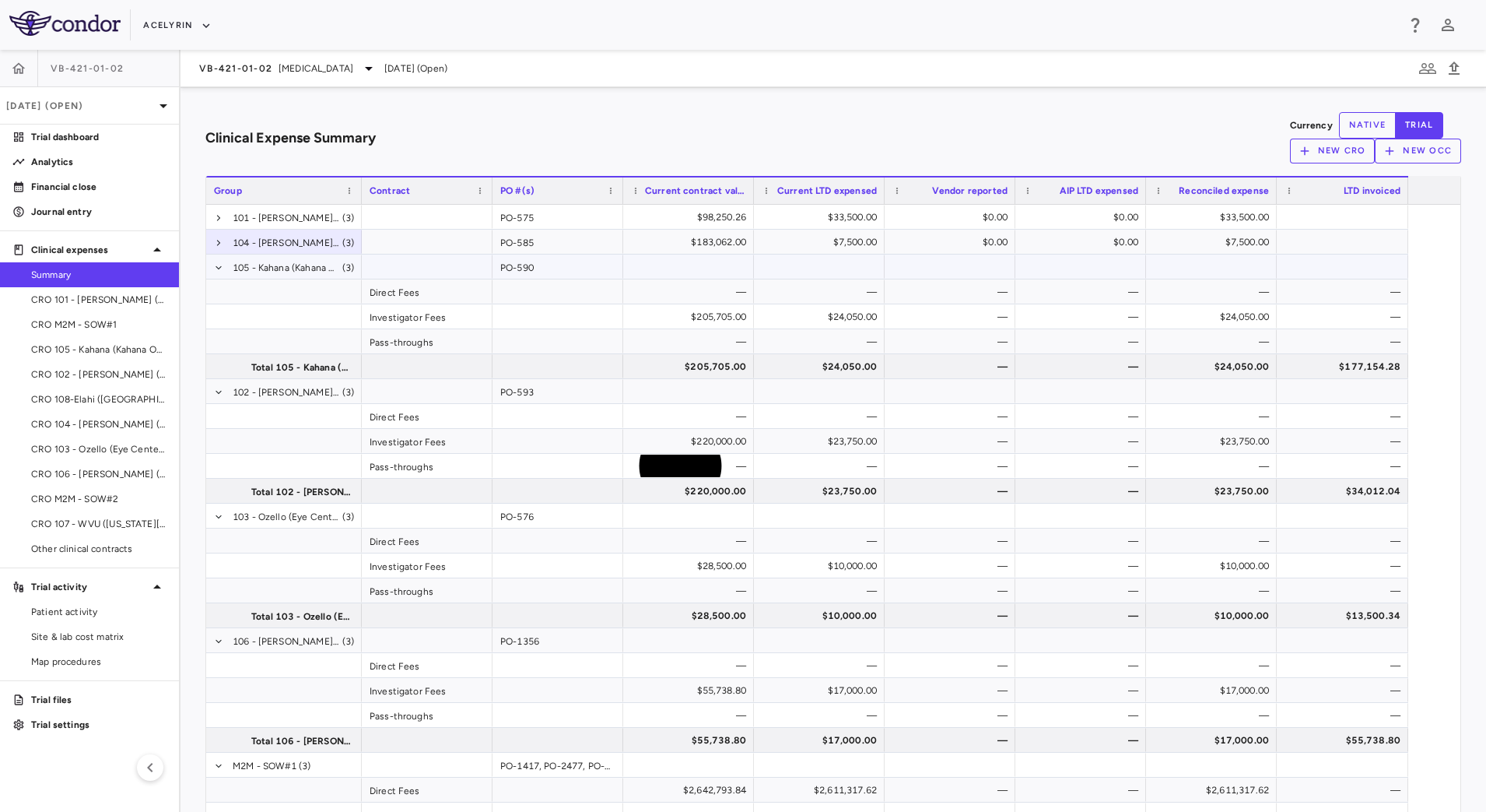
click at [224, 263] on span at bounding box center [218, 267] width 9 height 9
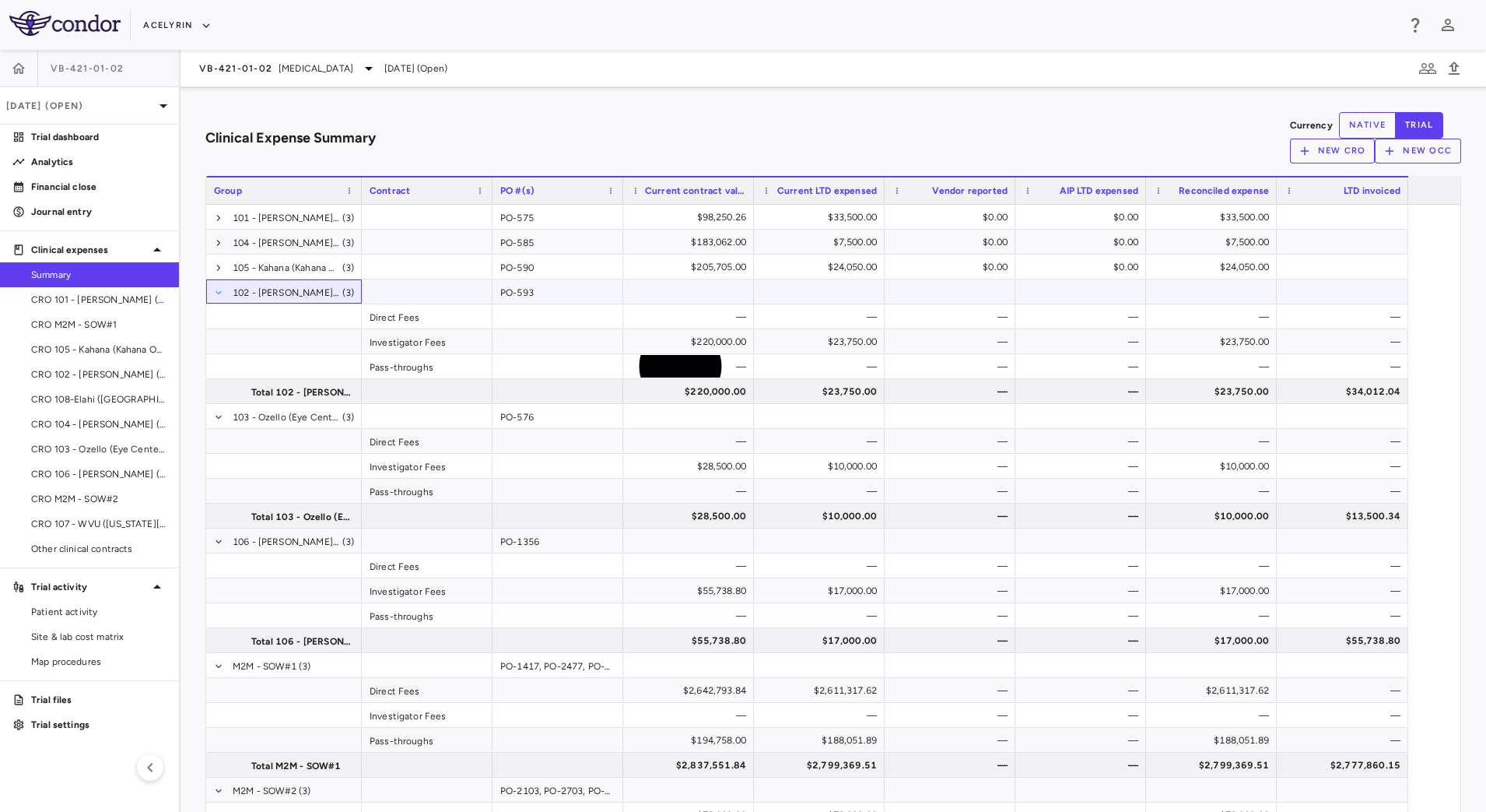
click at [224, 288] on span at bounding box center [218, 292] width 9 height 9
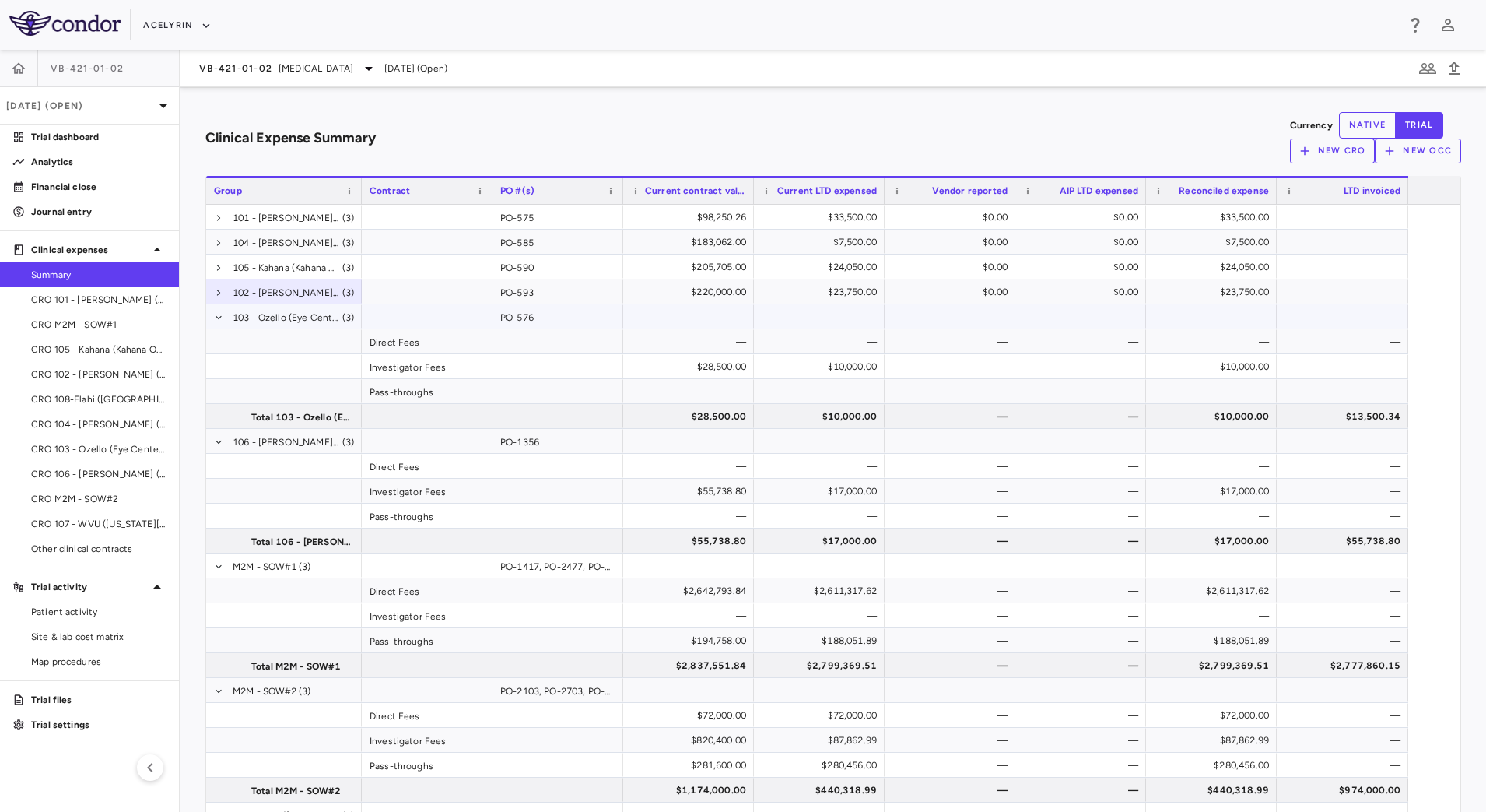
click at [224, 320] on span at bounding box center [218, 317] width 9 height 25
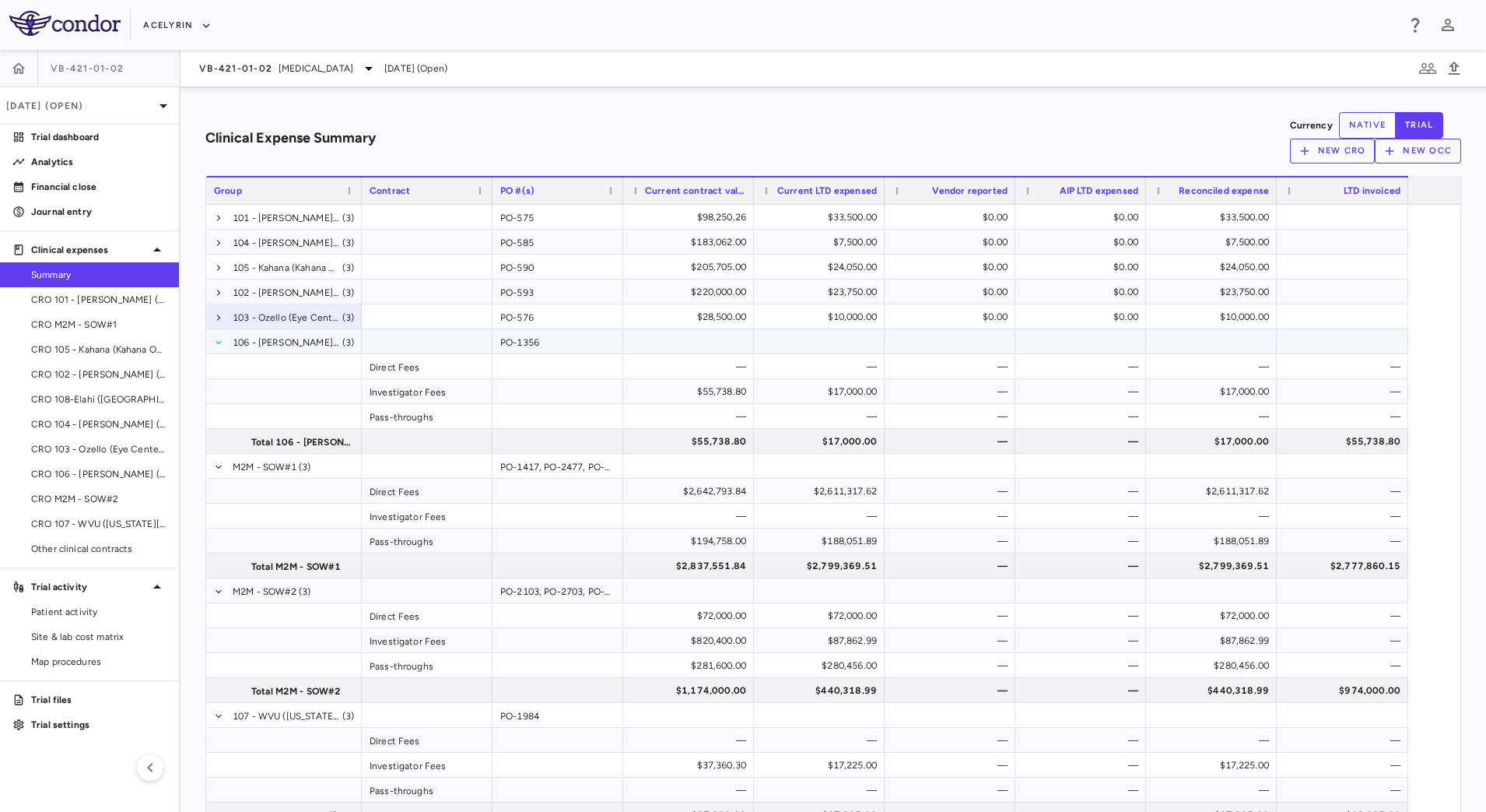
click at [224, 342] on span at bounding box center [218, 342] width 9 height 25
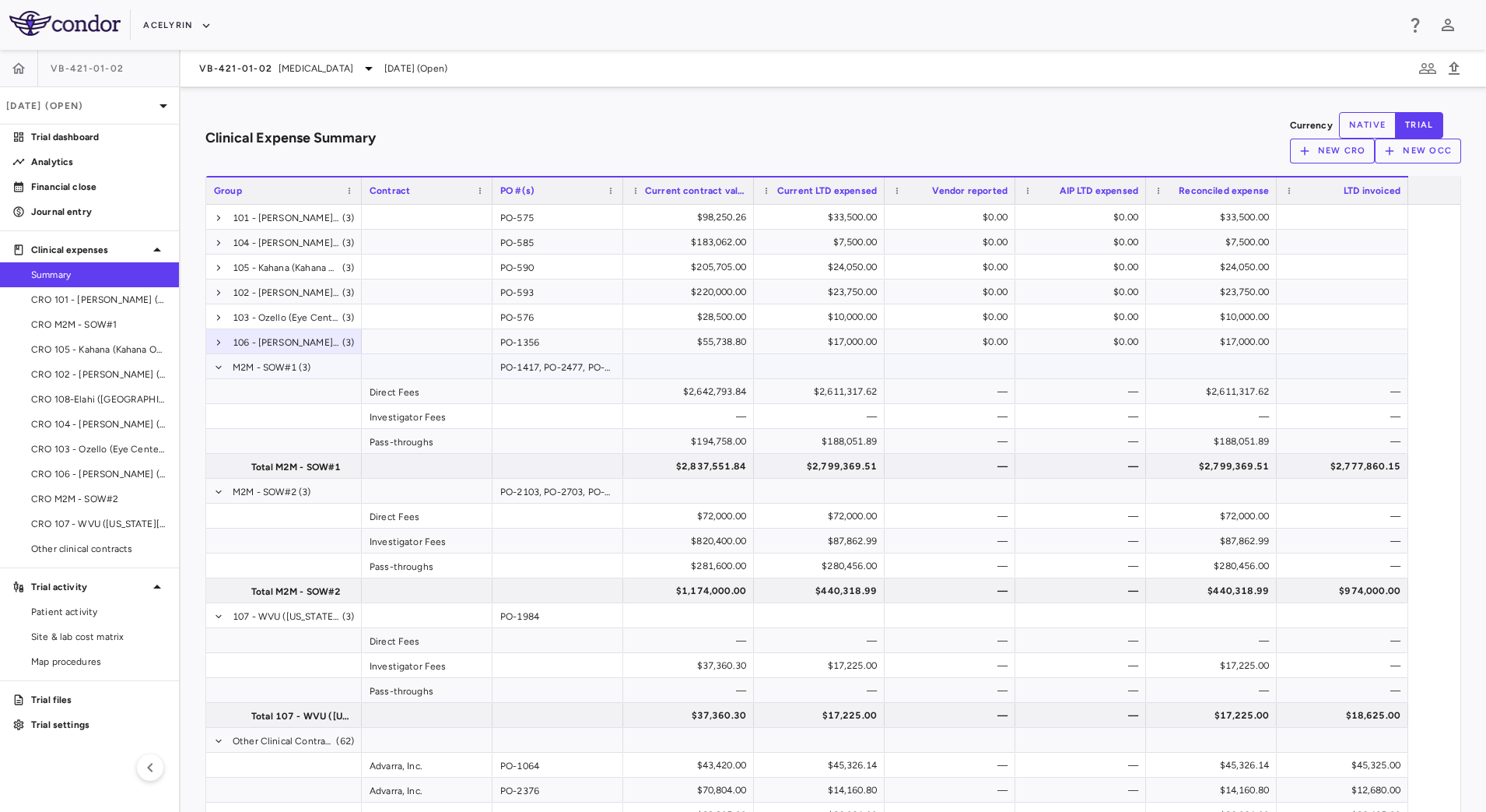
click at [224, 368] on span at bounding box center [218, 367] width 9 height 25
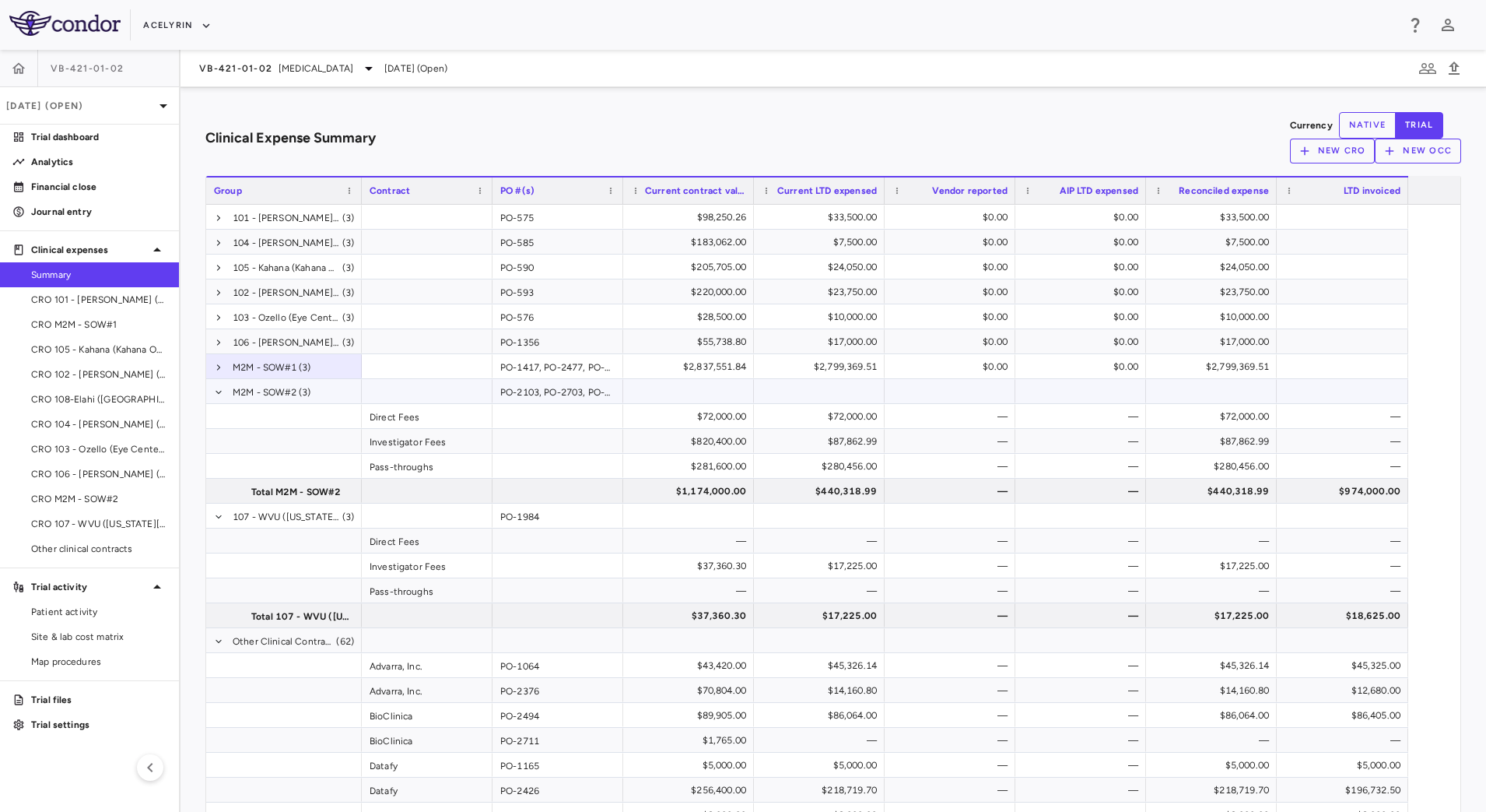
click at [224, 396] on span at bounding box center [218, 392] width 9 height 25
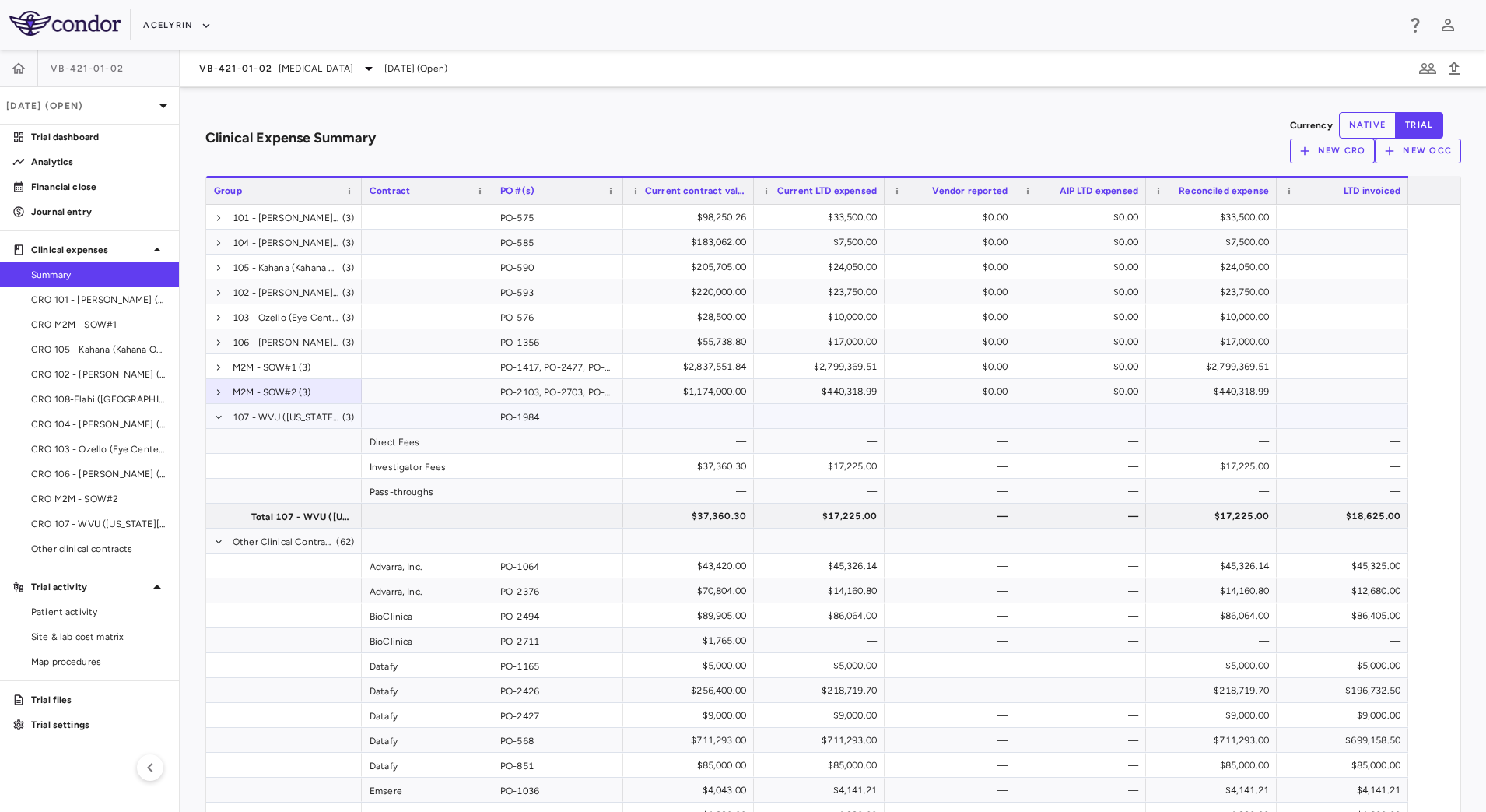
click at [224, 418] on span at bounding box center [218, 416] width 9 height 25
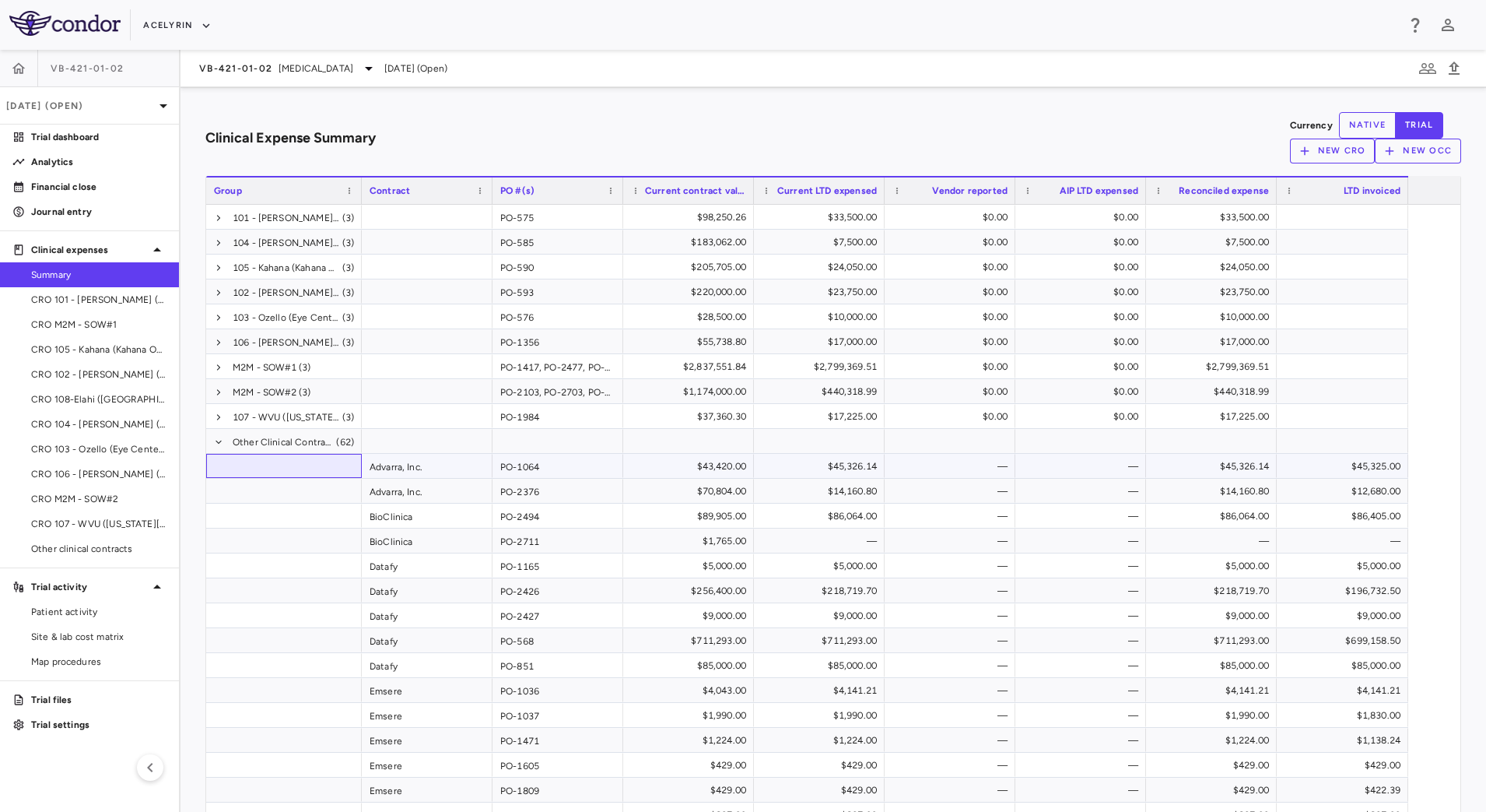
click at [242, 453] on div at bounding box center [283, 465] width 156 height 24
click at [224, 437] on span at bounding box center [218, 441] width 9 height 9
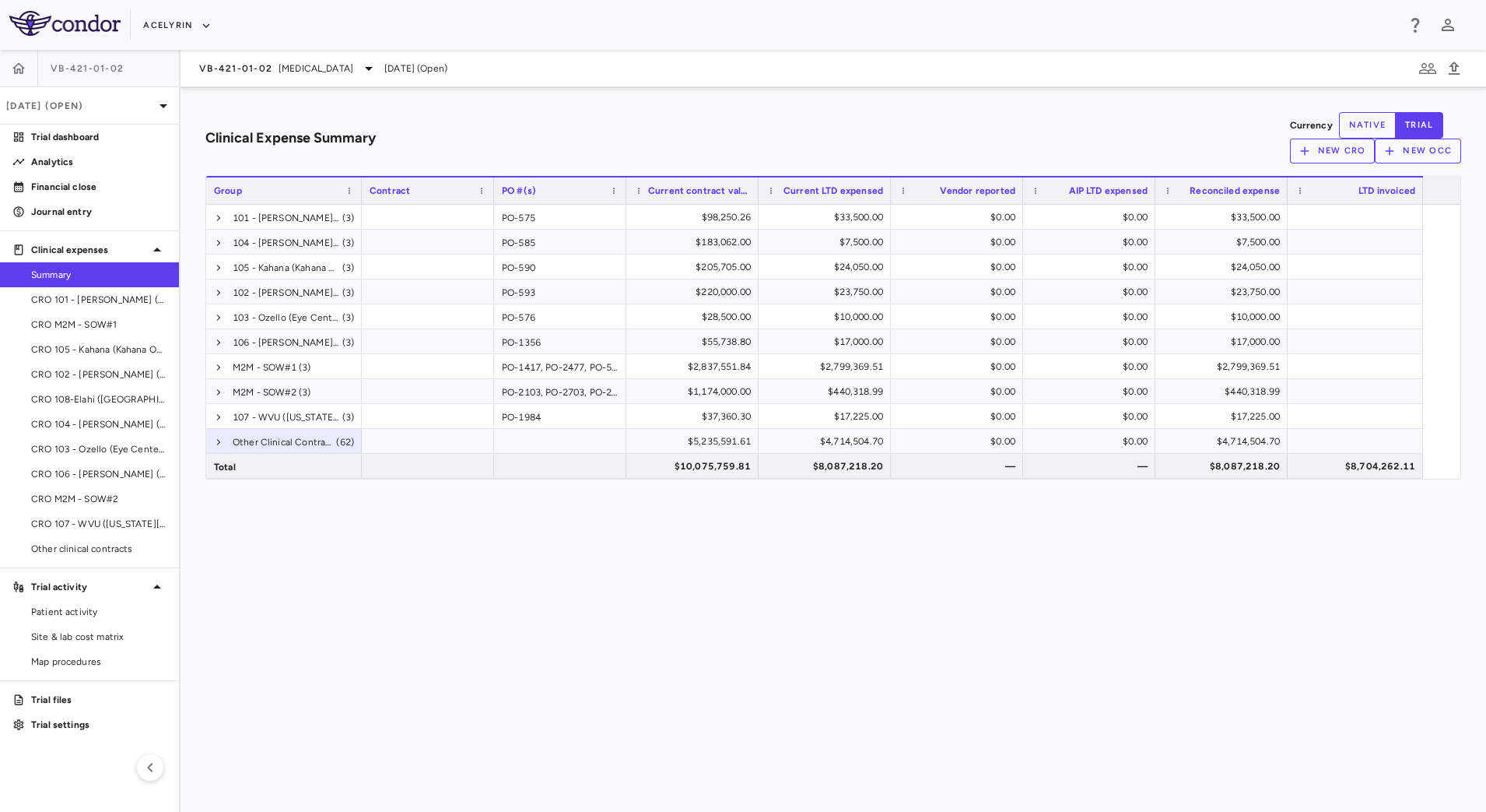
drag, startPoint x: 532, startPoint y: 501, endPoint x: 505, endPoint y: 466, distance: 44.2
click at [532, 502] on div "Clinical Expense Summary Currency native trial New CRO New OCC Press SPACE to s…" at bounding box center [834, 449] width 1306 height 725
click at [710, 576] on div "Clinical Expense Summary Currency native trial New CRO New OCC Press SPACE to s…" at bounding box center [834, 449] width 1306 height 725
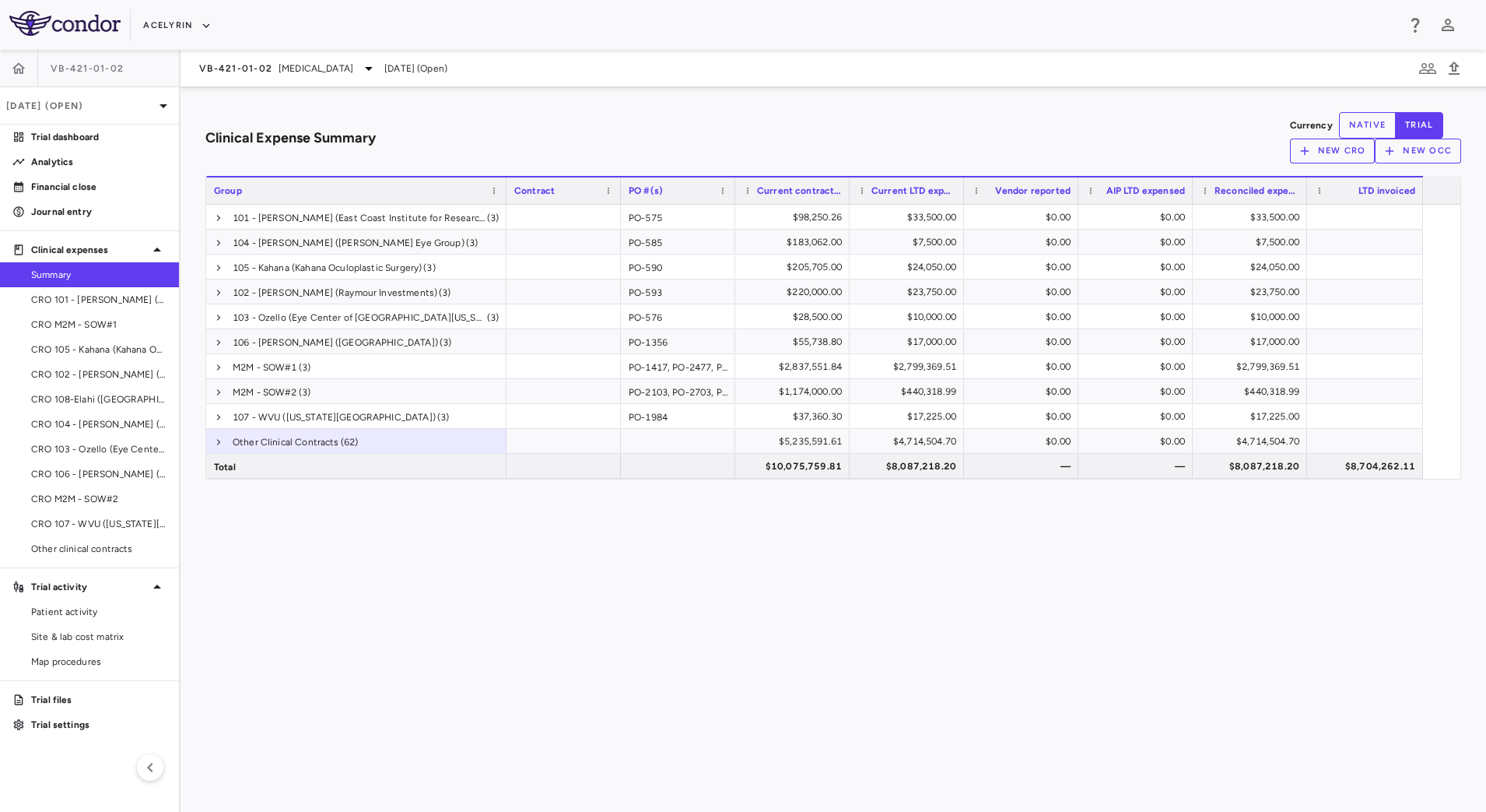
drag, startPoint x: 379, startPoint y: 190, endPoint x: 650, endPoint y: 300, distance: 292.5
click at [509, 196] on div at bounding box center [506, 190] width 6 height 27
click at [774, 359] on div "$2,837,551.84" at bounding box center [794, 366] width 92 height 25
click at [790, 389] on div "$1,174,000.00" at bounding box center [794, 391] width 92 height 25
click at [780, 432] on div "$5,235,591.61" at bounding box center [794, 440] width 92 height 25
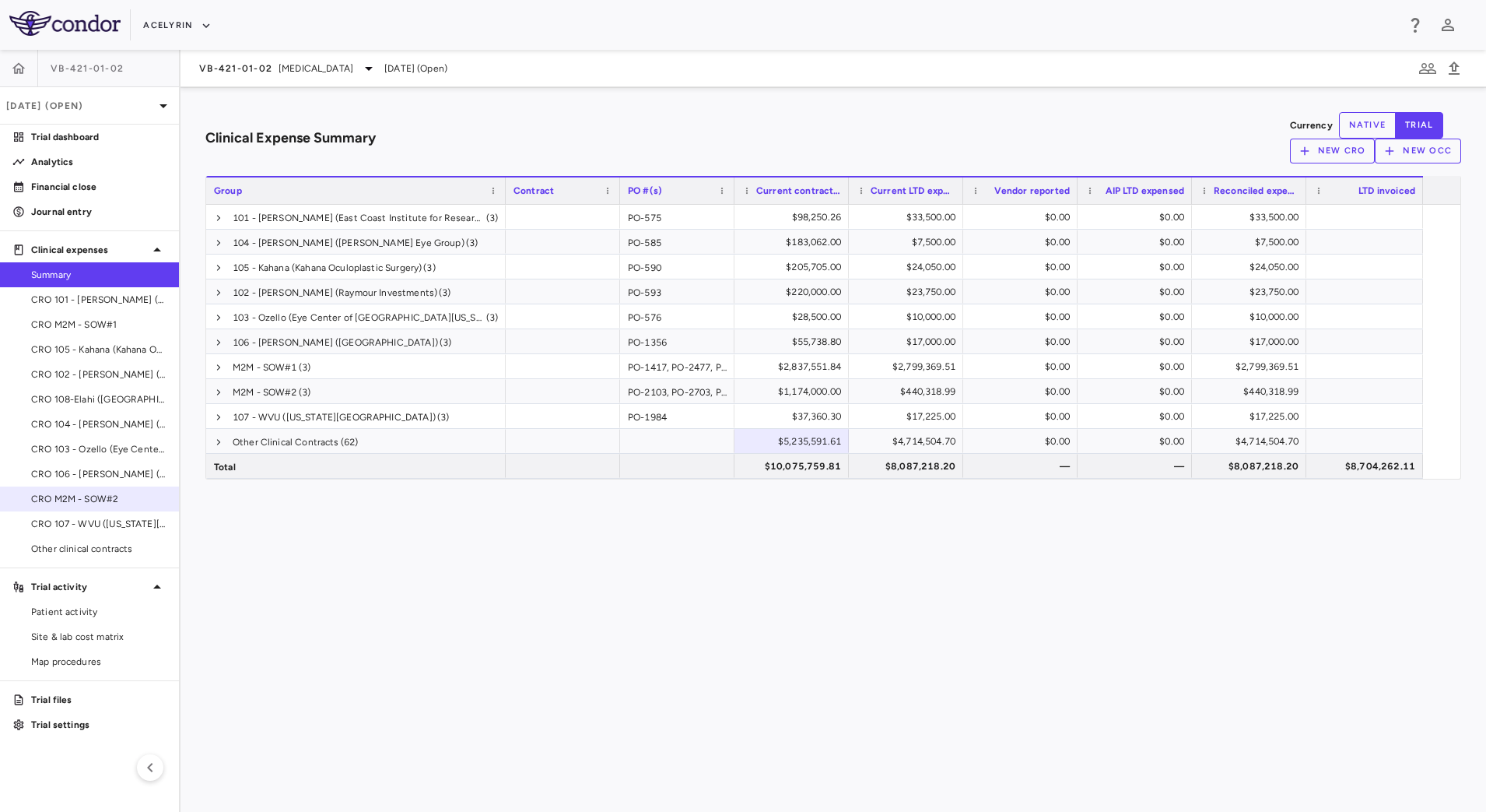
drag, startPoint x: 101, startPoint y: 503, endPoint x: 116, endPoint y: 490, distance: 19.8
click at [102, 502] on span "CRO M2M - SOW#2" at bounding box center [98, 499] width 135 height 14
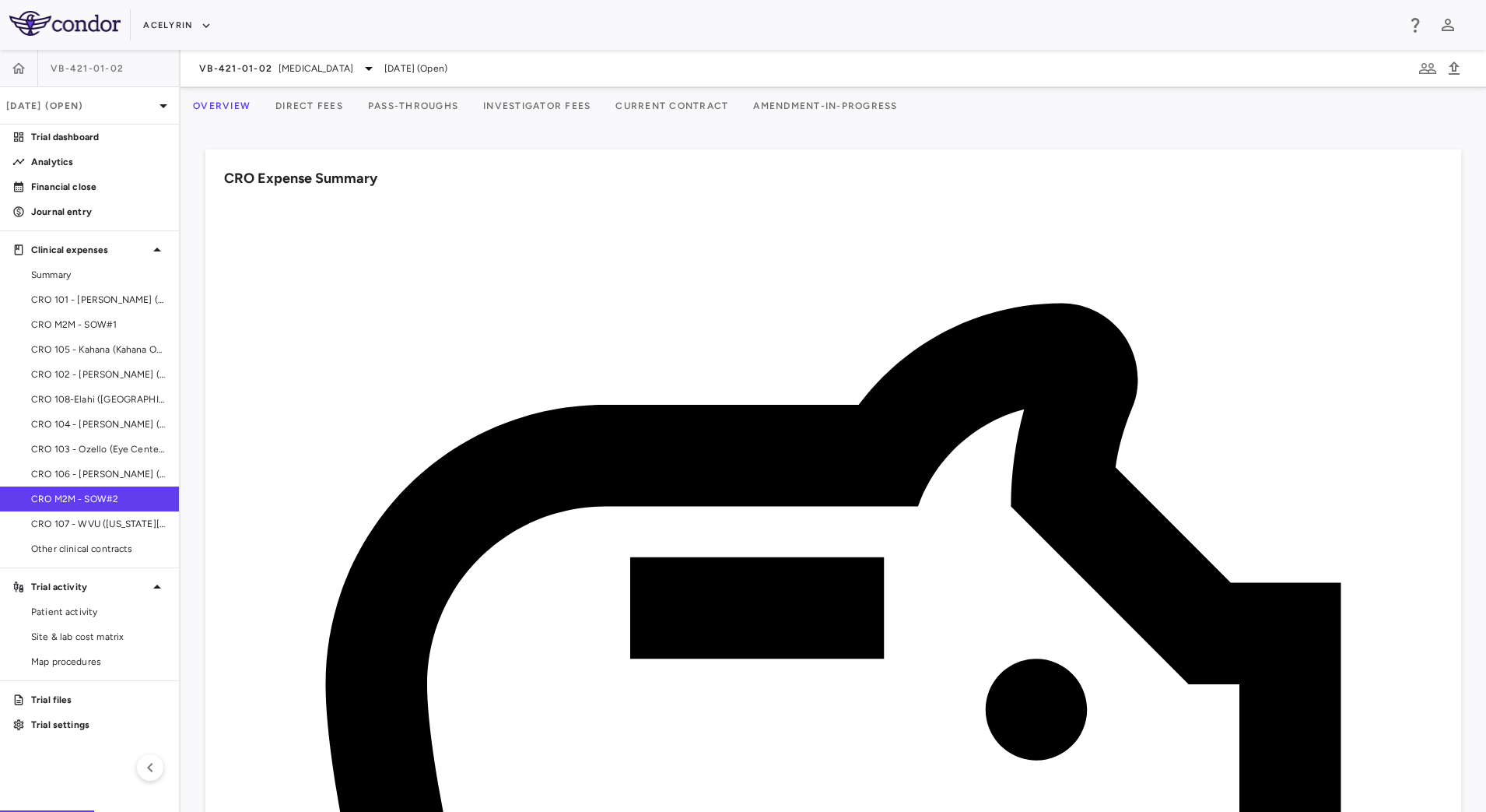
click at [350, 107] on button "Direct Fees" at bounding box center [309, 106] width 92 height 38
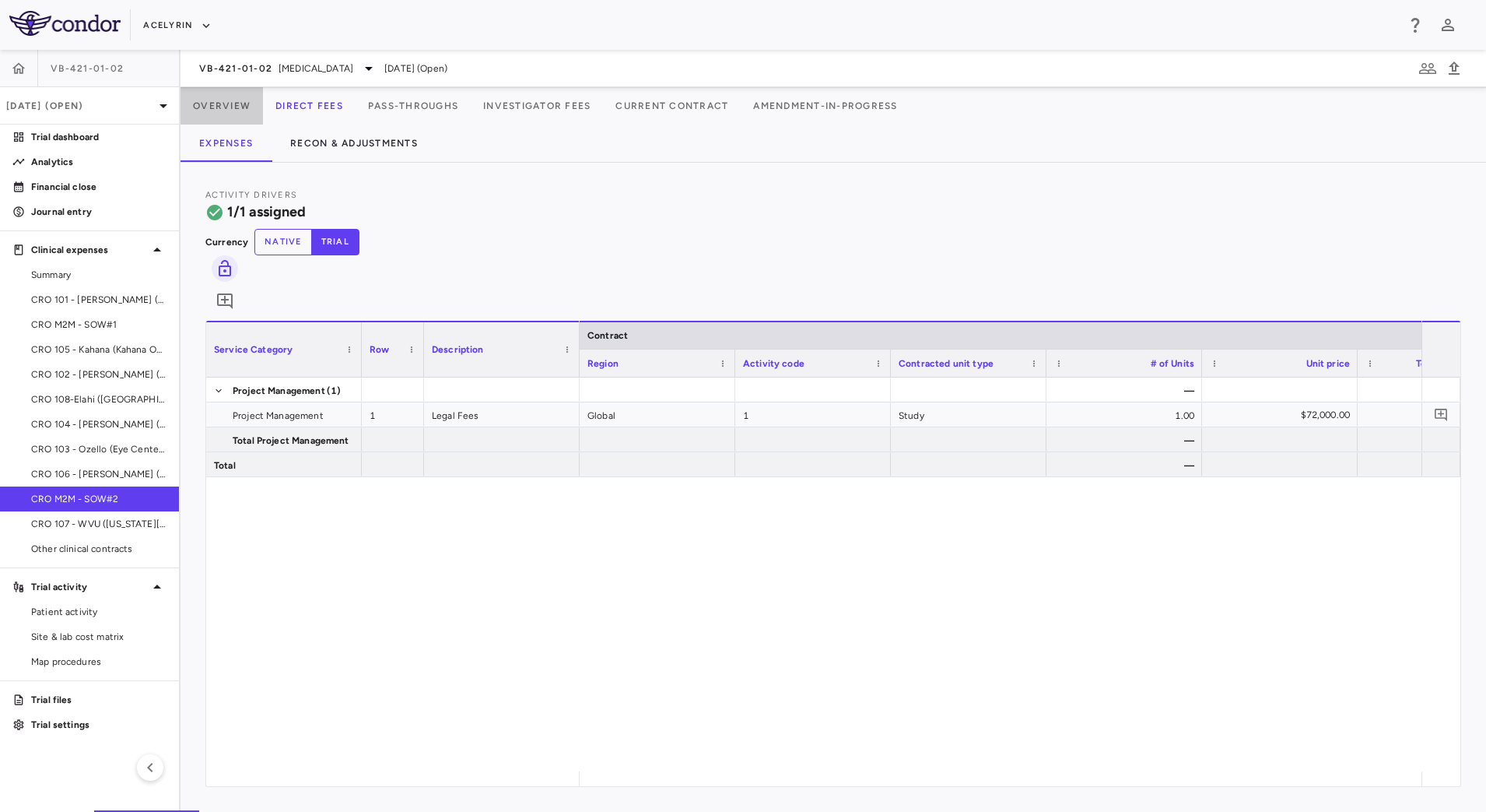
click at [221, 95] on button "Overview" at bounding box center [222, 106] width 83 height 38
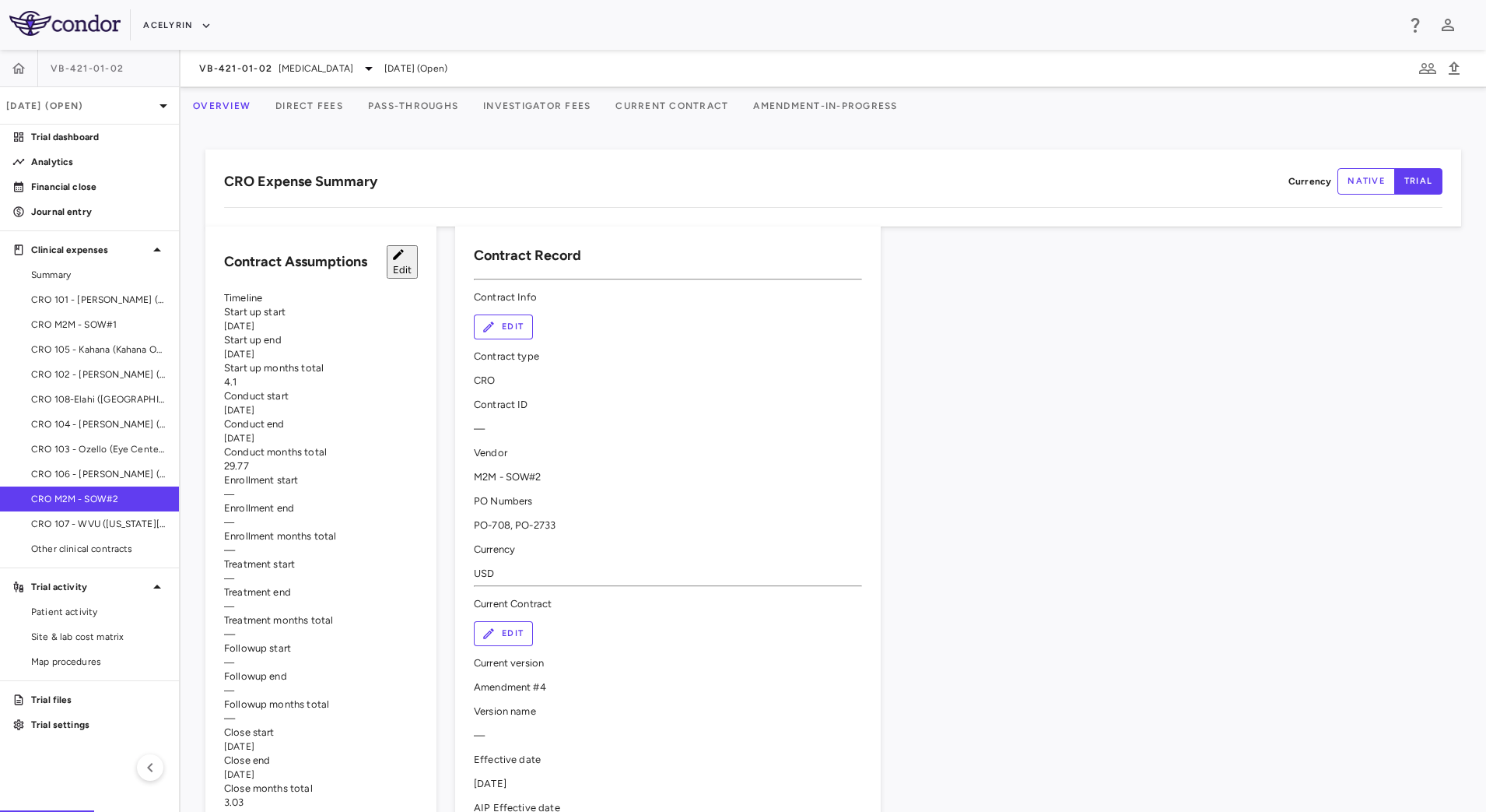
click at [450, 249] on div "$72,000.00" at bounding box center [485, 247] width 149 height 25
click at [471, 274] on div "$820,400.00" at bounding box center [485, 272] width 149 height 25
click at [471, 300] on div "$281,600.00" at bounding box center [485, 297] width 149 height 25
